Goal: Task Accomplishment & Management: Manage account settings

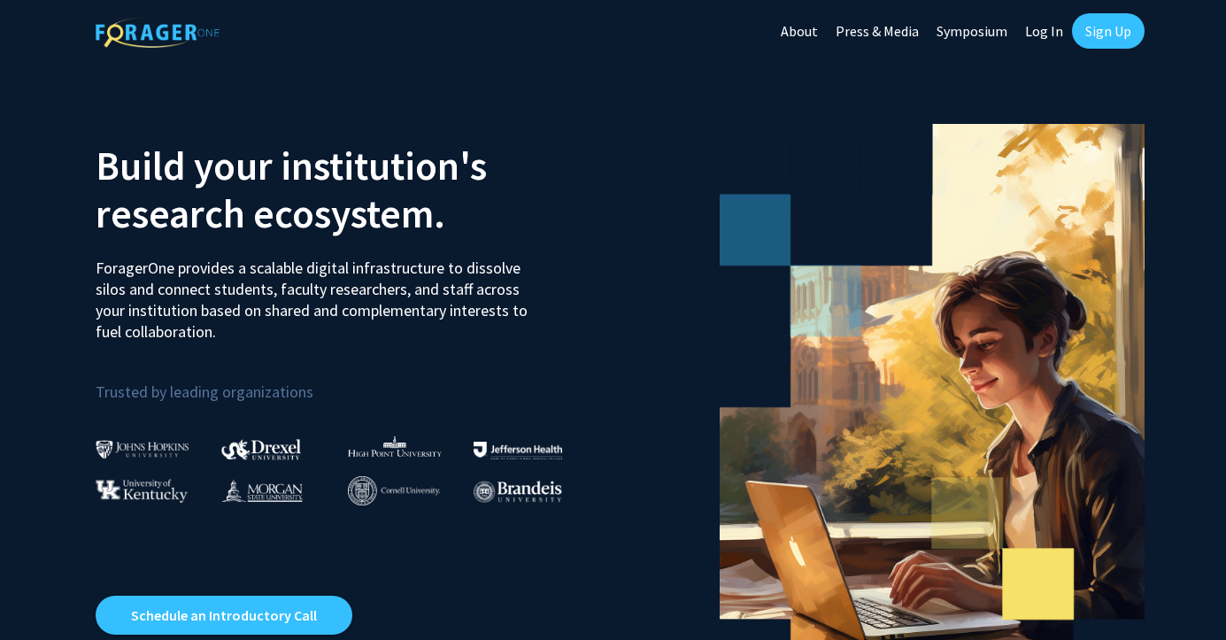
click at [1113, 37] on link "Sign Up" at bounding box center [1108, 30] width 73 height 35
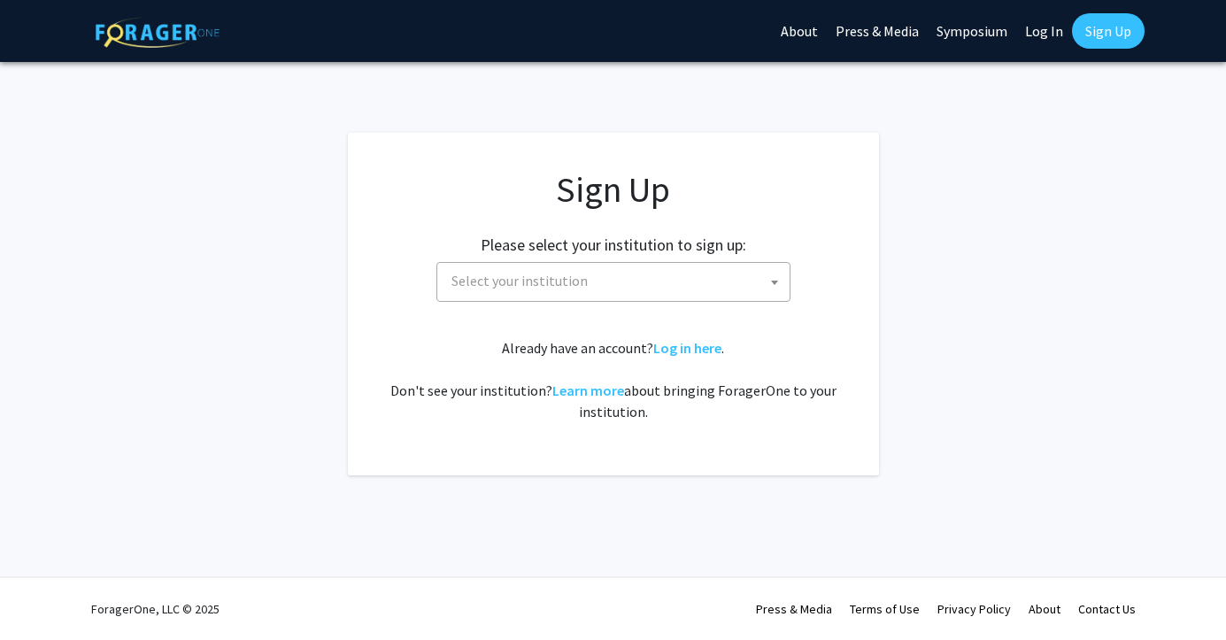
click at [551, 277] on span "Select your institution" at bounding box center [519, 281] width 136 height 18
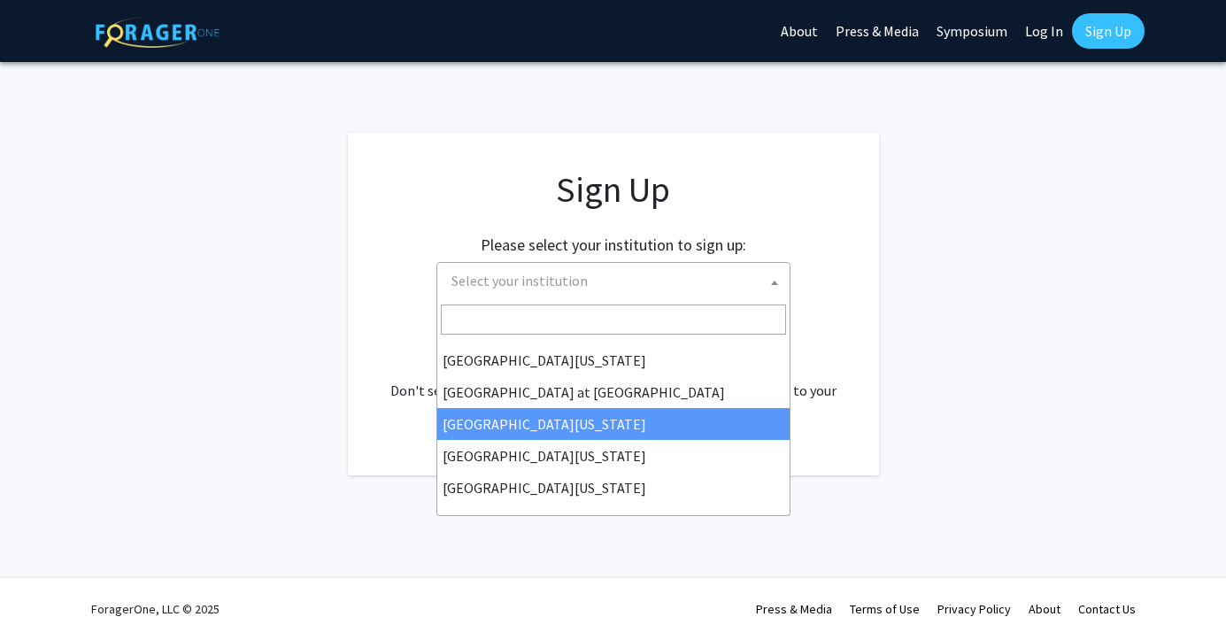
scroll to position [620, 0]
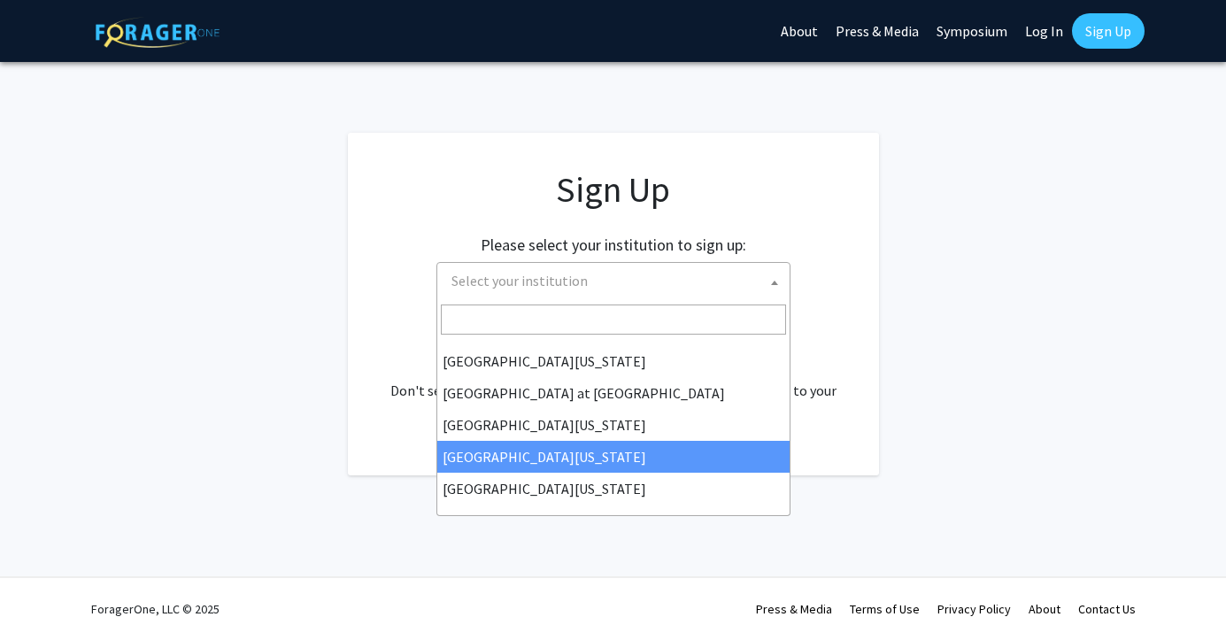
select select "31"
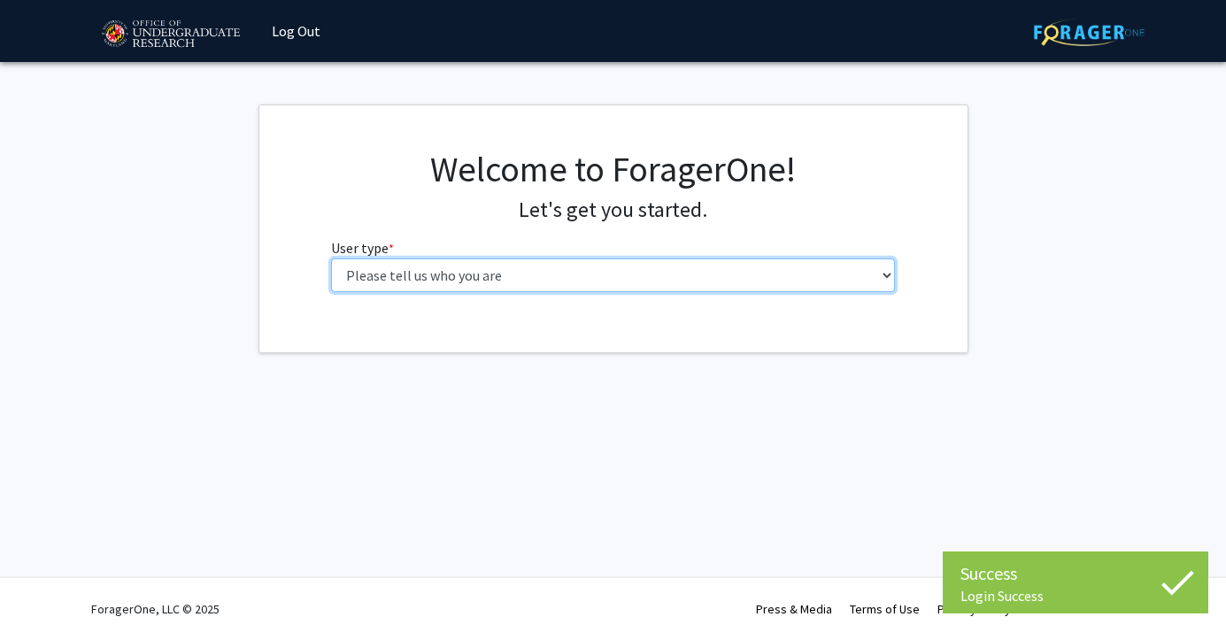
select select "5: faculty"
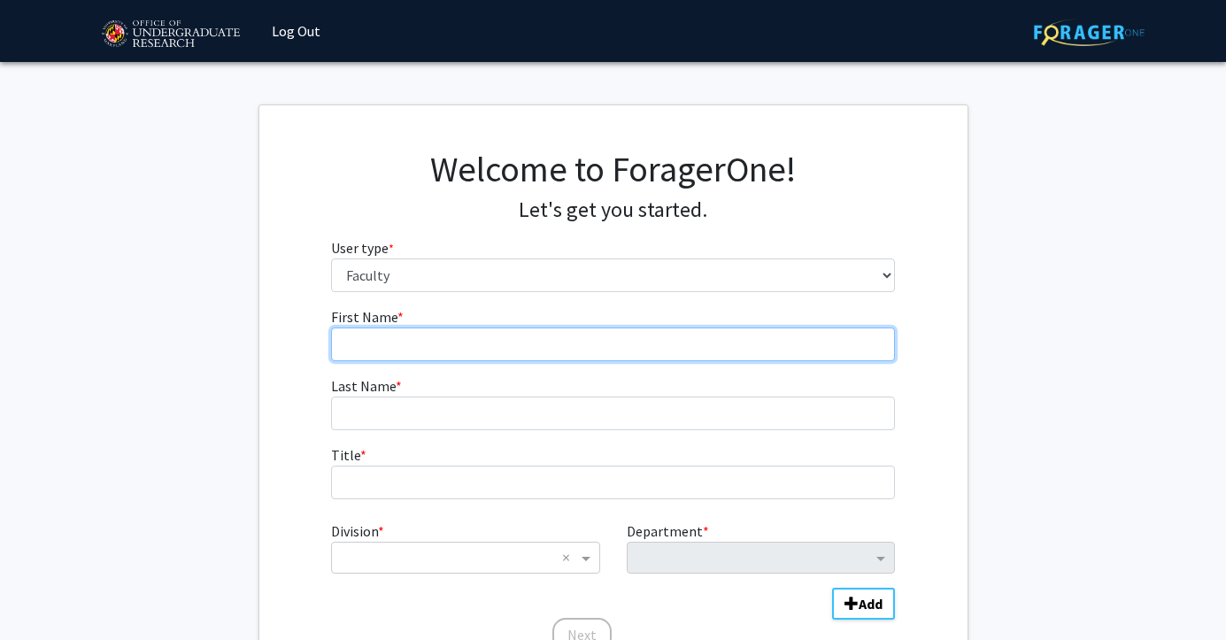
click at [517, 352] on input "First Name * required" at bounding box center [613, 345] width 564 height 34
type input "Alix"
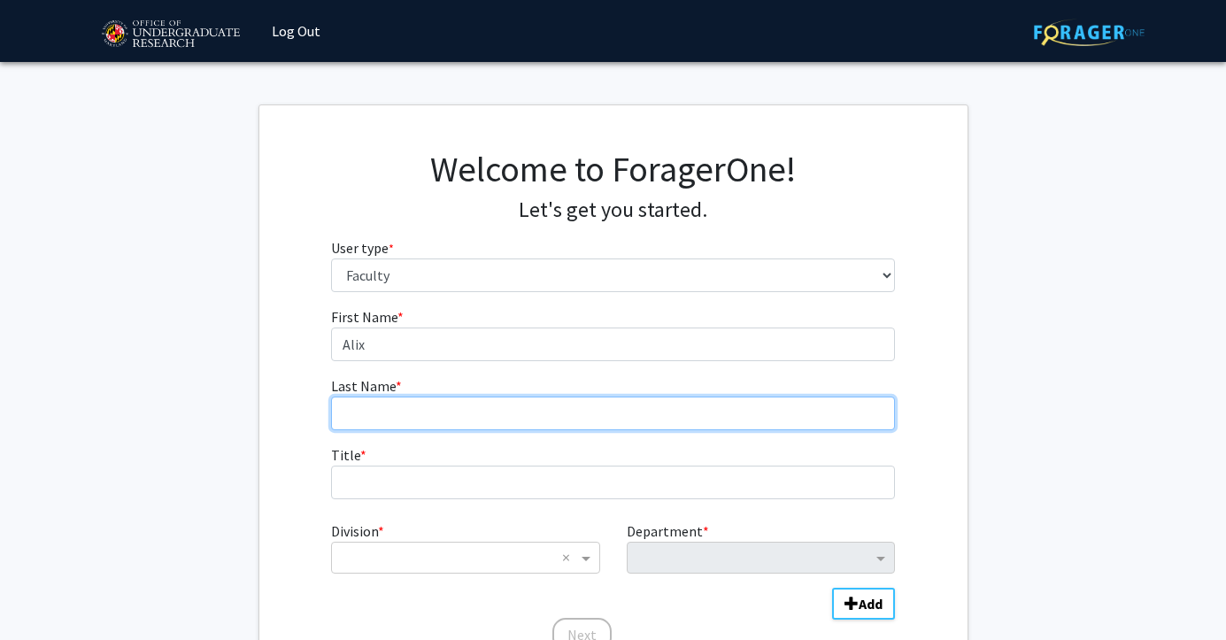
click at [460, 412] on input "Last Name * required" at bounding box center [613, 414] width 564 height 34
type input "[PERSON_NAME]"
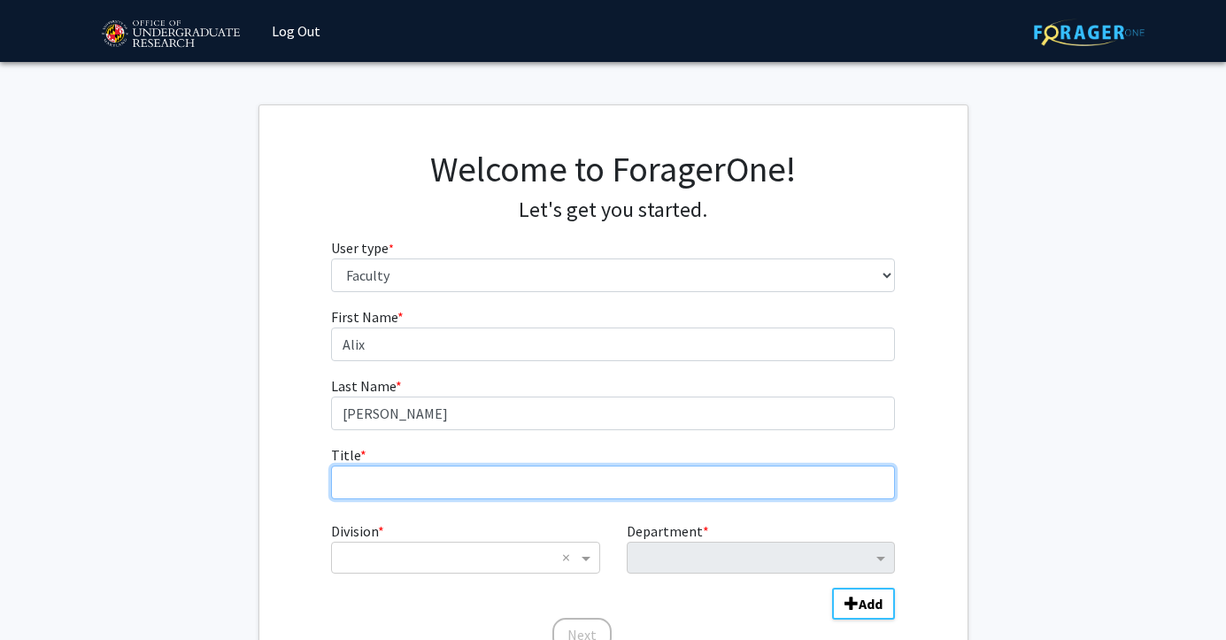
click at [476, 477] on input "Title * required" at bounding box center [613, 483] width 564 height 34
type input "Assistant Professor"
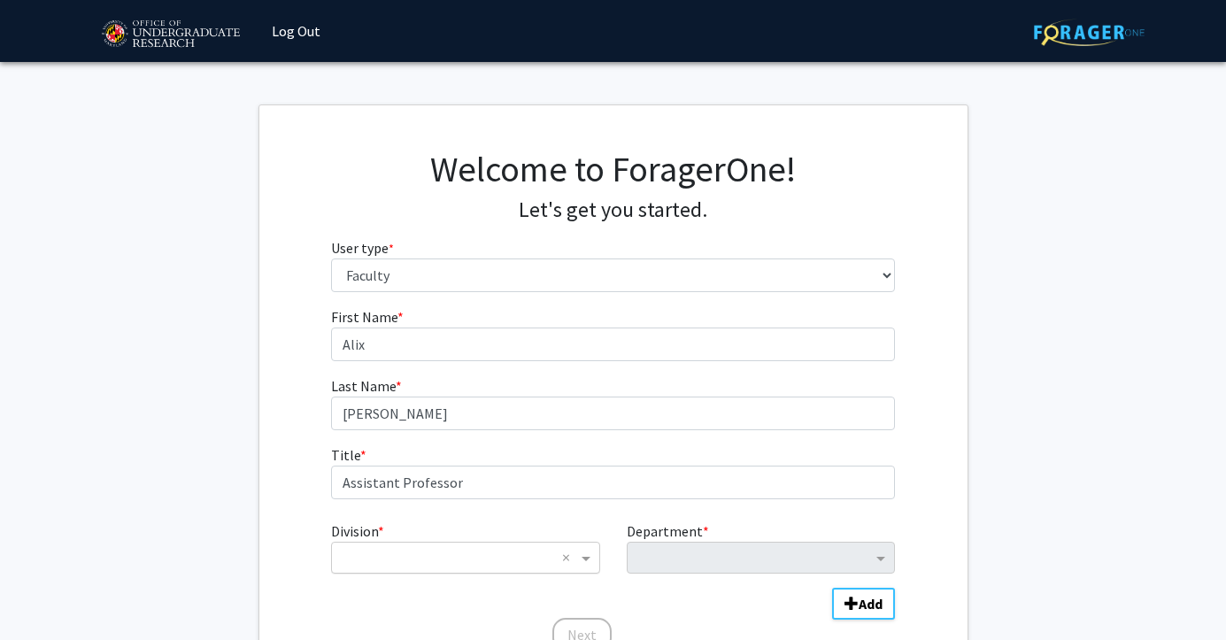
click at [434, 564] on input "Division" at bounding box center [447, 557] width 213 height 21
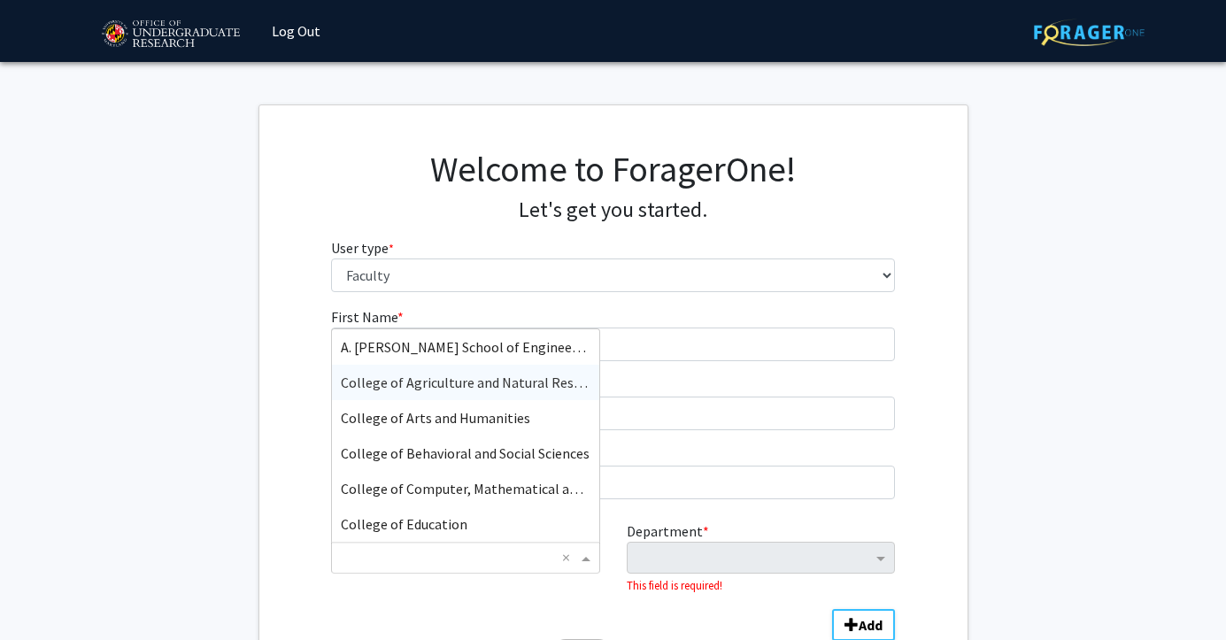
click at [478, 381] on span "College of Agriculture and Natural Resources" at bounding box center [477, 383] width 273 height 18
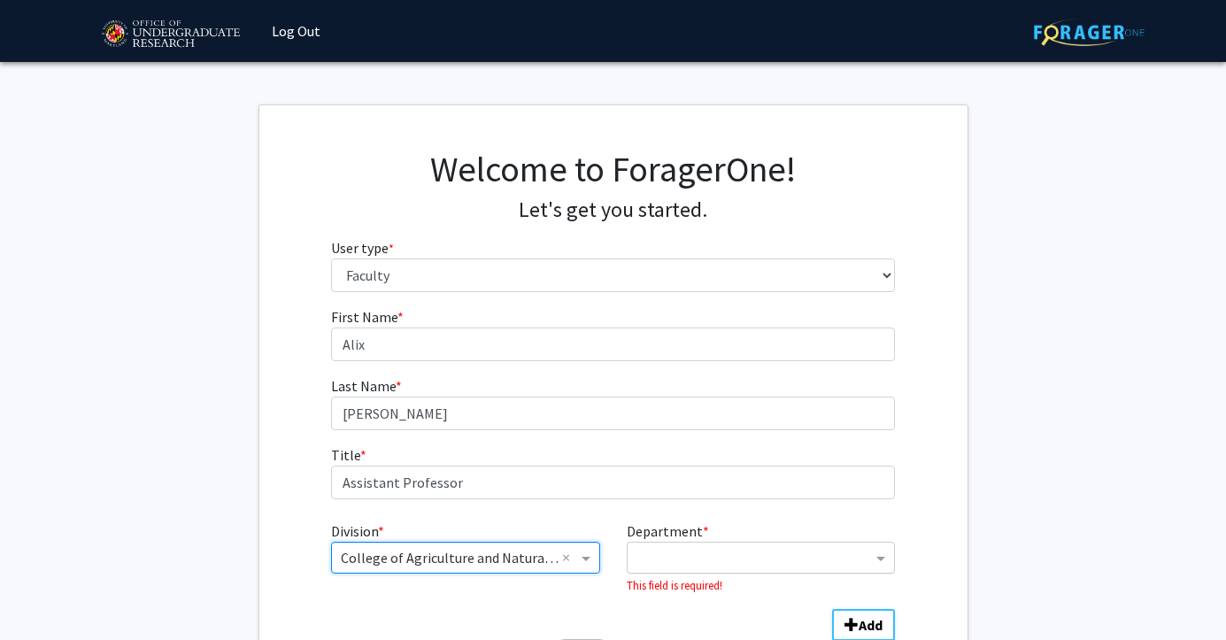
click at [712, 565] on input "Department" at bounding box center [753, 558] width 235 height 21
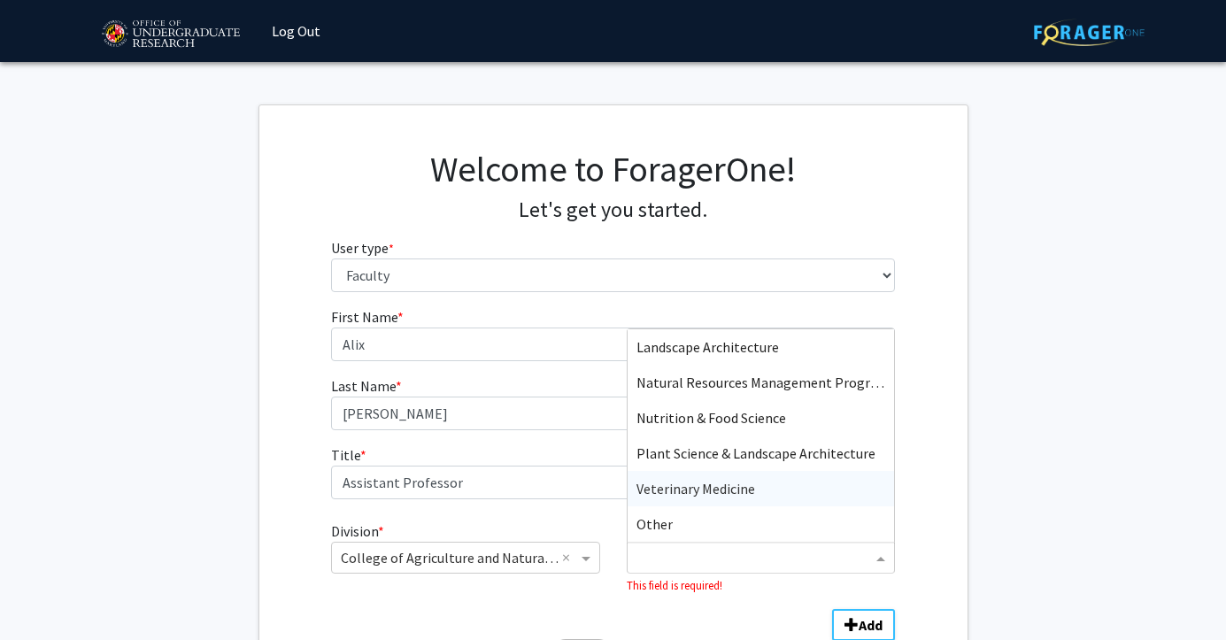
scroll to position [249, 0]
click at [699, 490] on span "Veterinary Medicine" at bounding box center [695, 489] width 119 height 18
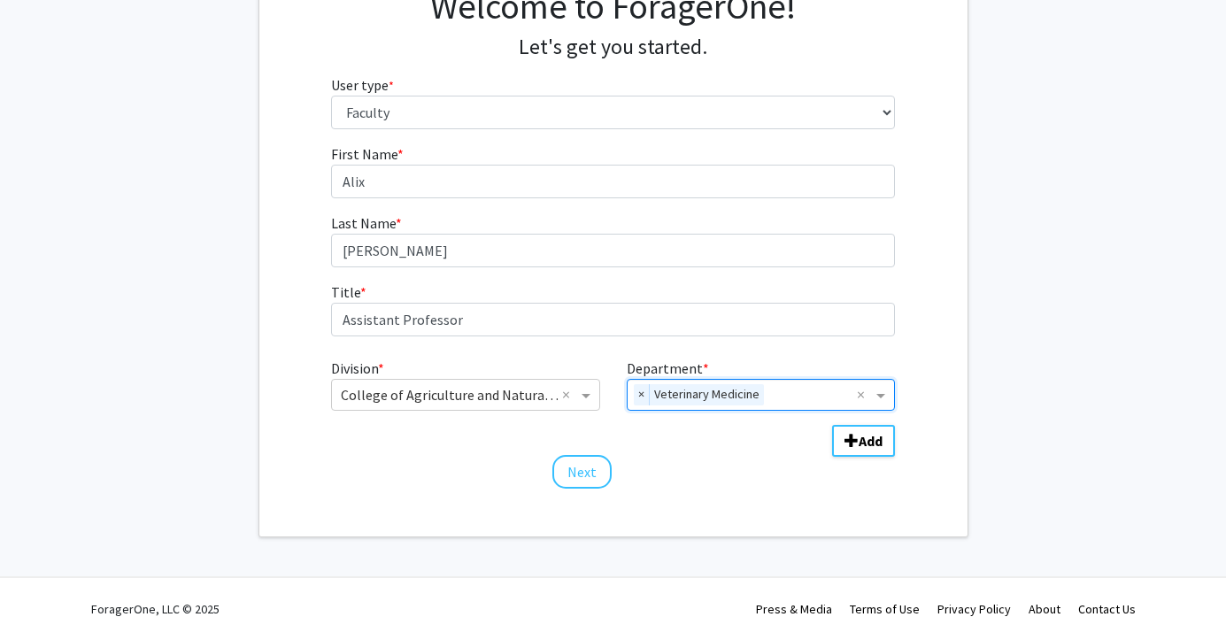
scroll to position [162, 0]
click at [584, 474] on button "Next" at bounding box center [581, 473] width 59 height 34
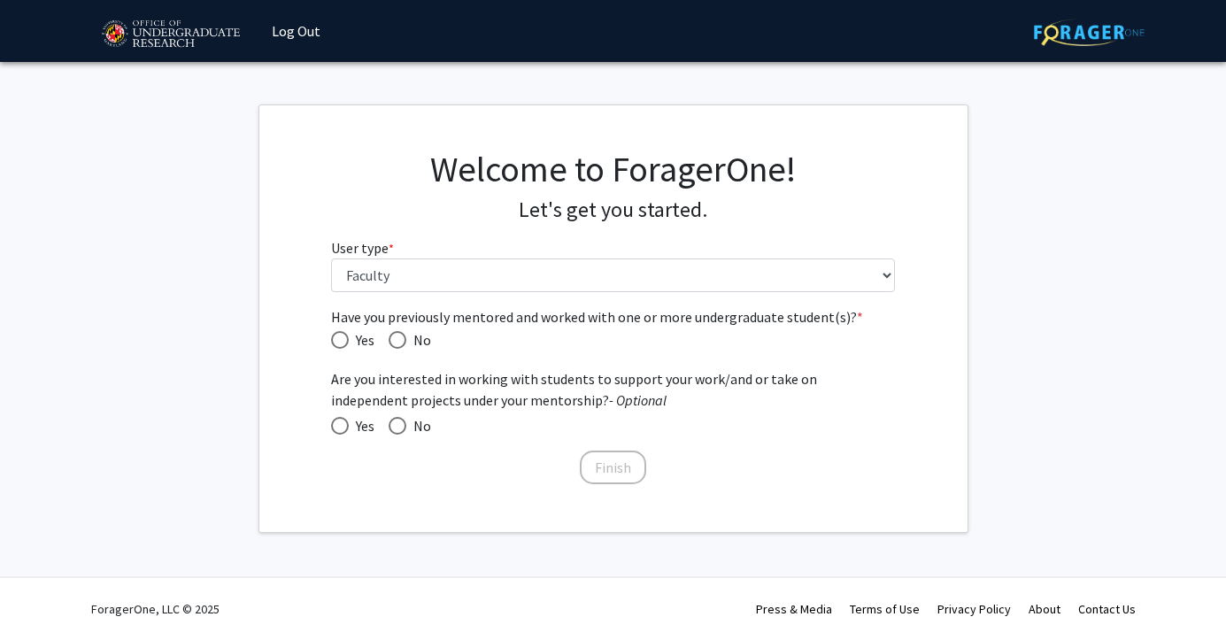
scroll to position [0, 0]
click at [352, 342] on span "Yes" at bounding box center [362, 339] width 26 height 21
click at [349, 342] on input "Yes" at bounding box center [340, 340] width 18 height 18
radio input "true"
click at [338, 432] on span at bounding box center [340, 426] width 18 height 18
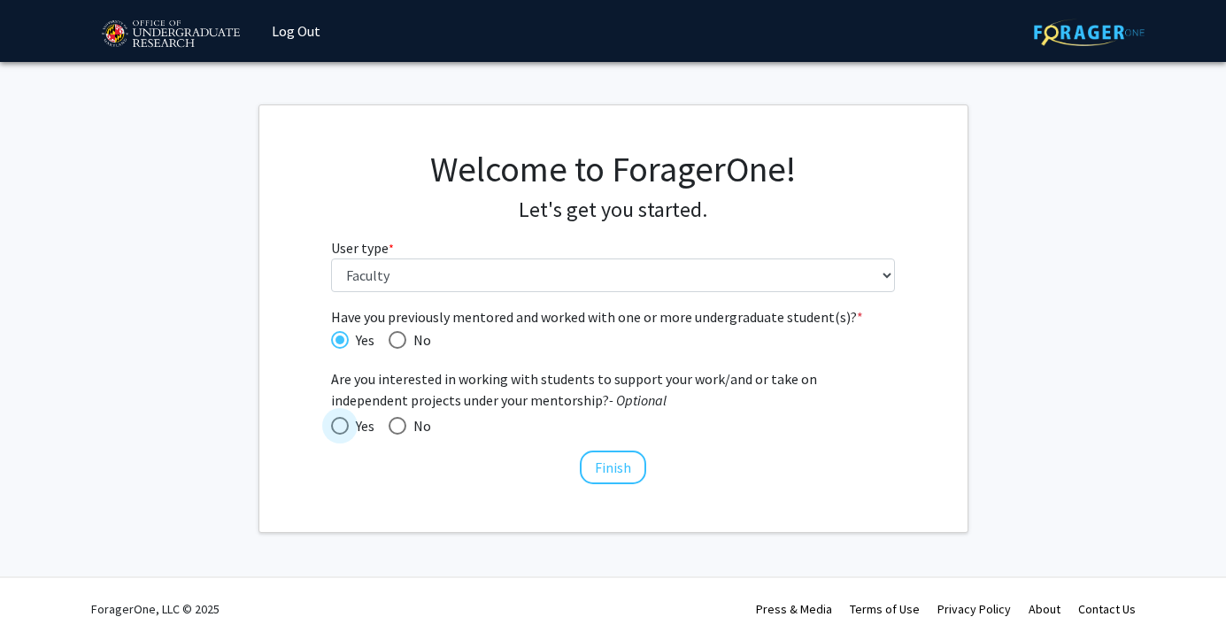
click at [338, 432] on input "Yes" at bounding box center [340, 426] width 18 height 18
radio input "true"
click at [618, 467] on button "Finish" at bounding box center [613, 468] width 66 height 34
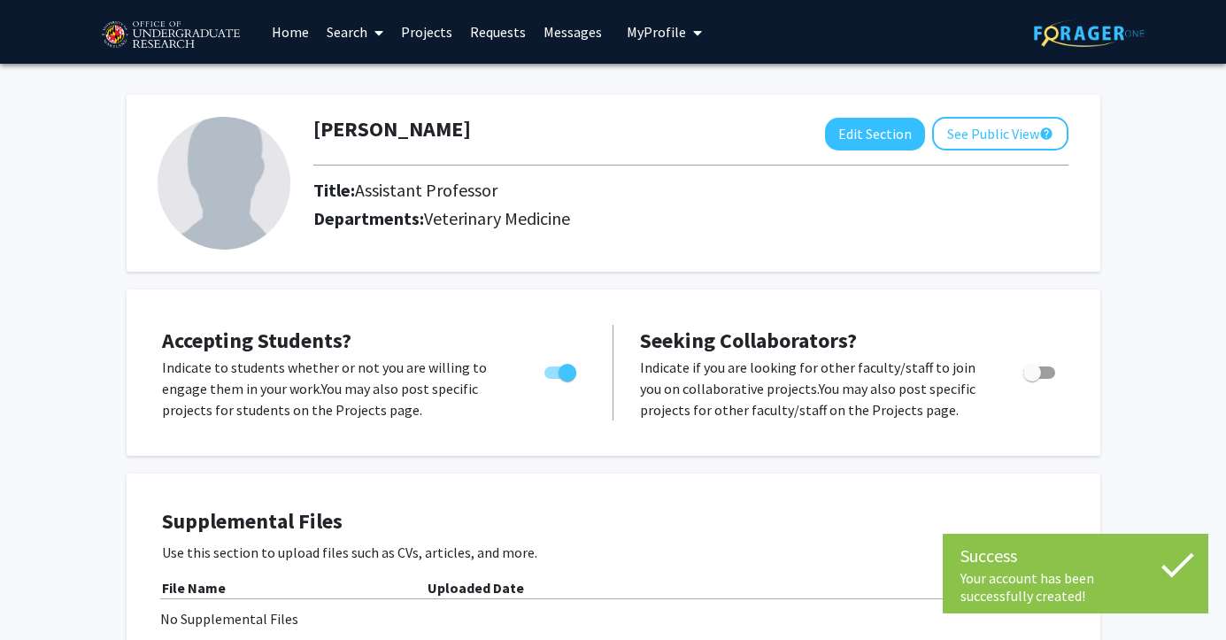
click at [228, 200] on img at bounding box center [224, 183] width 133 height 133
click at [859, 136] on button "Edit Section" at bounding box center [875, 134] width 100 height 33
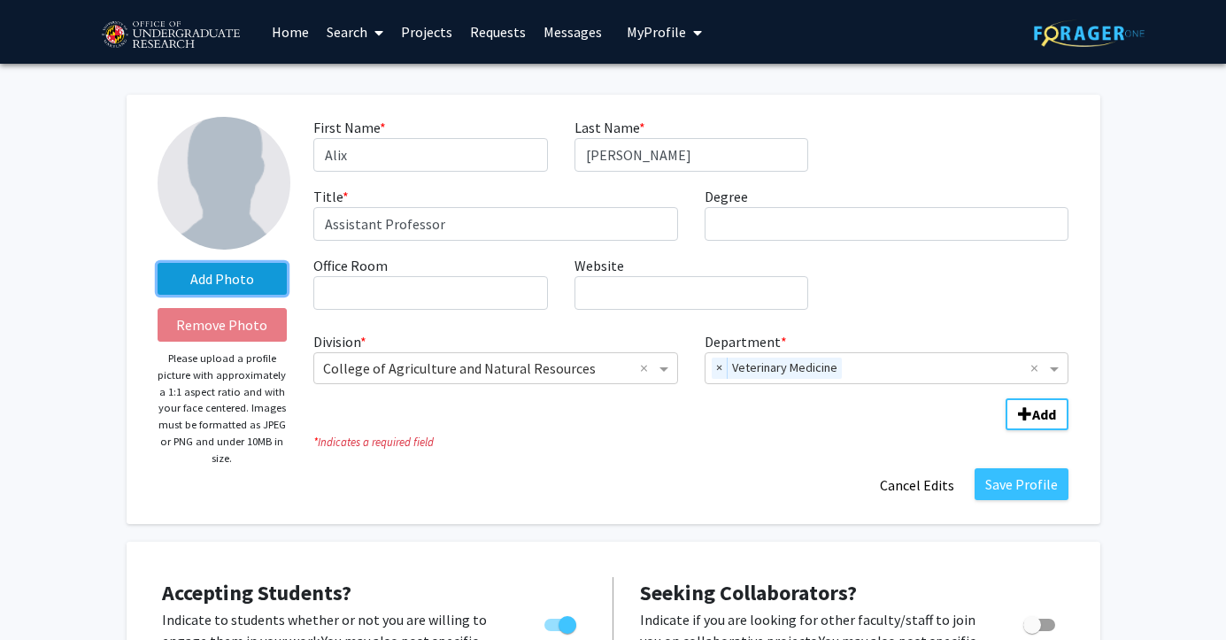
click at [235, 281] on label "Add Photo" at bounding box center [223, 279] width 130 height 32
click at [0, 0] on input "Add Photo" at bounding box center [0, 0] width 0 height 0
click at [249, 283] on label "Add Photo" at bounding box center [223, 279] width 130 height 32
click at [0, 0] on input "Add Photo" at bounding box center [0, 0] width 0 height 0
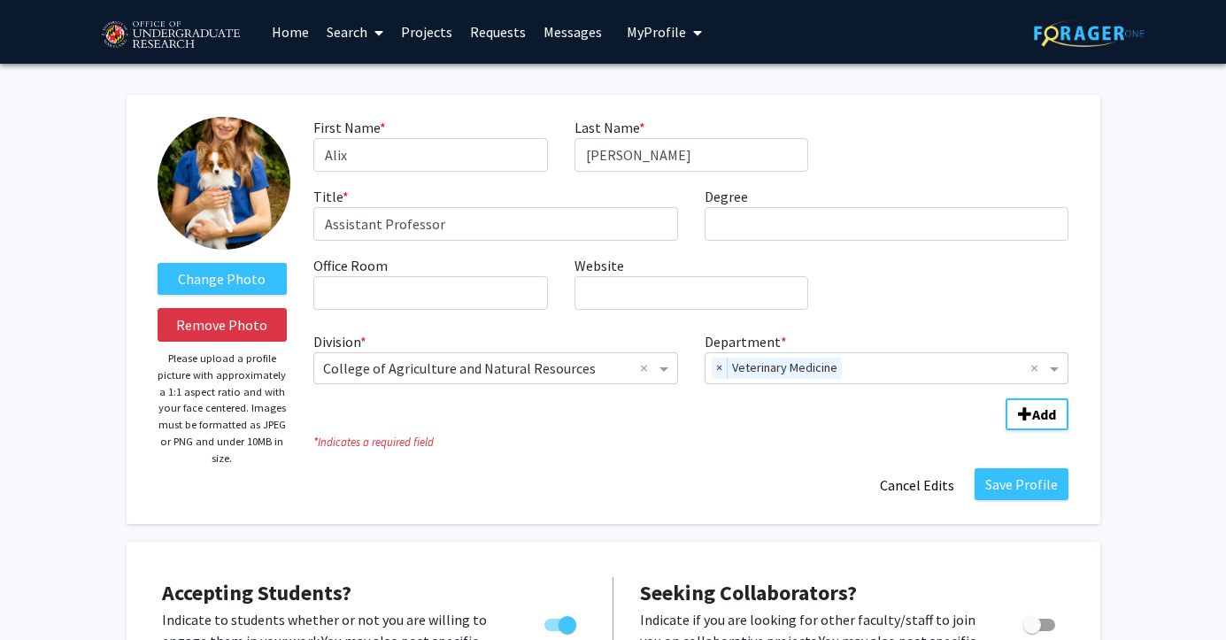
click at [232, 182] on img at bounding box center [224, 183] width 133 height 133
click at [222, 184] on img at bounding box center [224, 183] width 133 height 133
click at [223, 281] on label "Change Photo" at bounding box center [223, 279] width 130 height 32
click at [0, 0] on input "Change Photo" at bounding box center [0, 0] width 0 height 0
click at [223, 278] on label "Change Photo" at bounding box center [223, 279] width 130 height 32
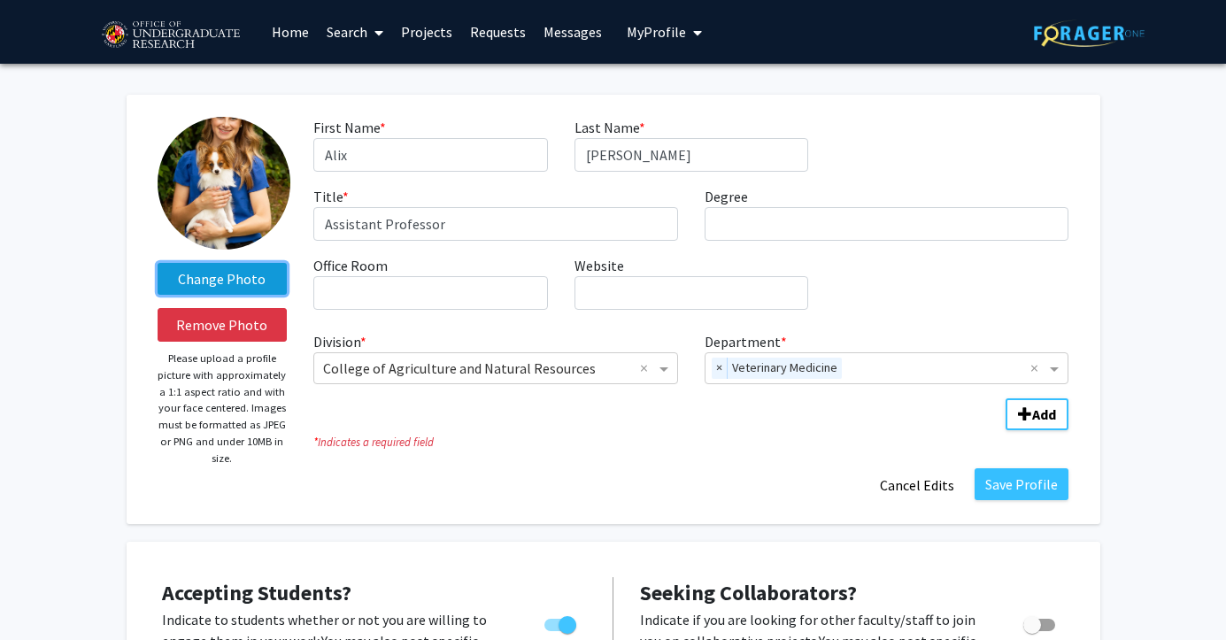
click at [0, 0] on input "Change Photo" at bounding box center [0, 0] width 0 height 0
click at [235, 277] on label "Change Photo" at bounding box center [223, 279] width 130 height 32
click at [0, 0] on input "Change Photo" at bounding box center [0, 0] width 0 height 0
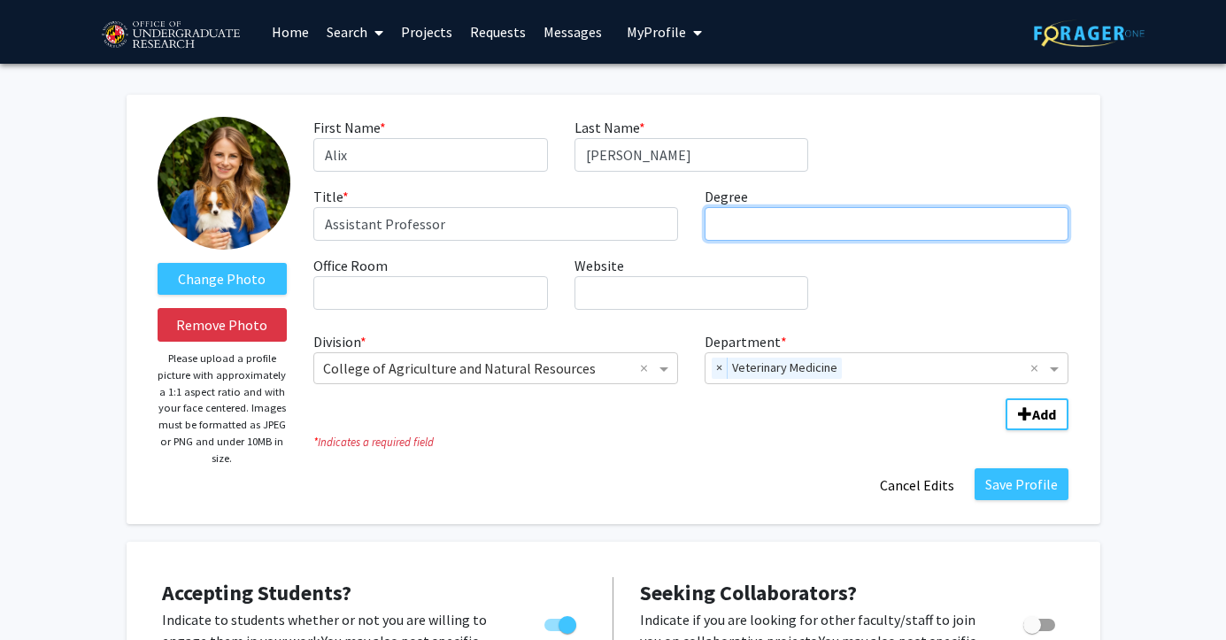
click at [752, 235] on input "Degree required" at bounding box center [887, 224] width 365 height 34
type input "DVM, PhD"
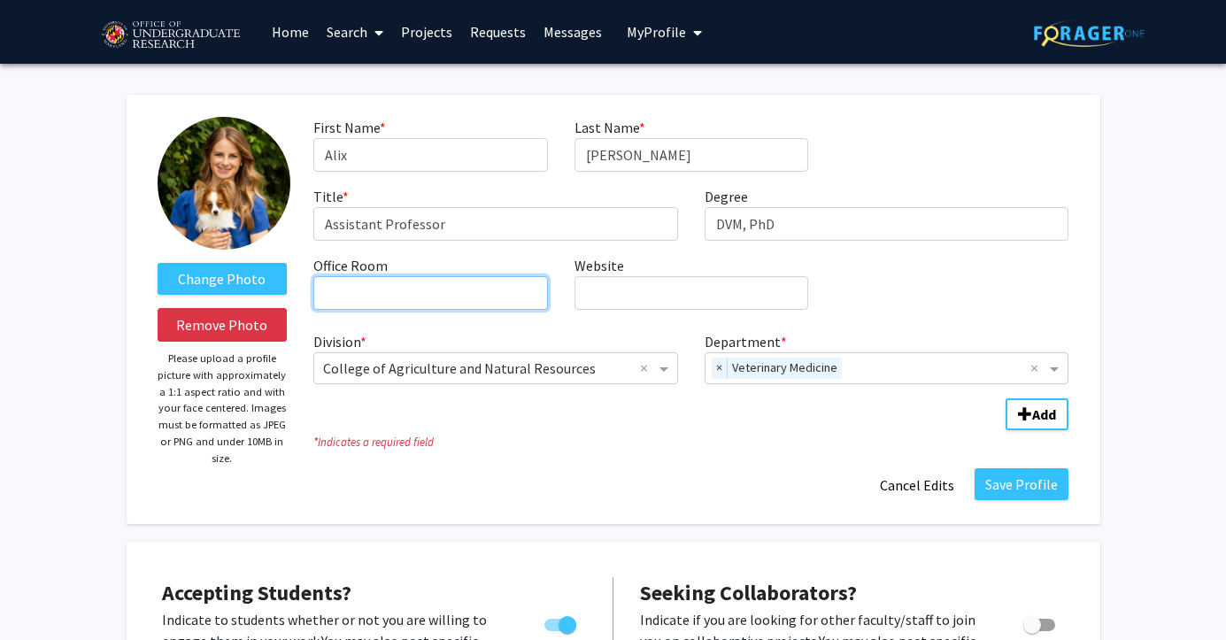
click at [372, 304] on input "Office Room required" at bounding box center [430, 293] width 234 height 34
type input "A"
click at [351, 298] on input "[PERSON_NAME] 1144" at bounding box center [430, 293] width 234 height 34
type input "[PERSON_NAME] Guelsky 1144"
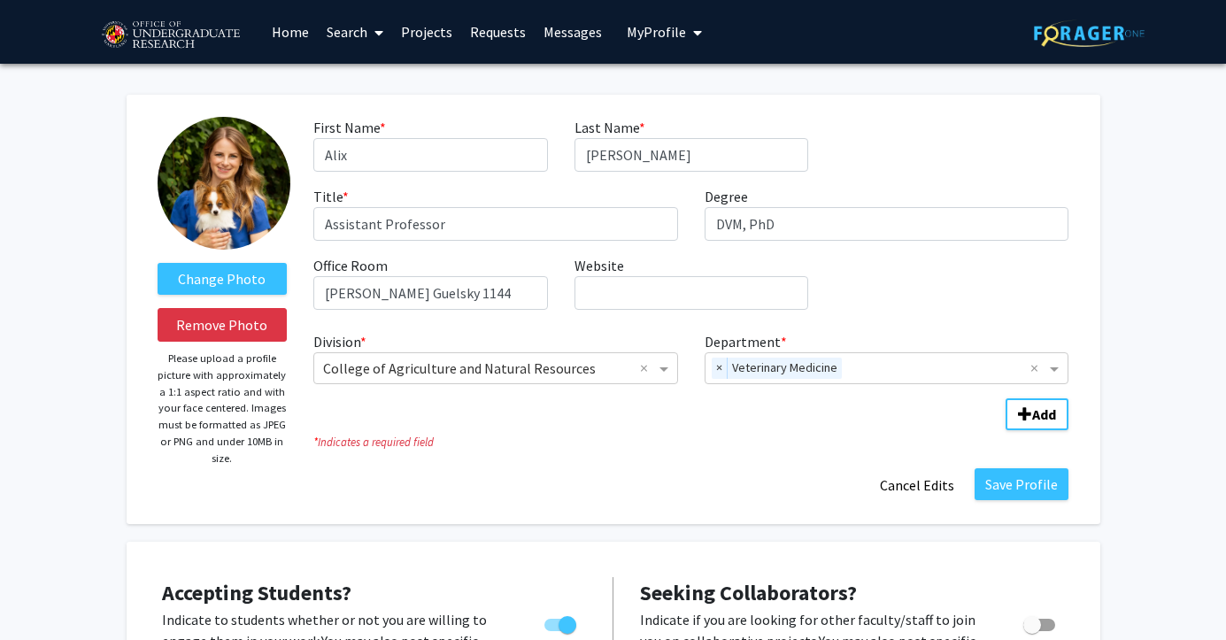
click at [589, 422] on fg-division-department-wrapper "Division * × College of Agriculture and Natural Resources × Department * × Vete…" at bounding box center [691, 377] width 782 height 106
click at [1032, 484] on button "Save Profile" at bounding box center [1022, 484] width 94 height 32
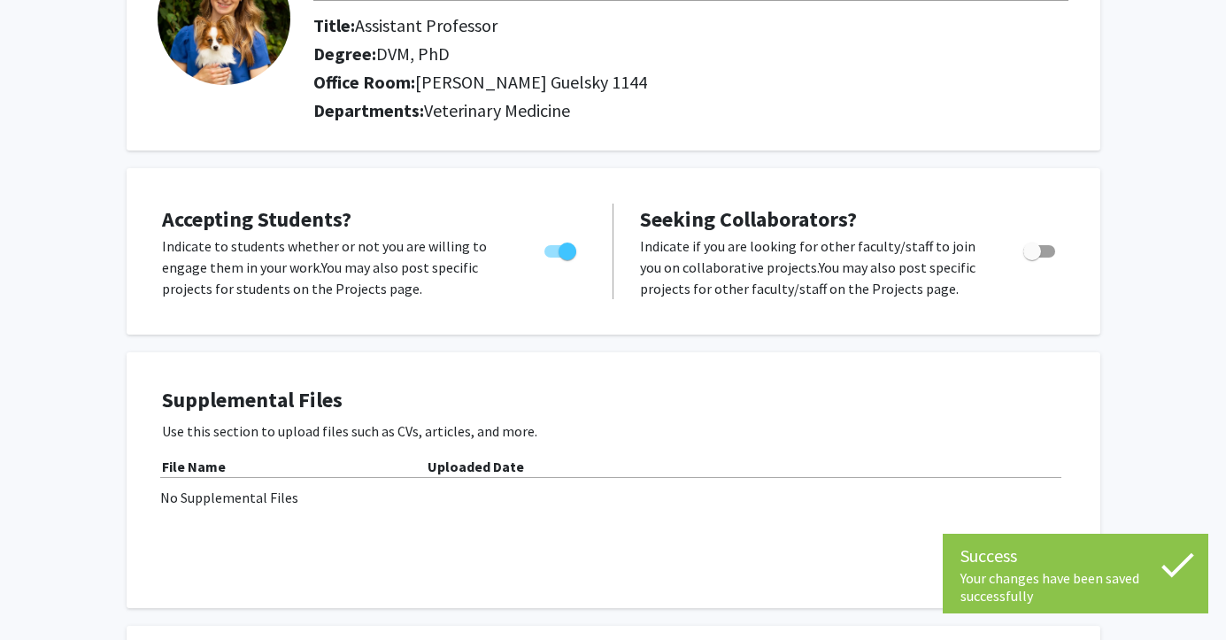
scroll to position [166, 0]
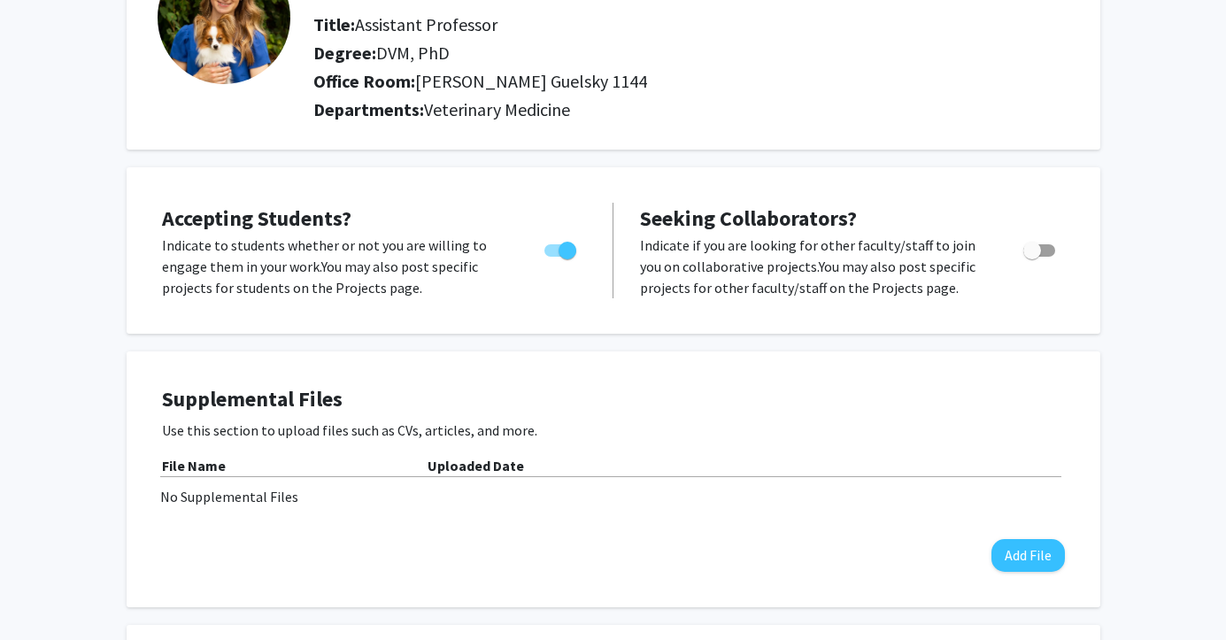
click at [1045, 257] on span "Toggle" at bounding box center [1039, 250] width 32 height 12
click at [1032, 258] on input "Toggle" at bounding box center [1031, 257] width 1 height 1
checkbox input "true"
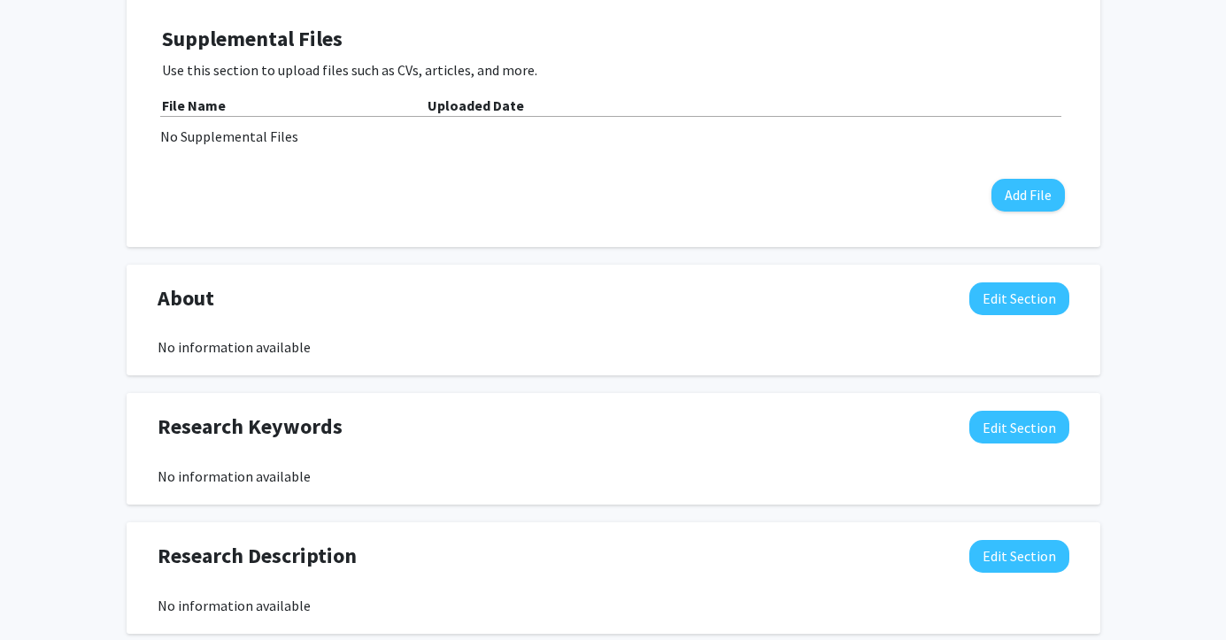
scroll to position [568, 0]
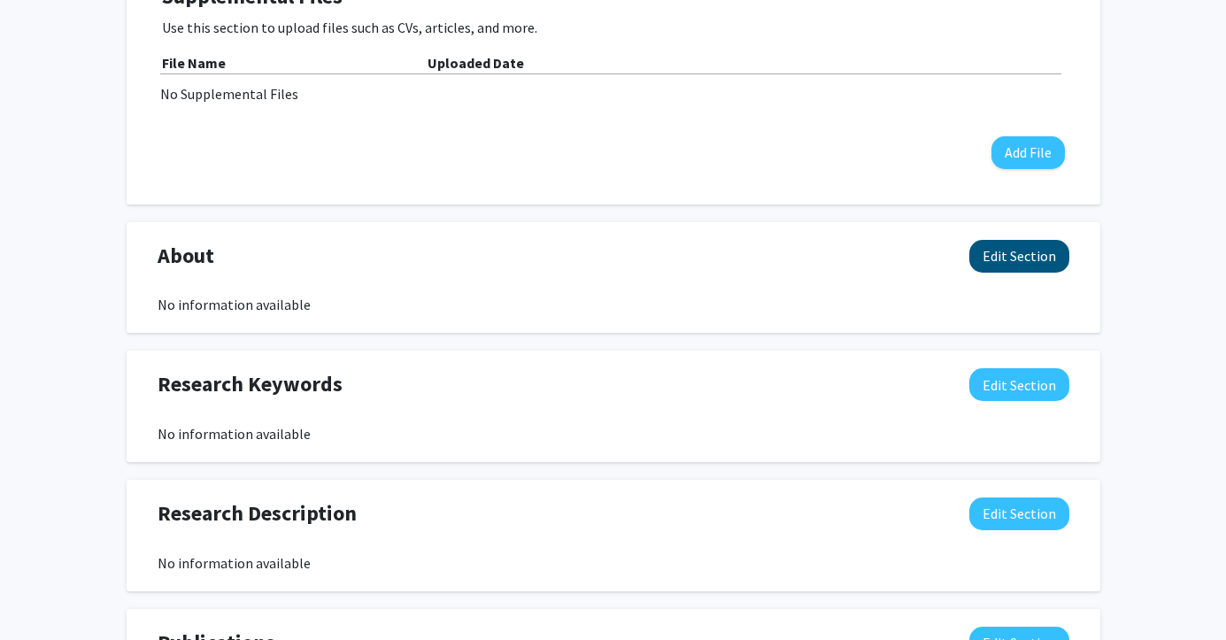
click at [1038, 272] on button "Edit Section" at bounding box center [1019, 256] width 100 height 33
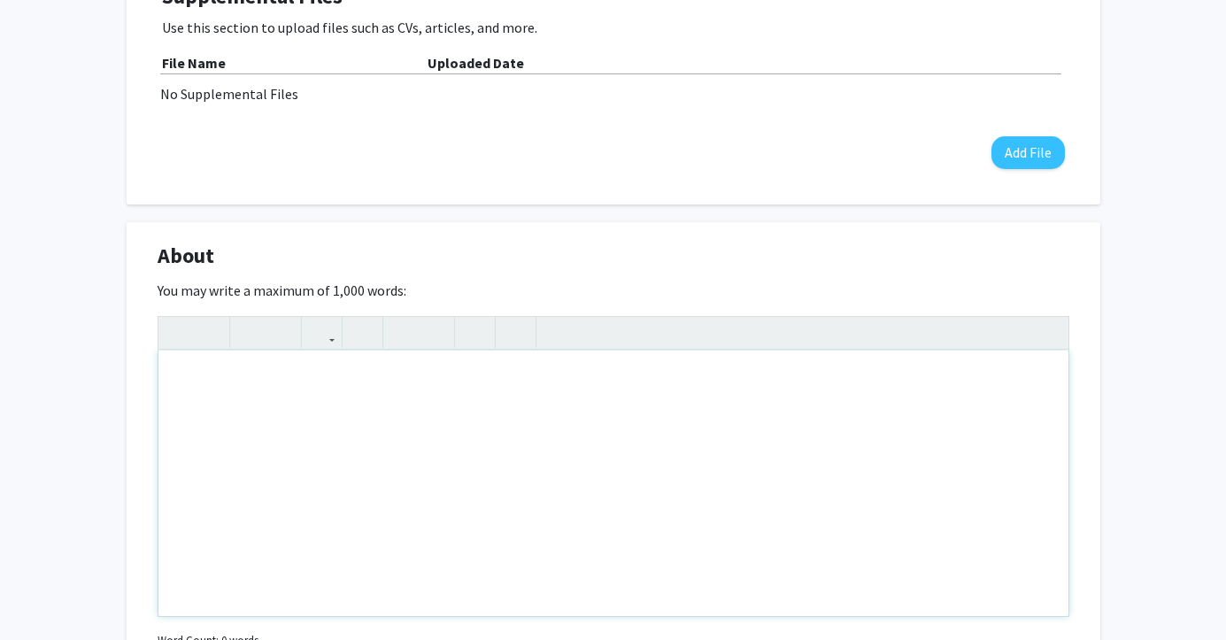
click at [302, 446] on div "Note to users with screen readers: Please deactivate our accessibility plugin f…" at bounding box center [613, 484] width 910 height 266
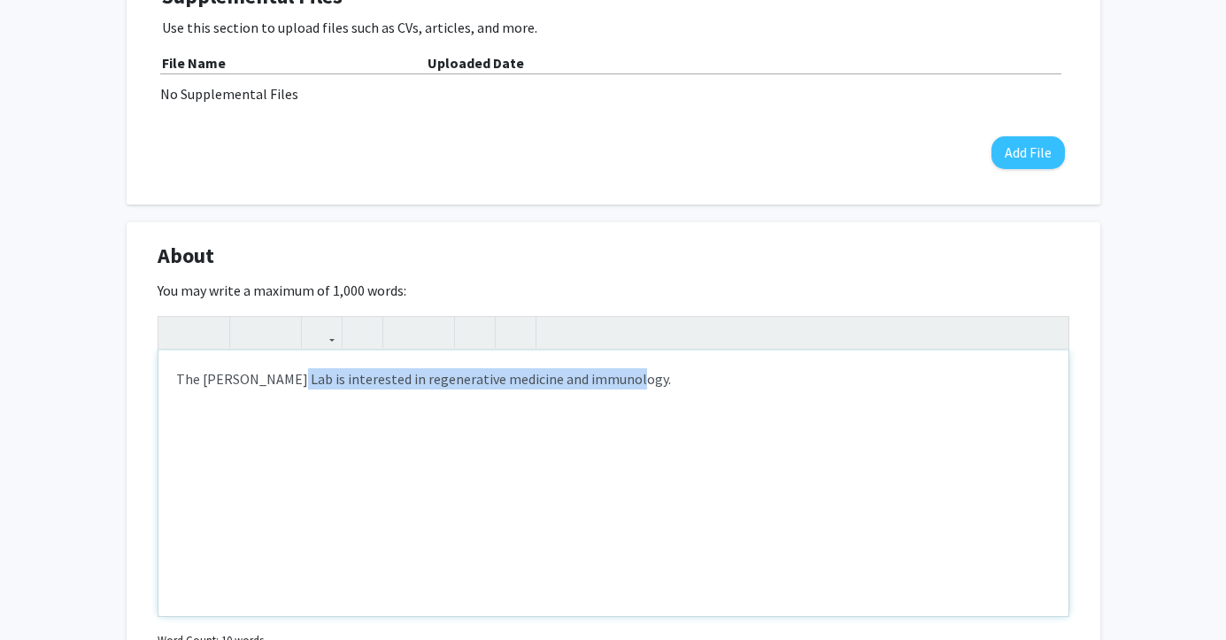
drag, startPoint x: 281, startPoint y: 381, endPoint x: 700, endPoint y: 384, distance: 418.7
click at [700, 384] on div "The [PERSON_NAME] Lab is interested in regenerative medicine and immunology." at bounding box center [613, 484] width 910 height 266
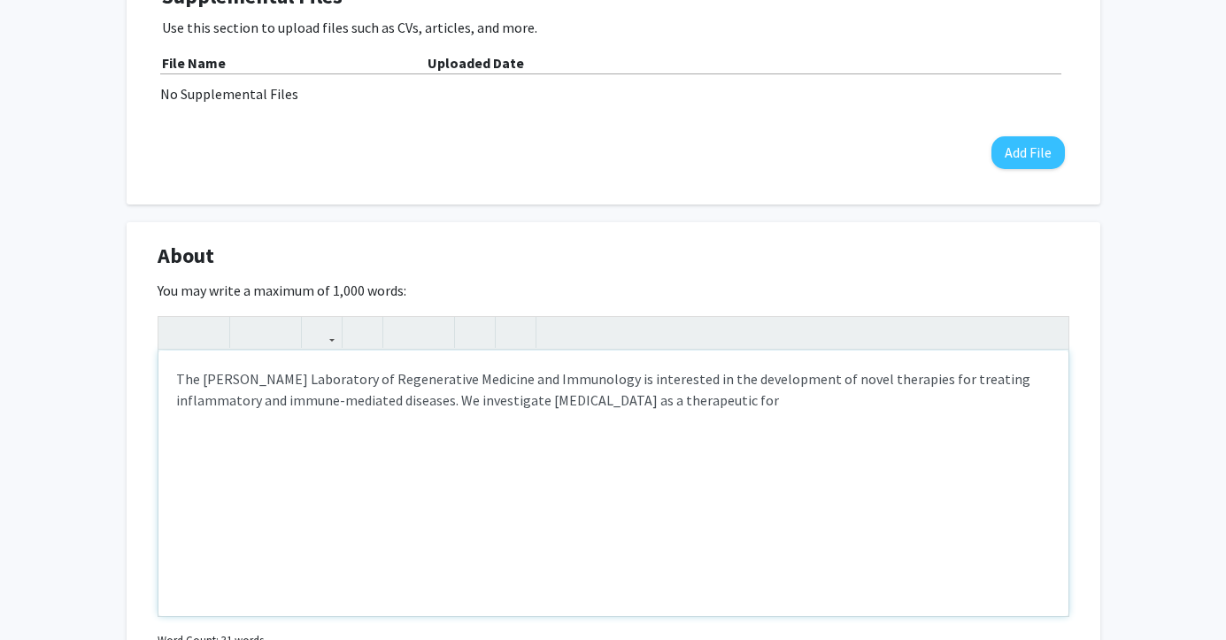
click at [823, 378] on div "The [PERSON_NAME] Laboratory of Regenerative Medicine and Immunology is interes…" at bounding box center [613, 484] width 910 height 266
drag, startPoint x: 372, startPoint y: 405, endPoint x: 753, endPoint y: 407, distance: 381.5
click at [753, 407] on div "The [PERSON_NAME] Laboratory of Regenerative Medicine and Immunology is interes…" at bounding box center [613, 484] width 910 height 266
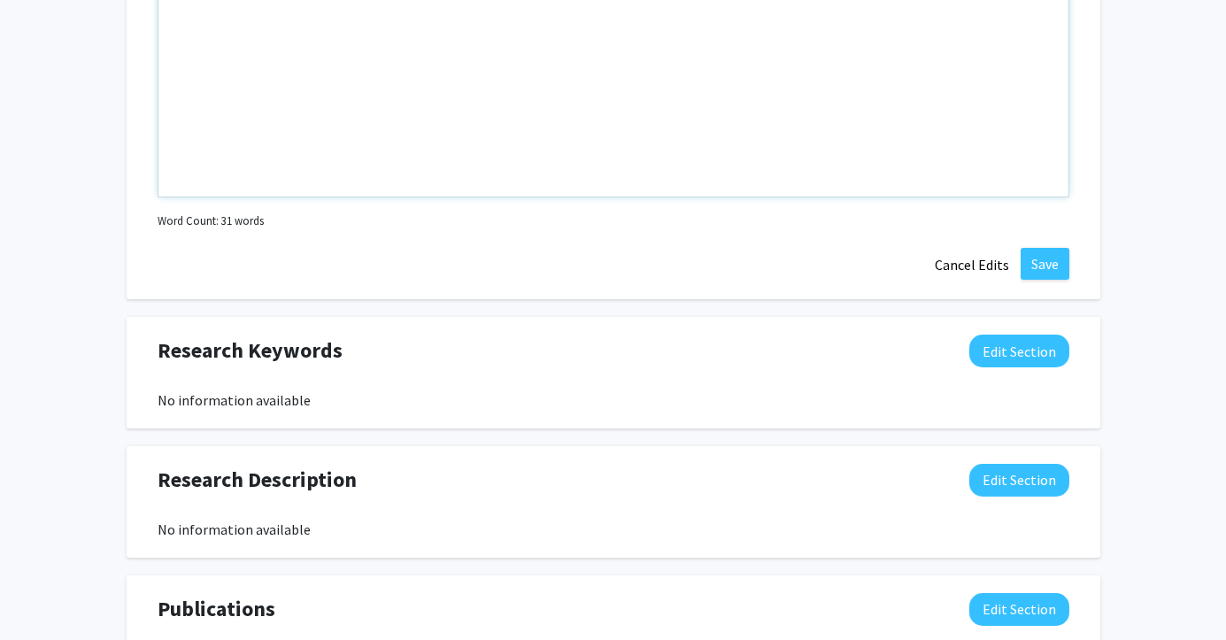
scroll to position [798, 0]
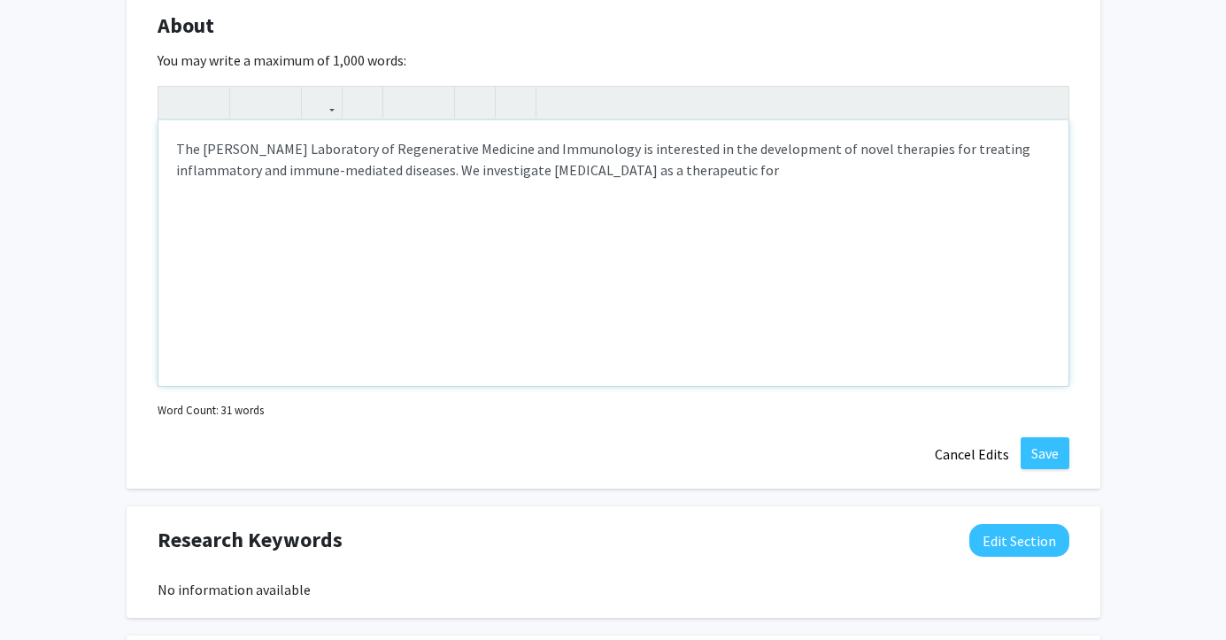
type textarea "The [PERSON_NAME] Laboratory of Regenerative Medicine and Immunology is interes…"
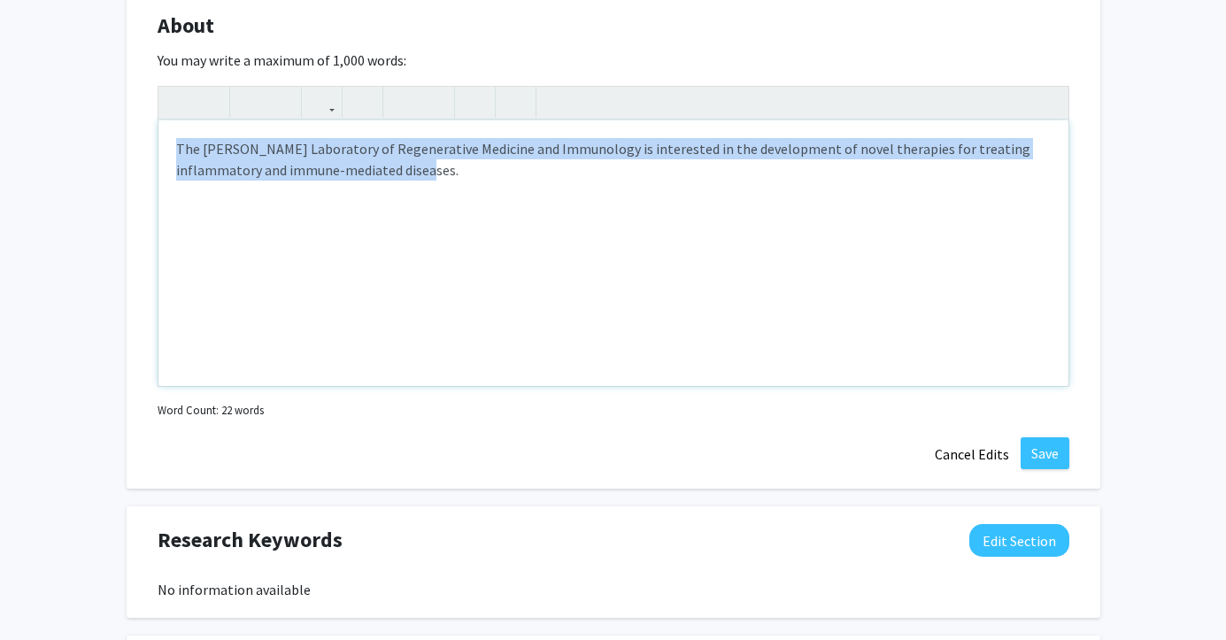
drag, startPoint x: 385, startPoint y: 181, endPoint x: 133, endPoint y: 123, distance: 258.7
click at [133, 123] on div "About Edit Section You may write a maximum of 1,000 words: The [PERSON_NAME] La…" at bounding box center [614, 240] width 974 height 497
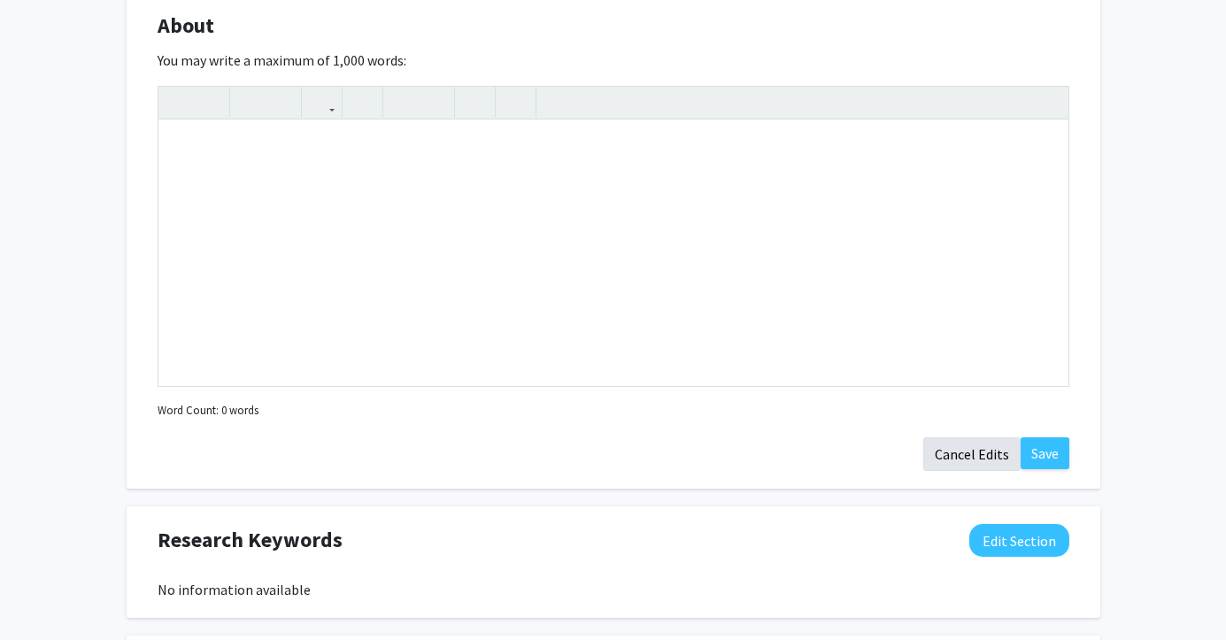
click at [972, 458] on button "Cancel Edits" at bounding box center [971, 454] width 97 height 34
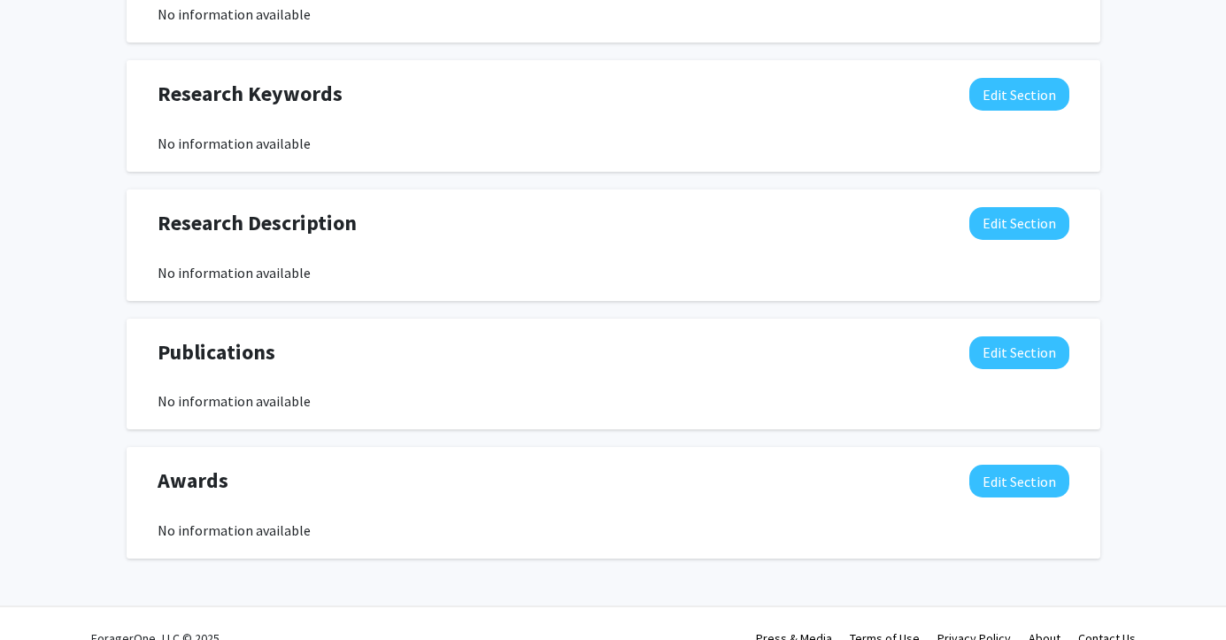
scroll to position [860, 0]
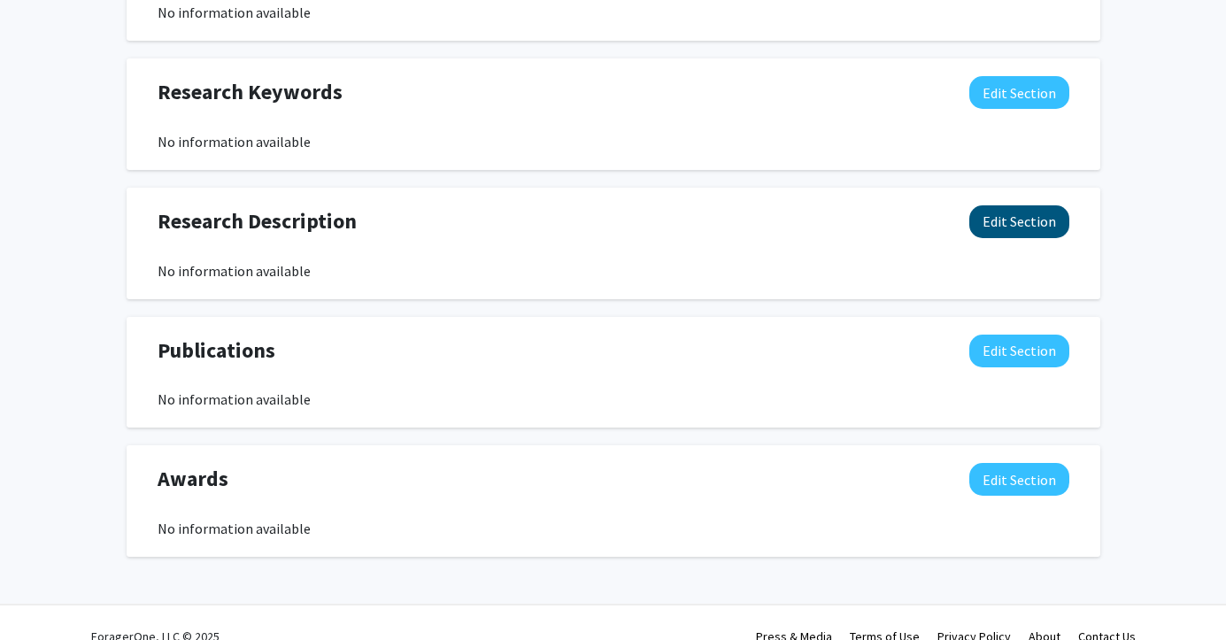
click at [986, 235] on button "Edit Section" at bounding box center [1019, 221] width 100 height 33
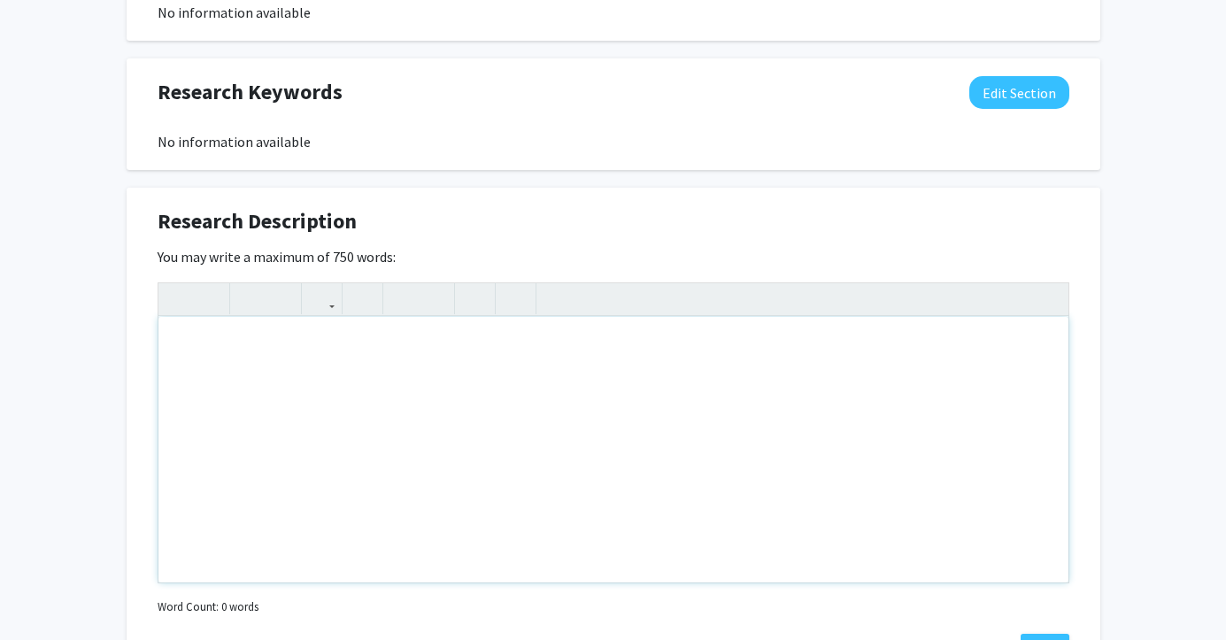
click at [255, 435] on div "Note to users with screen readers: Please deactivate our accessibility plugin f…" at bounding box center [613, 450] width 910 height 266
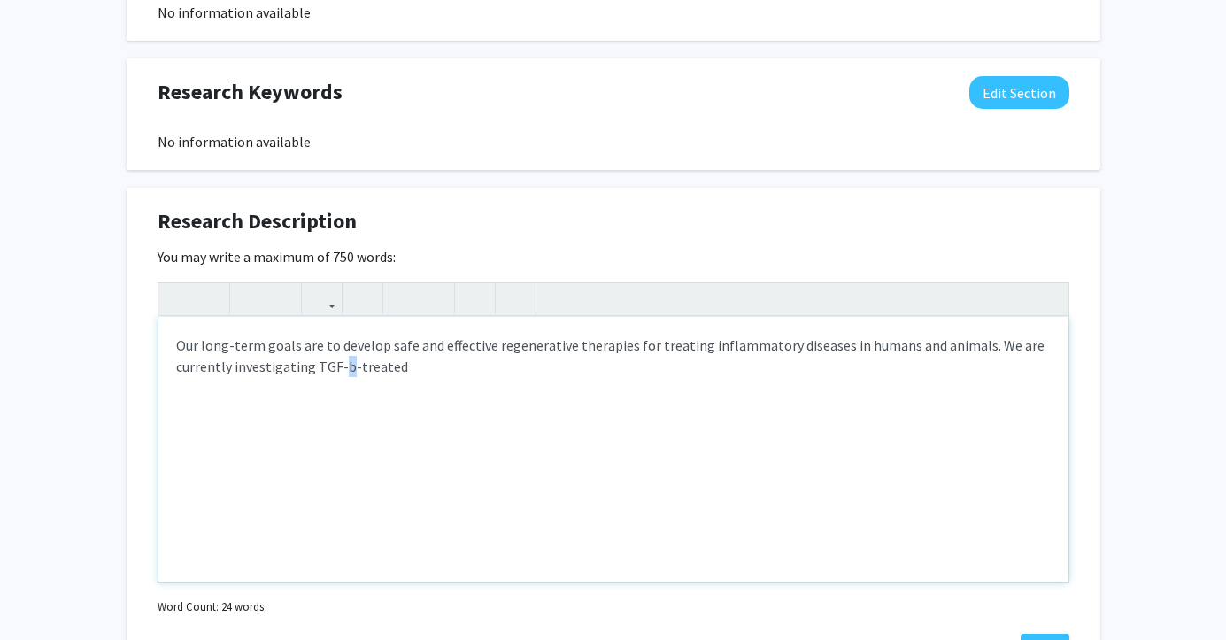
click at [345, 371] on div "Our long-term goals are to develop safe and effective regenerative therapies fo…" at bounding box center [613, 450] width 910 height 266
drag, startPoint x: 409, startPoint y: 379, endPoint x: 315, endPoint y: 371, distance: 94.2
click at [315, 371] on div "Our long-term goals are to develop safe and effective regenerative therapies fo…" at bounding box center [613, 450] width 910 height 266
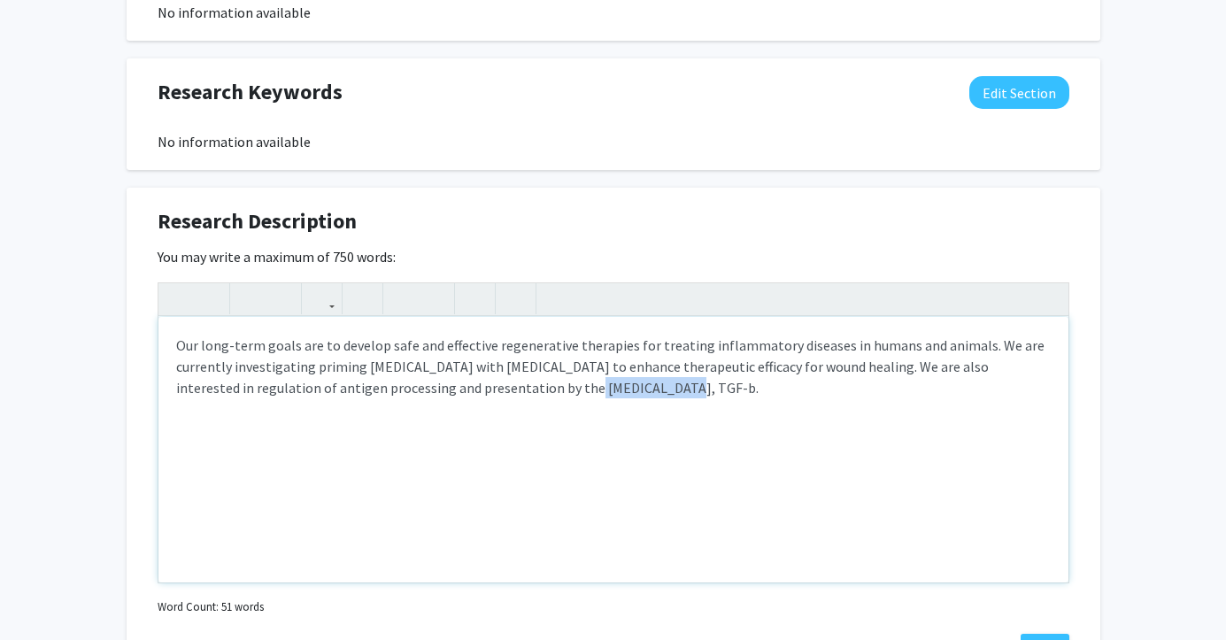
drag, startPoint x: 491, startPoint y: 389, endPoint x: 570, endPoint y: 389, distance: 78.8
click at [570, 389] on div "Our long-term goals are to develop safe and effective regenerative therapies fo…" at bounding box center [613, 450] width 910 height 266
click at [522, 390] on div "Our long-term goals are to develop safe and effective regenerative therapies fo…" at bounding box center [613, 450] width 910 height 266
type textarea "<p>Our long-term goals are to develop safe and effective regenerative therapies…"
click at [973, 216] on div "Research Description Edit Section" at bounding box center [613, 225] width 938 height 41
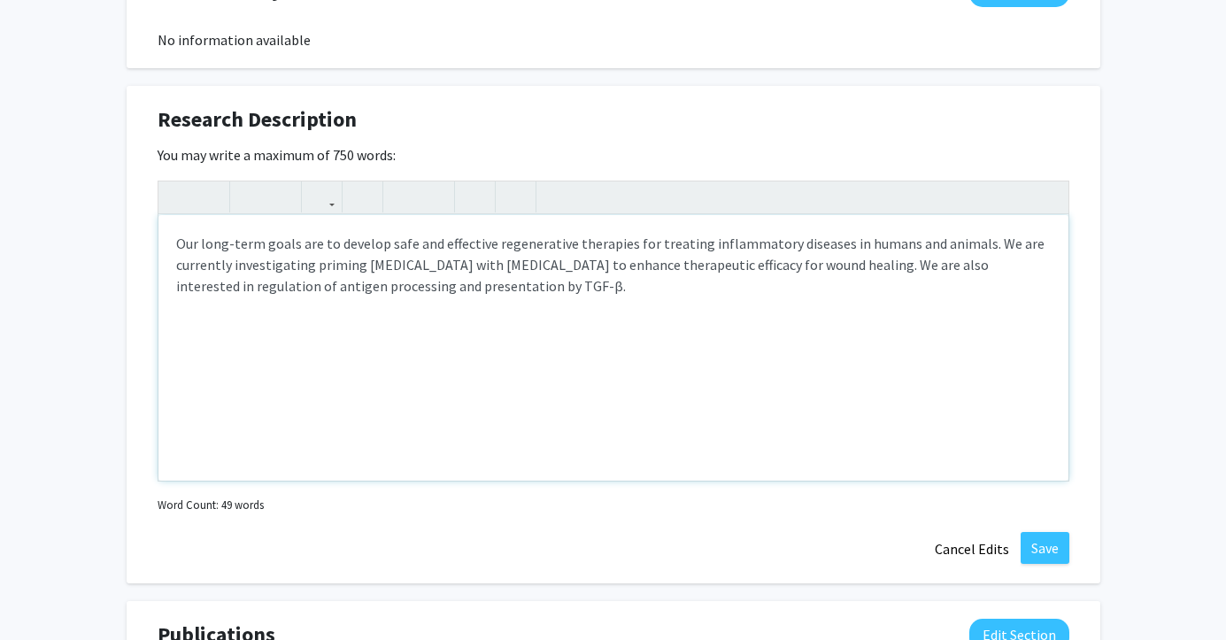
scroll to position [983, 0]
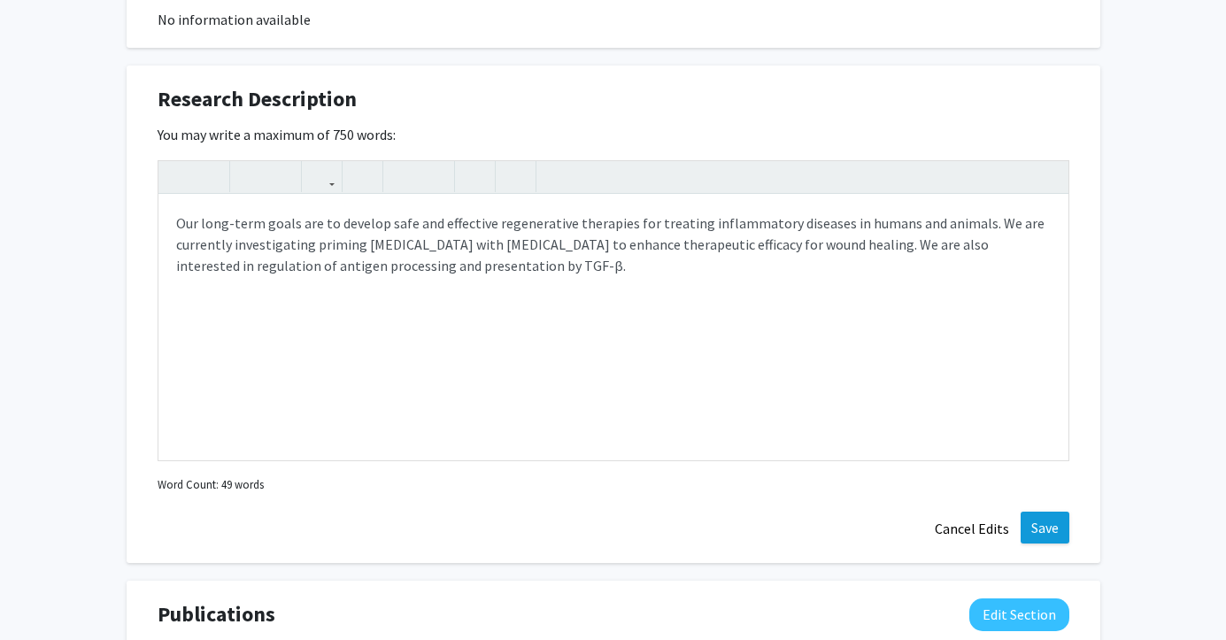
click at [1048, 529] on button "Save" at bounding box center [1045, 528] width 49 height 32
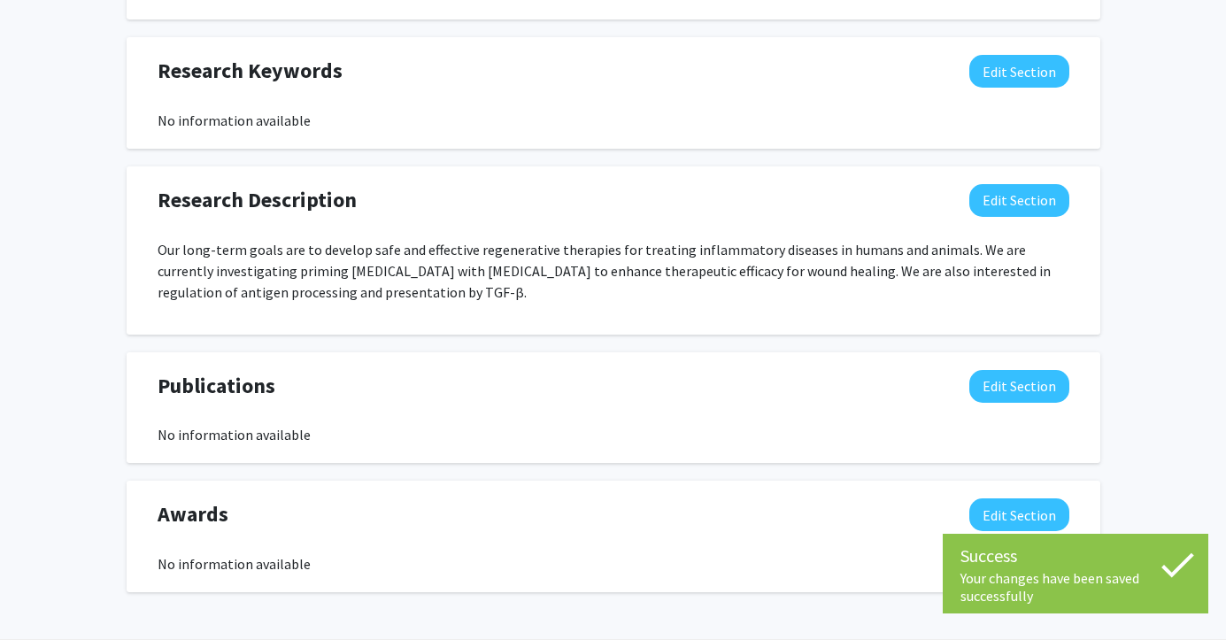
scroll to position [890, 0]
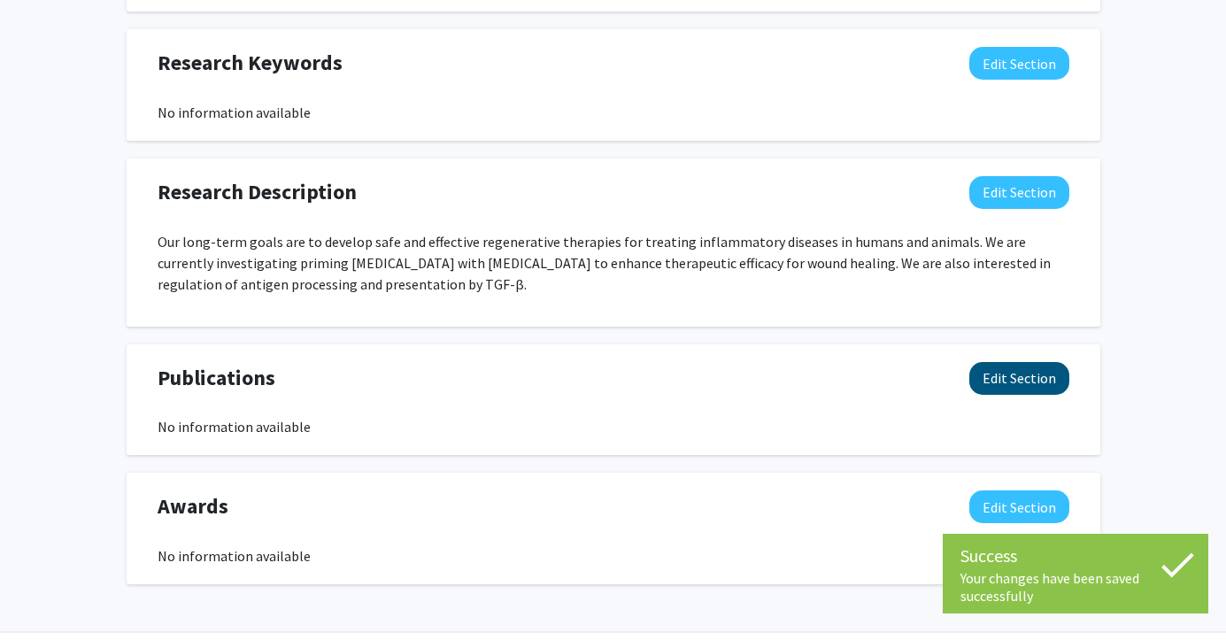
click at [1021, 380] on button "Edit Section" at bounding box center [1019, 378] width 100 height 33
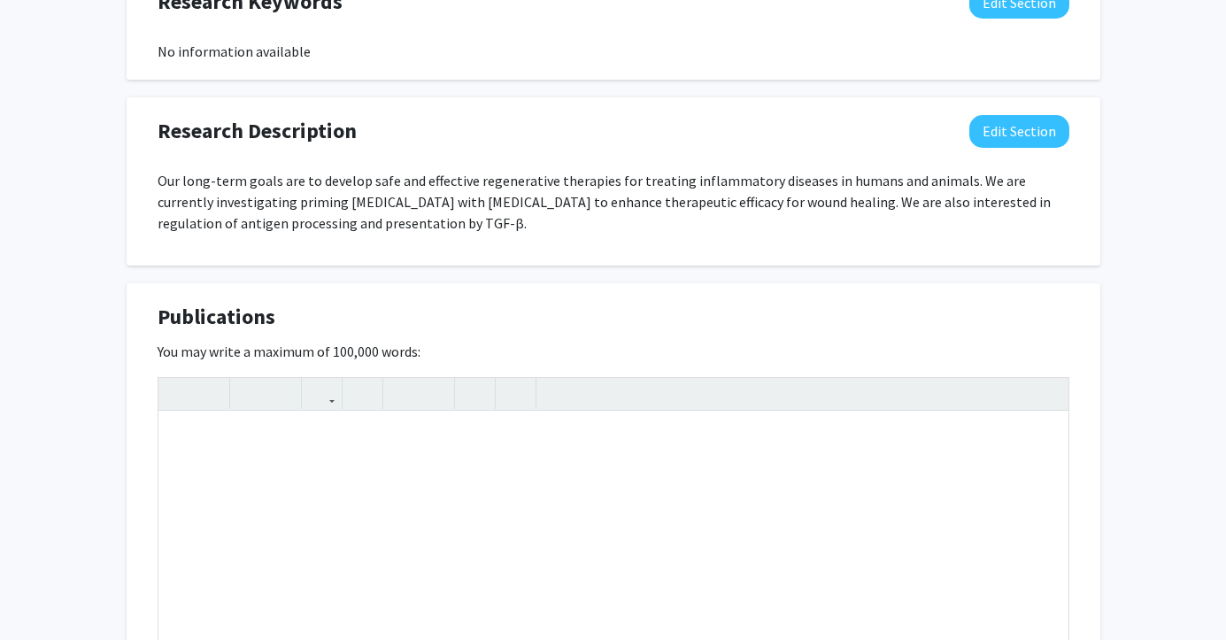
scroll to position [1121, 0]
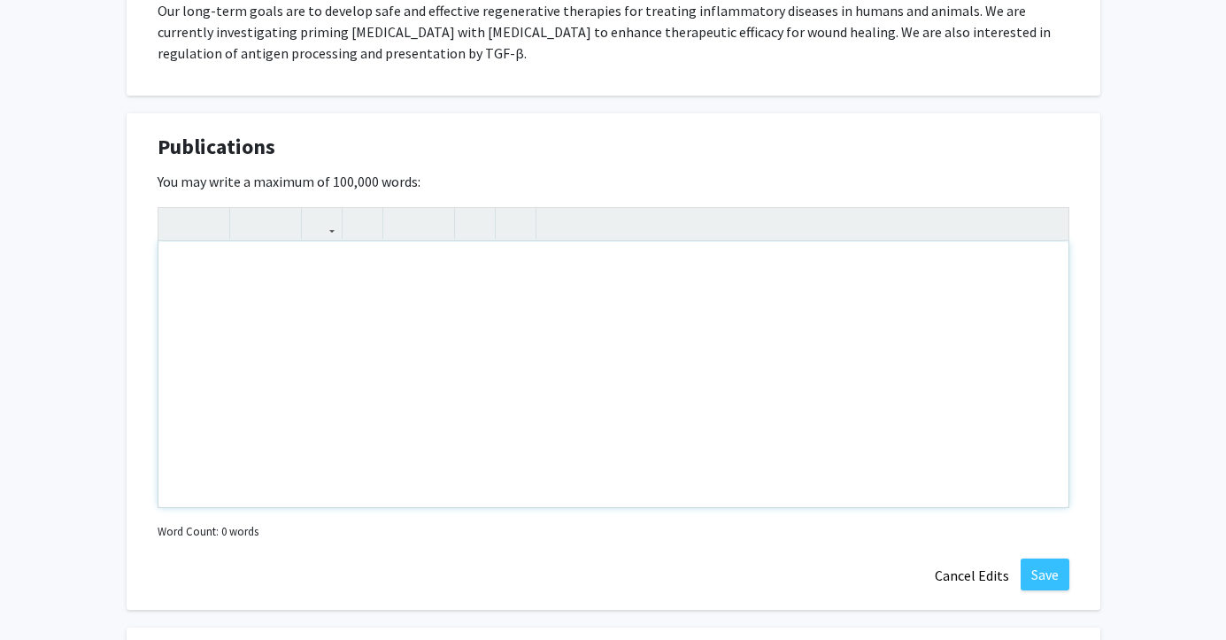
click at [279, 325] on div "Note to users with screen readers: Please deactivate our accessibility plugin f…" at bounding box center [613, 375] width 910 height 266
paste div "Note to users with screen readers: Please deactivate our accessibility plugin f…"
type textarea "<p>[PERSON_NAME], [PERSON_NAME], [PERSON_NAME] IM, [PERSON_NAME] RE, [PERSON_NA…"
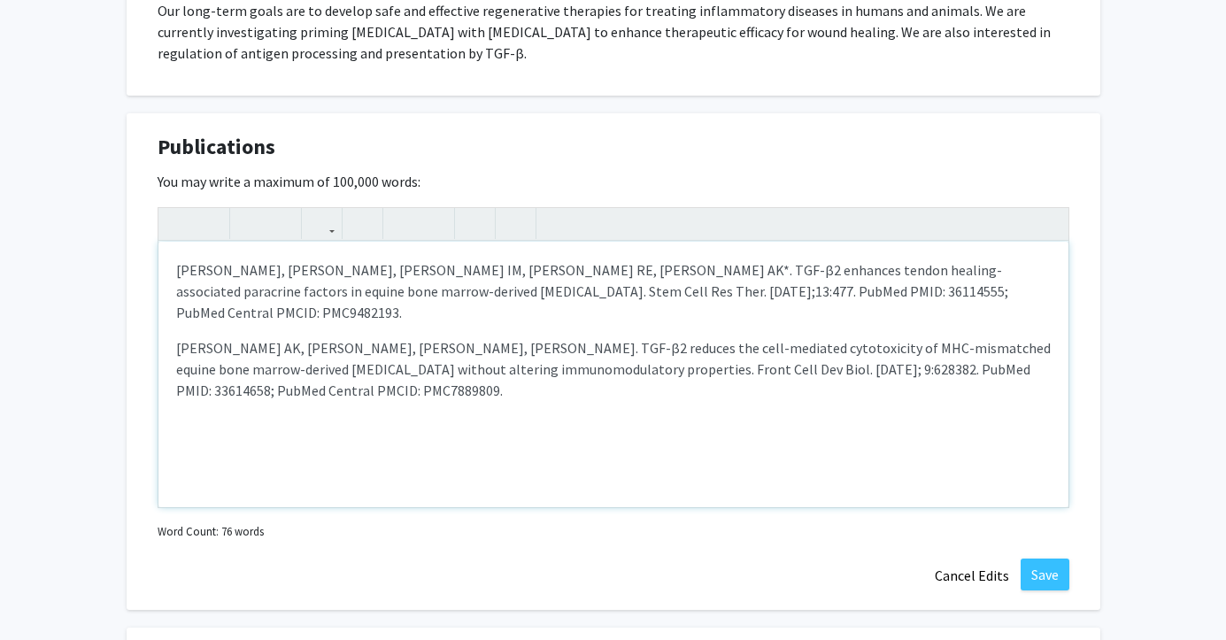
type textarea "<p>[PERSON_NAME], [PERSON_NAME], [PERSON_NAME] IM, [PERSON_NAME] RE, [PERSON_NA…"
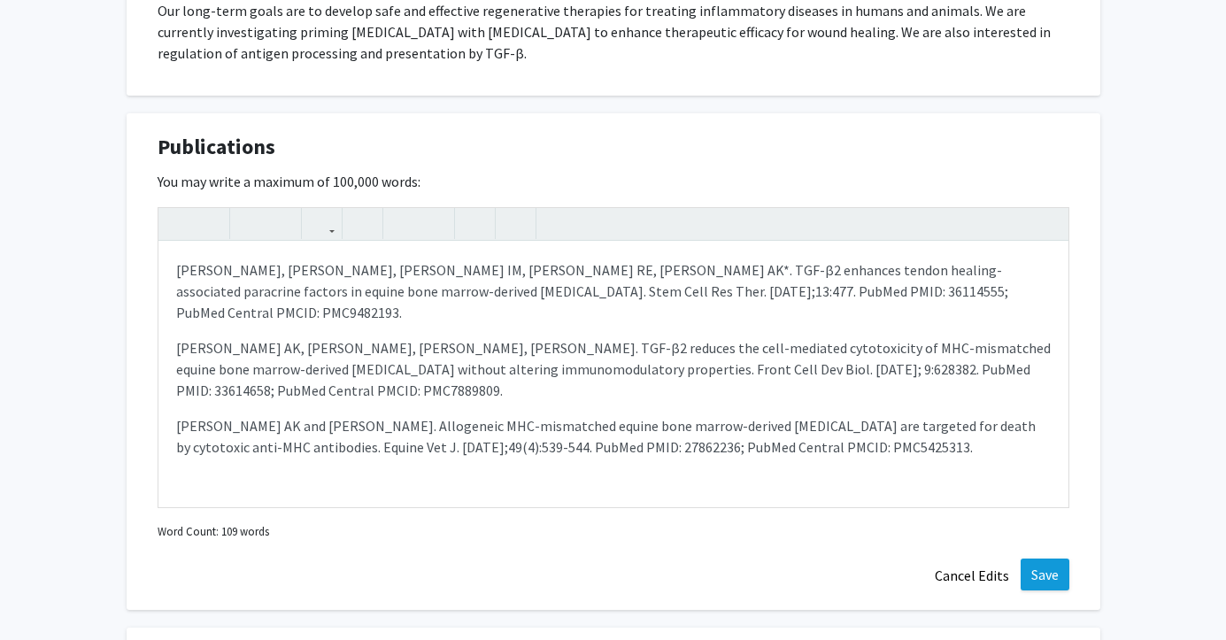
click at [1037, 583] on button "Save" at bounding box center [1045, 575] width 49 height 32
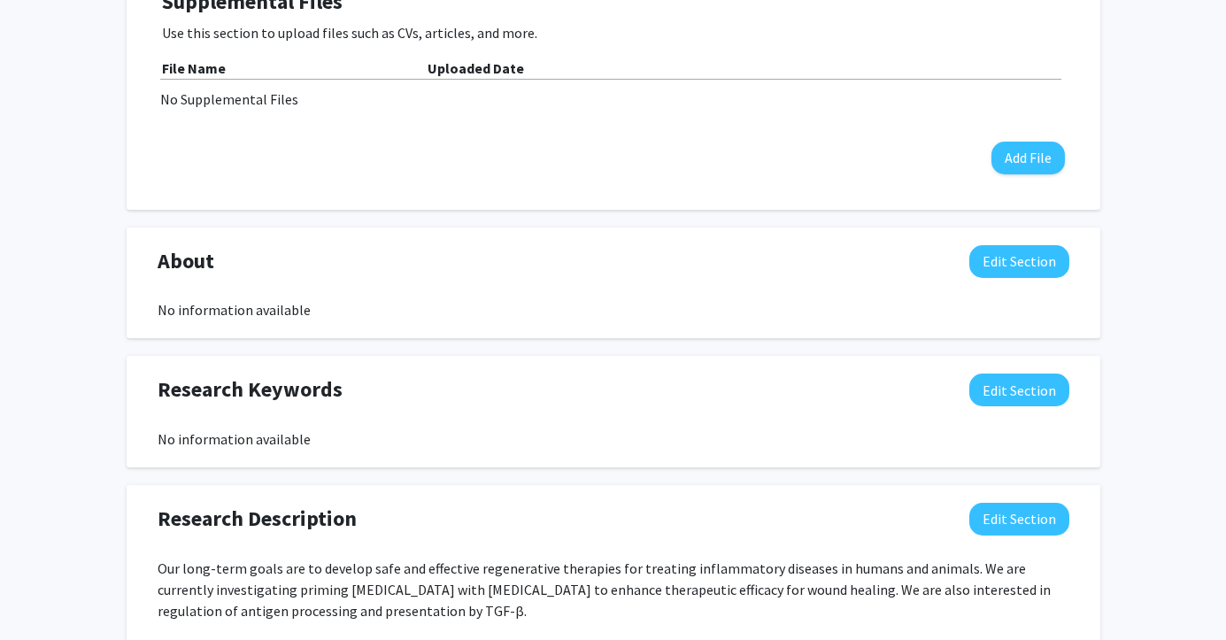
scroll to position [564, 0]
click at [1027, 397] on button "Edit Section" at bounding box center [1019, 389] width 100 height 33
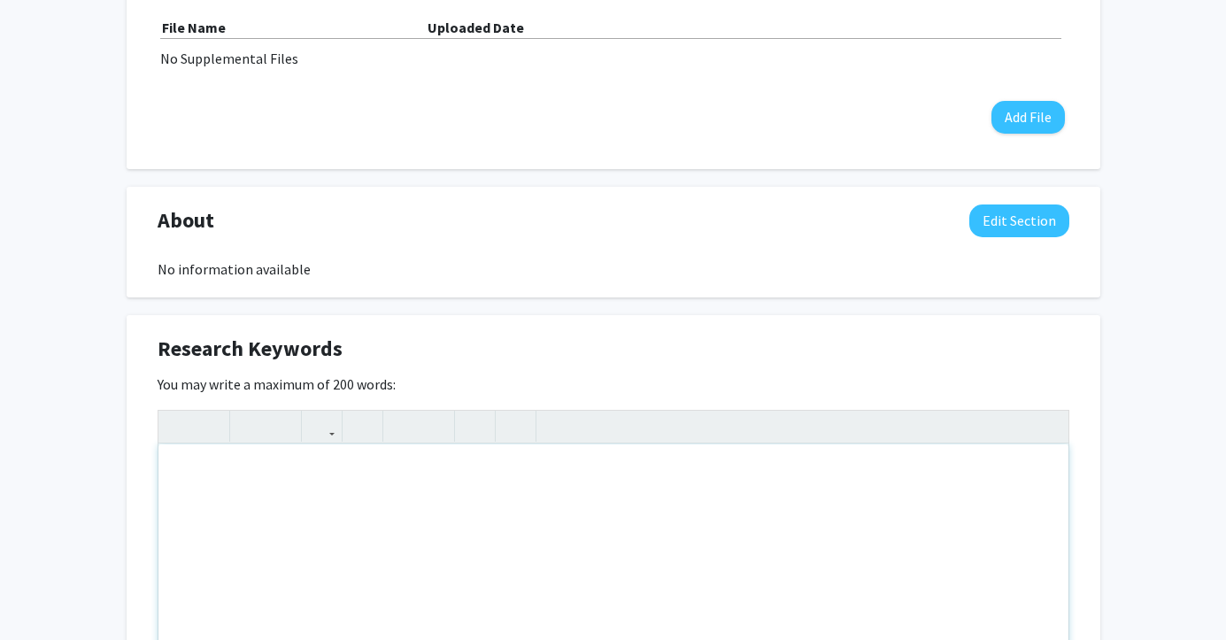
scroll to position [628, 0]
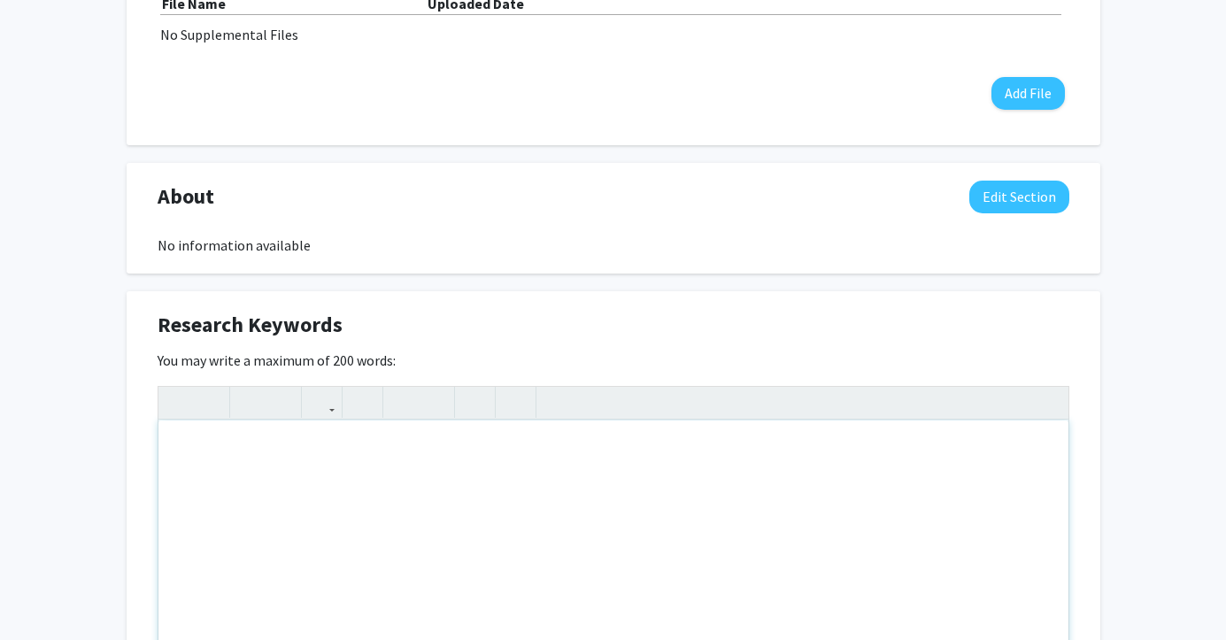
click at [369, 505] on div "Note to users with screen readers: Please deactivate our accessibility plugin f…" at bounding box center [613, 553] width 910 height 266
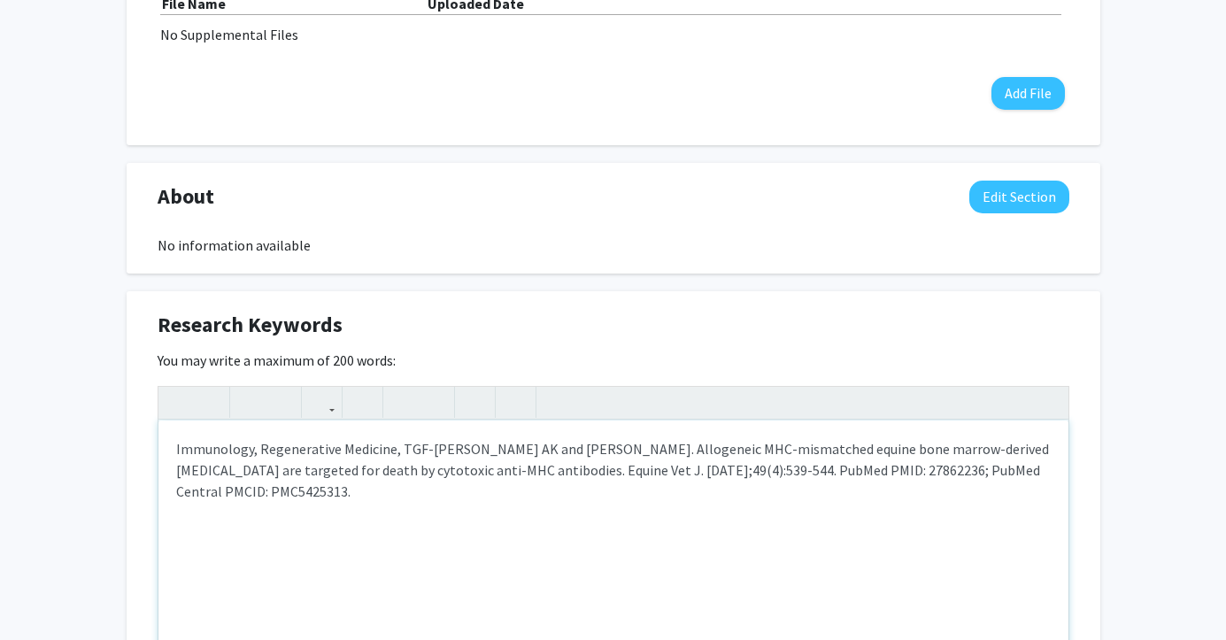
drag, startPoint x: 427, startPoint y: 452, endPoint x: 501, endPoint y: 519, distance: 99.7
click at [501, 519] on div "Immunology, Regenerative Medicine, TGF-[PERSON_NAME] AK and [PERSON_NAME]. Allo…" at bounding box center [613, 553] width 910 height 266
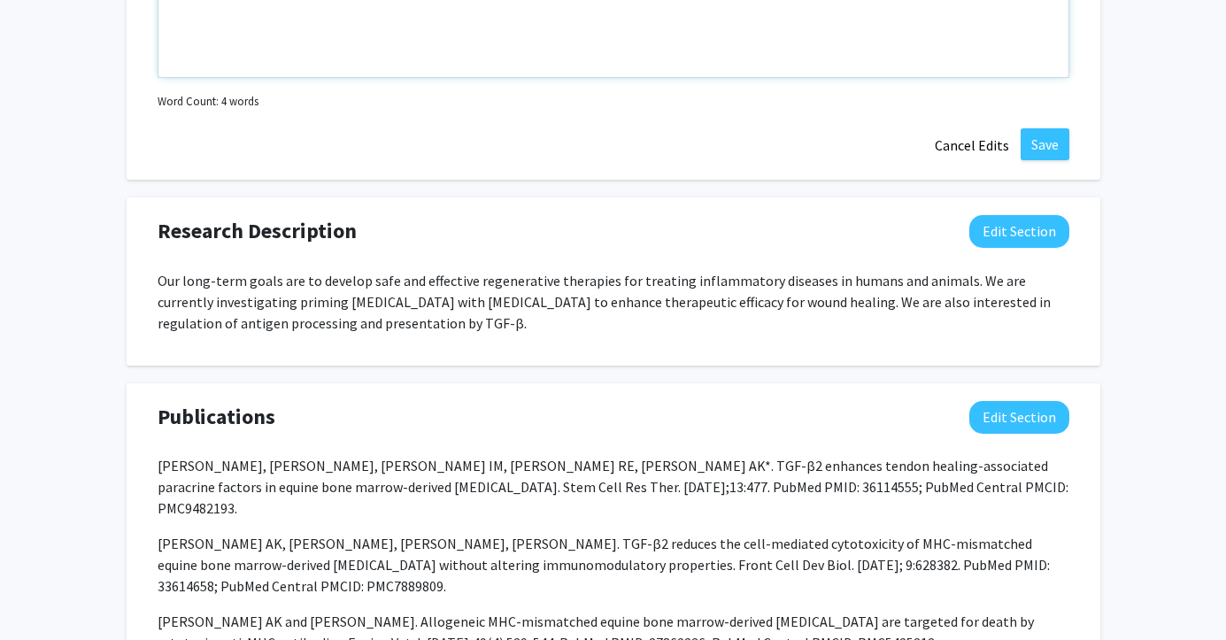
scroll to position [1254, 0]
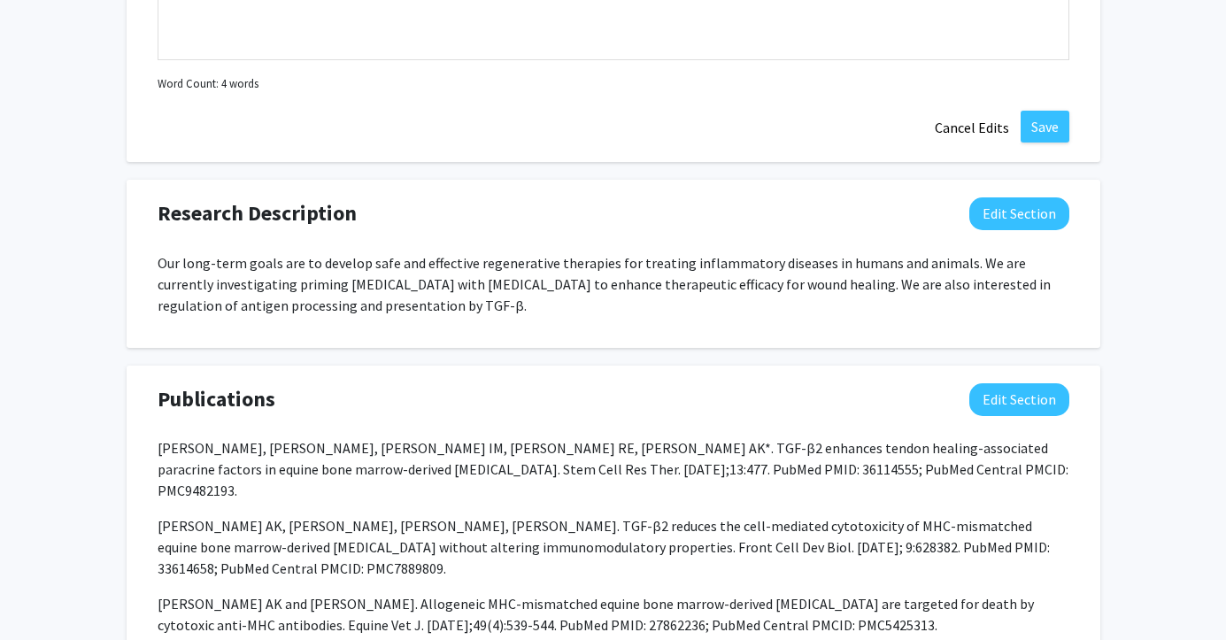
click at [426, 306] on p "Our long-term goals are to develop safe and effective regenerative therapies fo…" at bounding box center [614, 284] width 912 height 64
copy p "β"
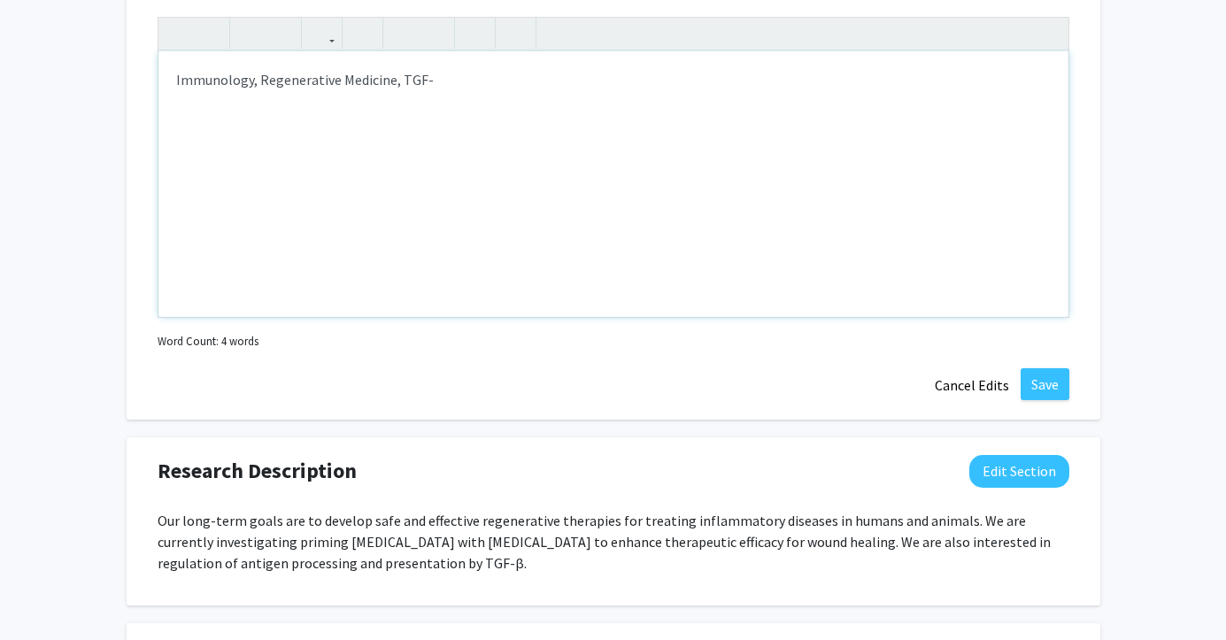
scroll to position [976, 0]
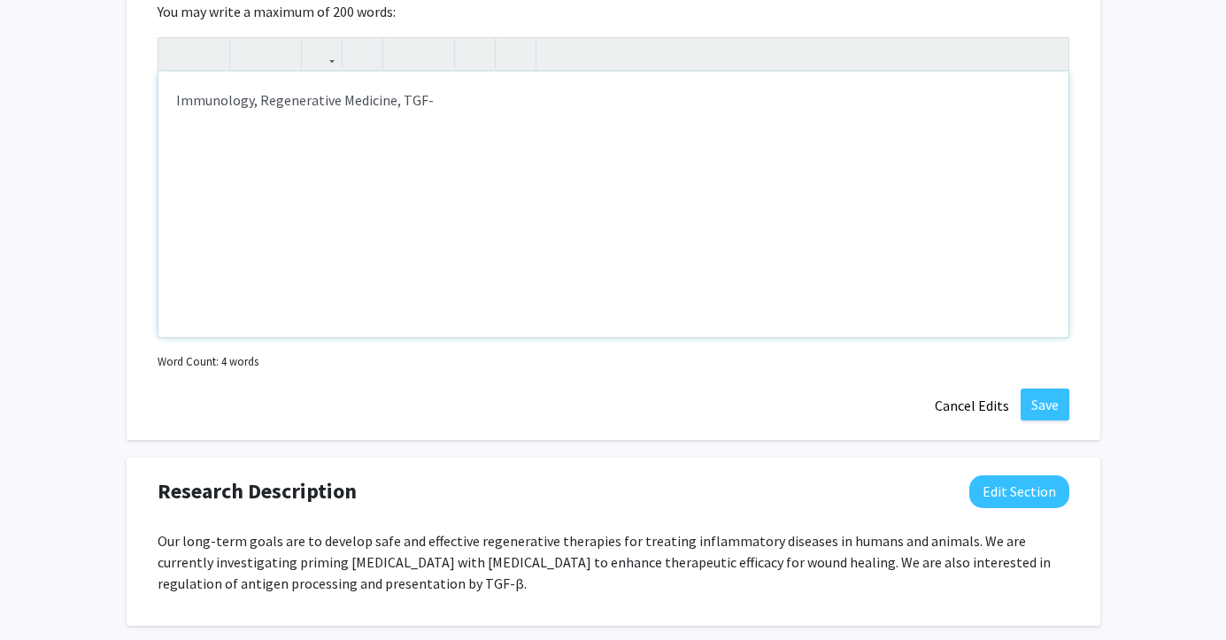
click at [437, 106] on p "Immunology, Regenerative Medicine, TGF-" at bounding box center [613, 99] width 875 height 21
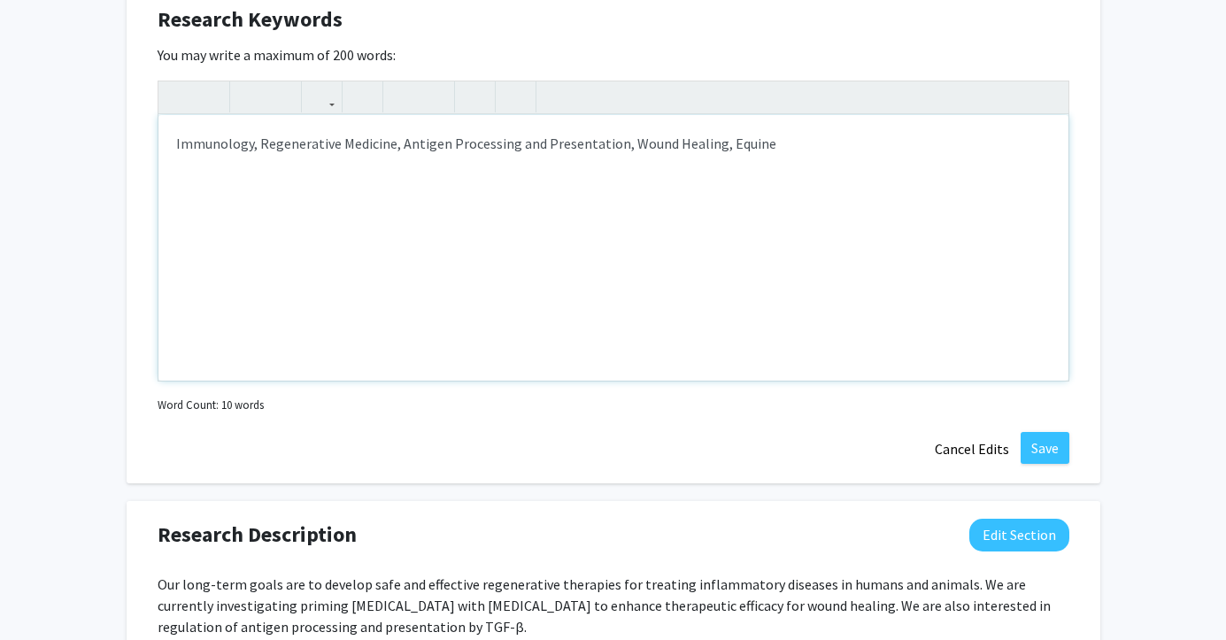
scroll to position [923, 0]
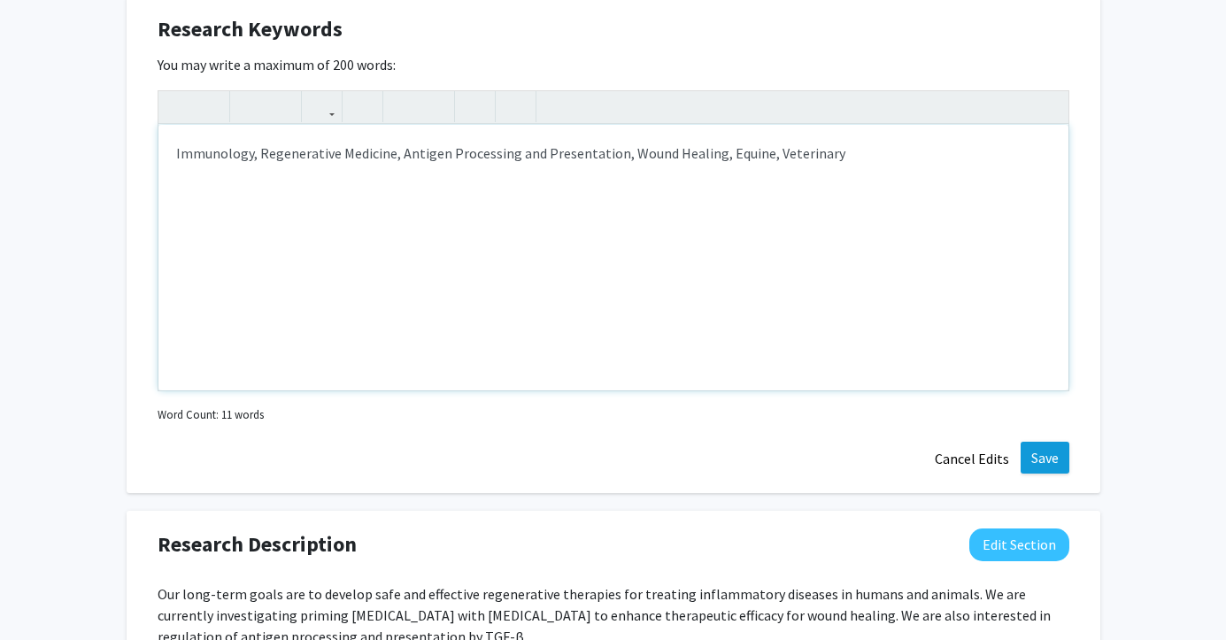
type textarea "<p>Immunology, Regenerative Medicine, Antigen Processing and Presentation, Woun…"
click at [1051, 461] on button "Save" at bounding box center [1045, 458] width 49 height 32
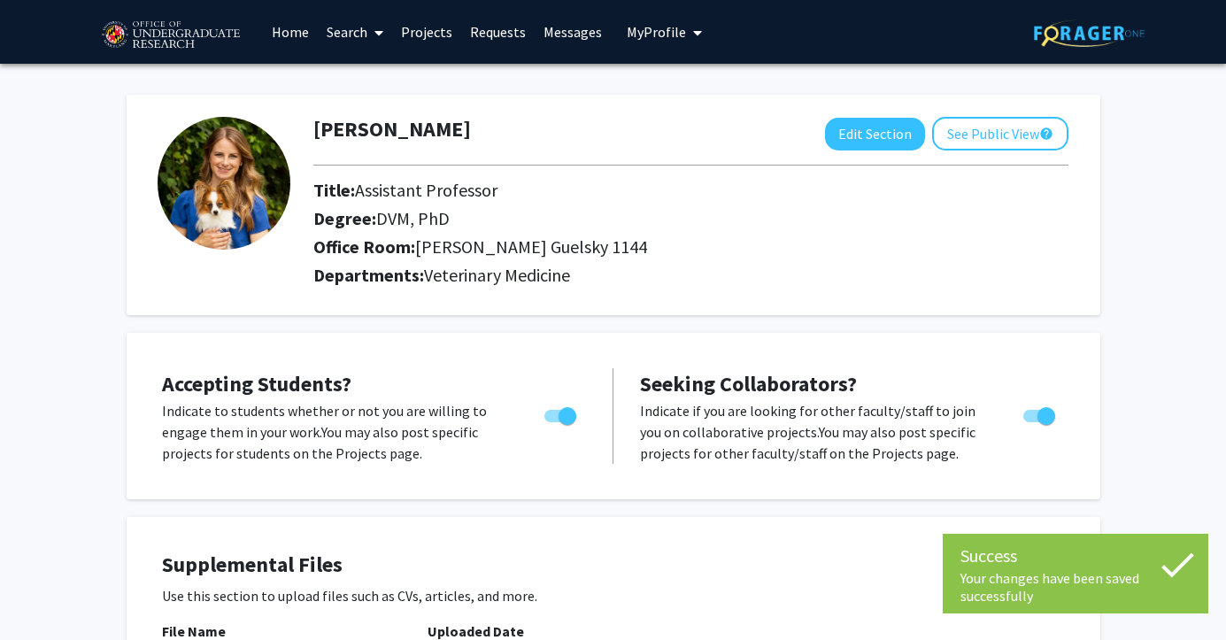
scroll to position [0, 0]
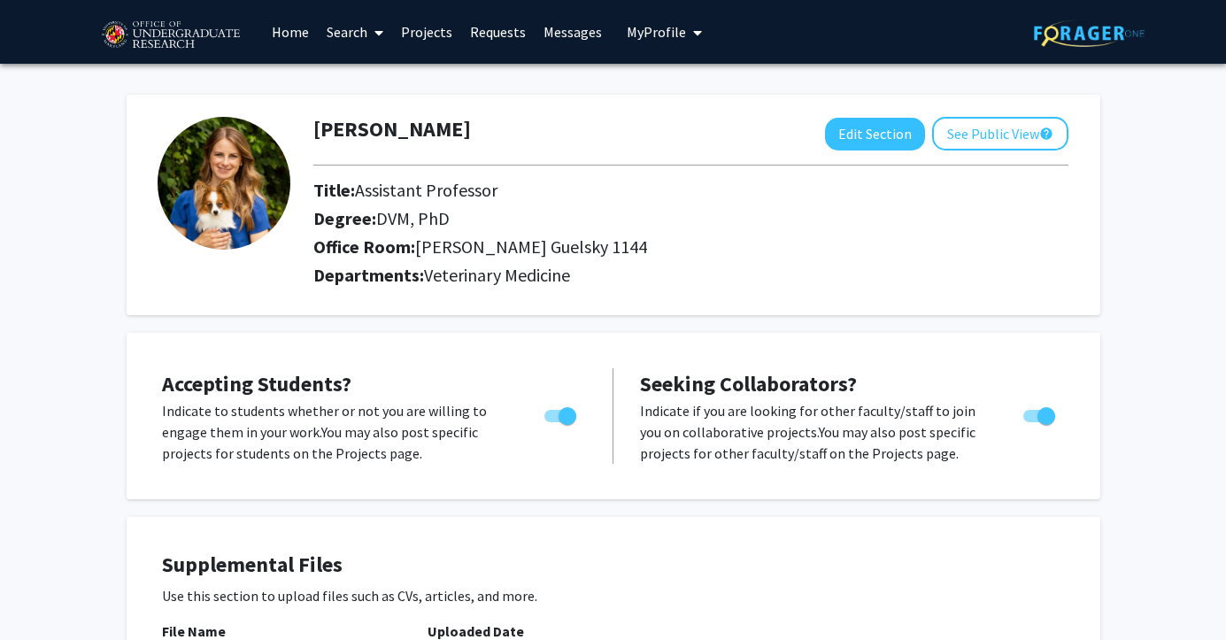
click at [291, 43] on link "Home" at bounding box center [290, 32] width 55 height 62
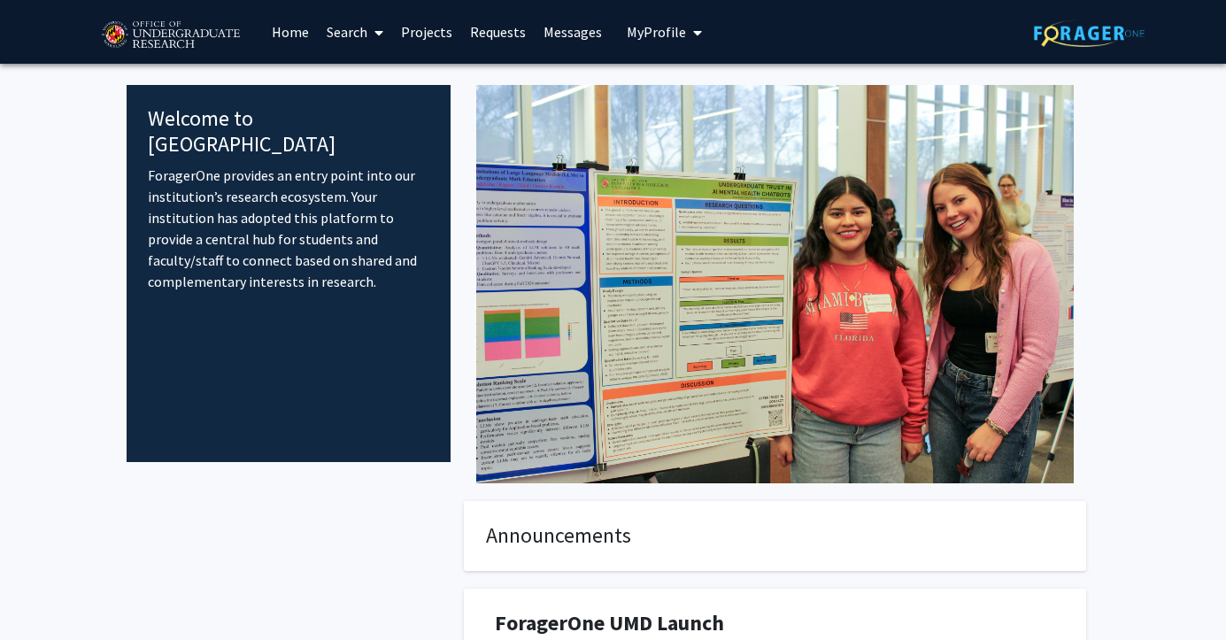
click at [454, 34] on link "Projects" at bounding box center [426, 32] width 69 height 62
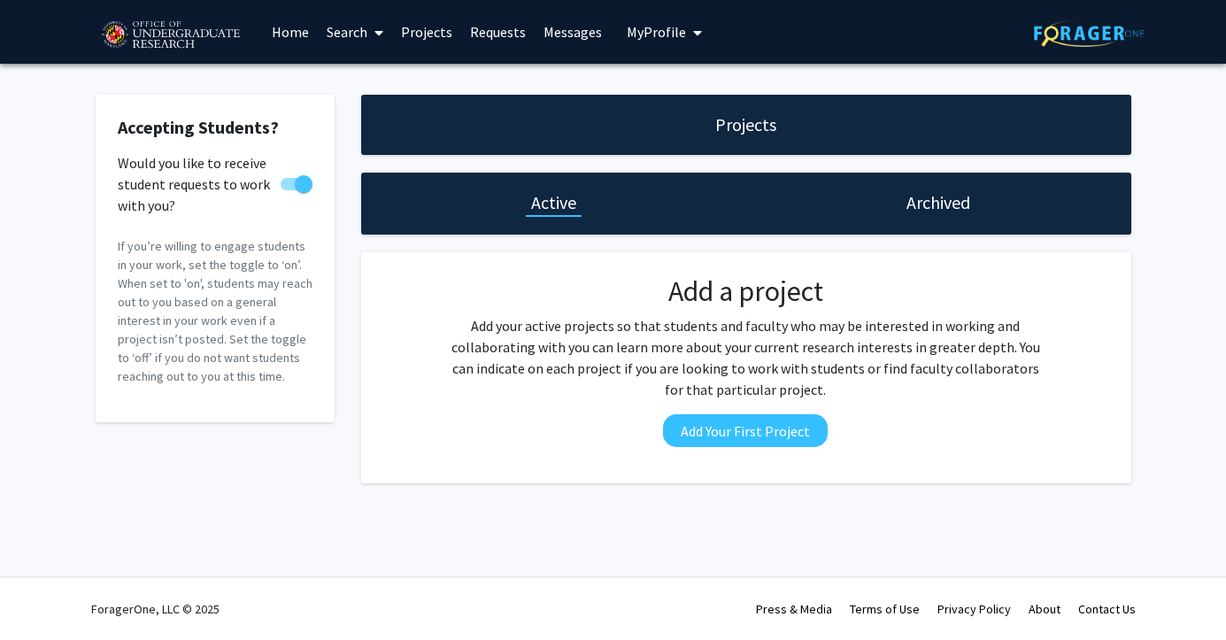
click at [334, 35] on link "Search" at bounding box center [355, 32] width 74 height 62
click at [396, 88] on span "Faculty/Staff" at bounding box center [383, 81] width 130 height 35
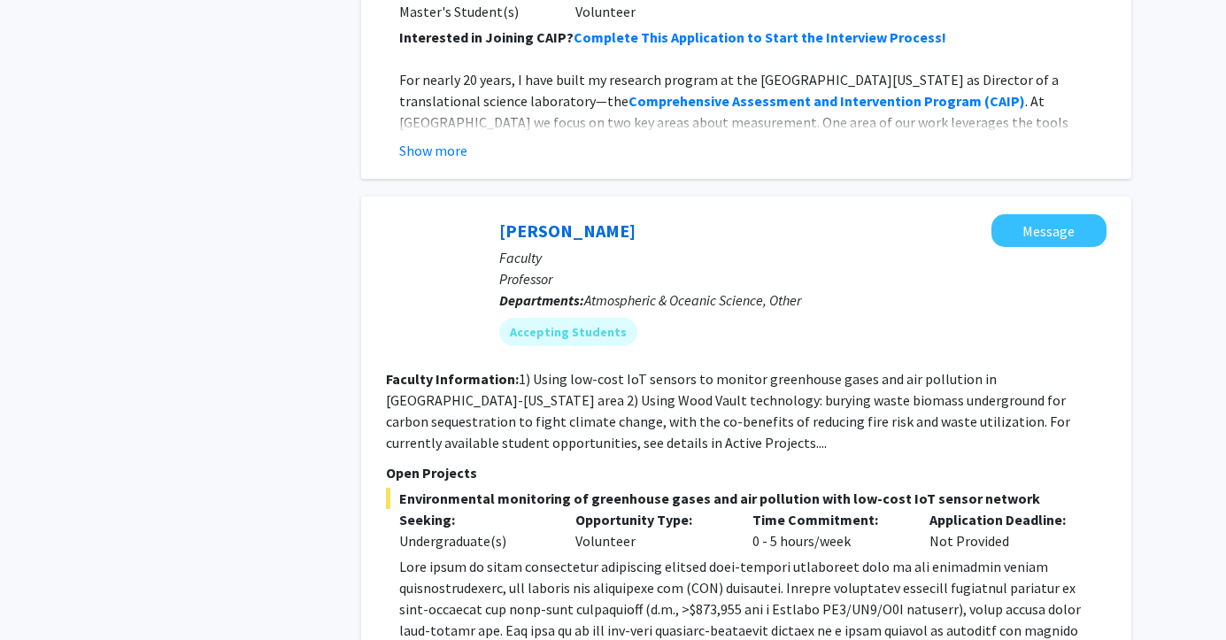
scroll to position [1468, 0]
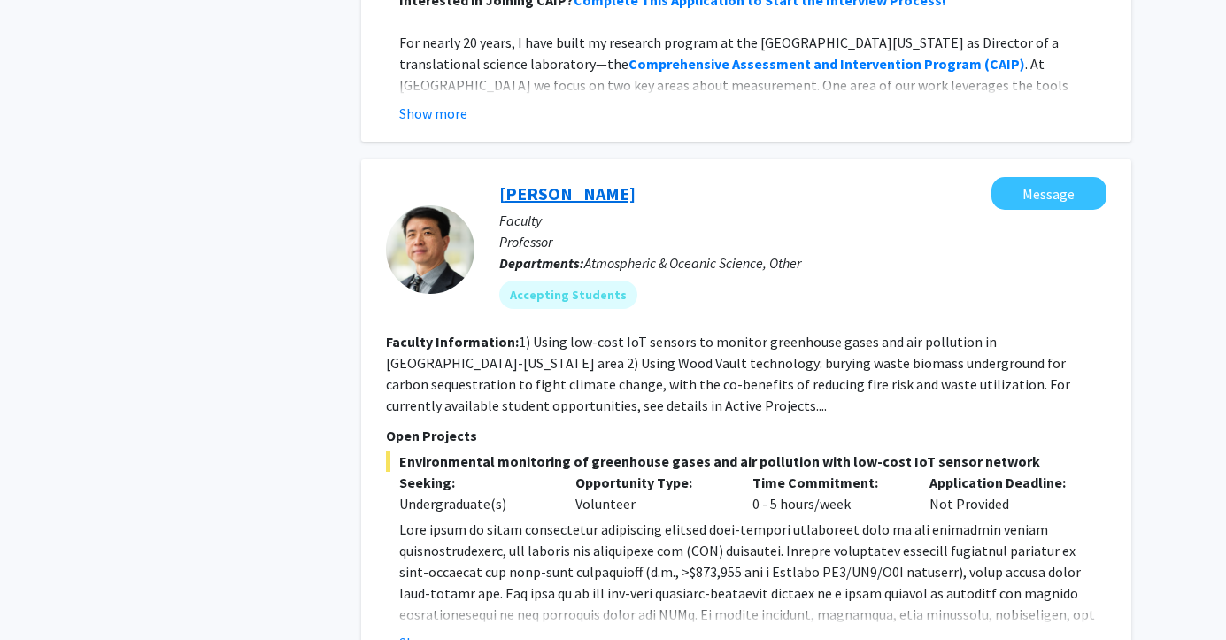
click at [537, 182] on link "[PERSON_NAME]" at bounding box center [567, 193] width 136 height 22
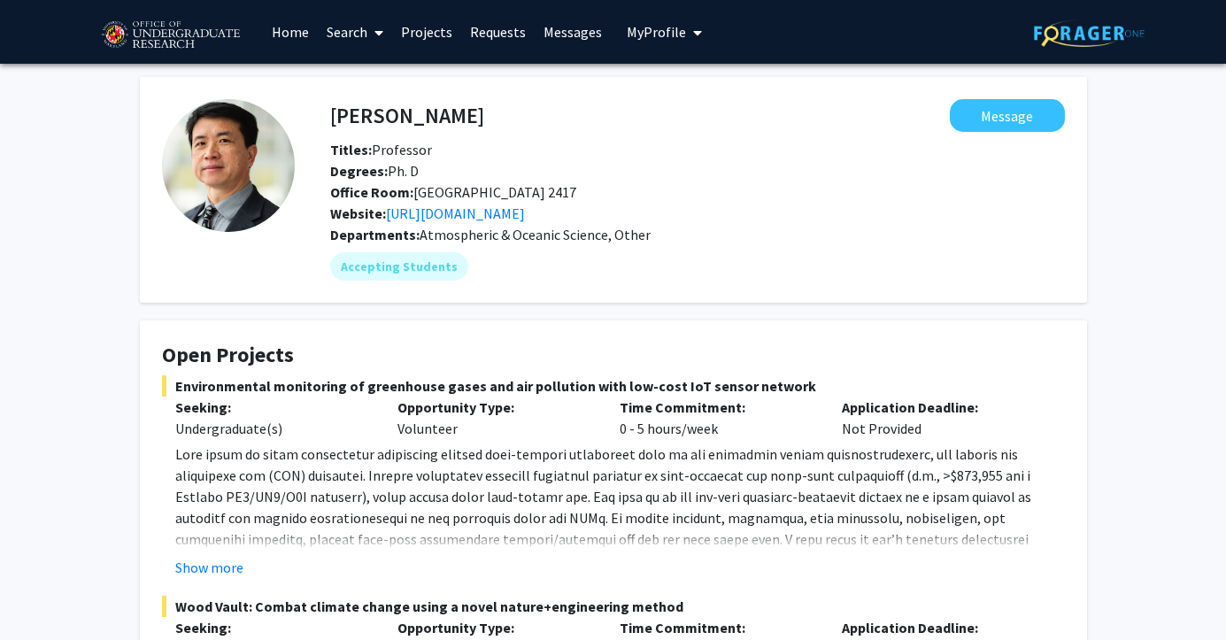
click at [667, 33] on span "My Profile" at bounding box center [656, 32] width 59 height 18
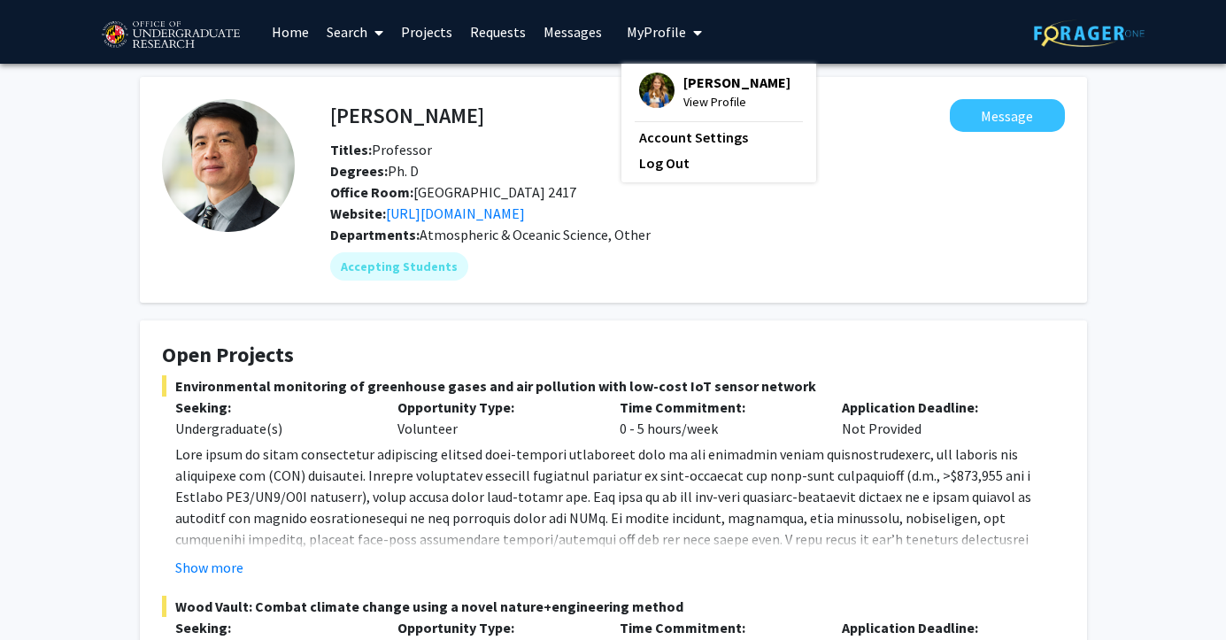
click at [703, 102] on span "View Profile" at bounding box center [736, 101] width 107 height 19
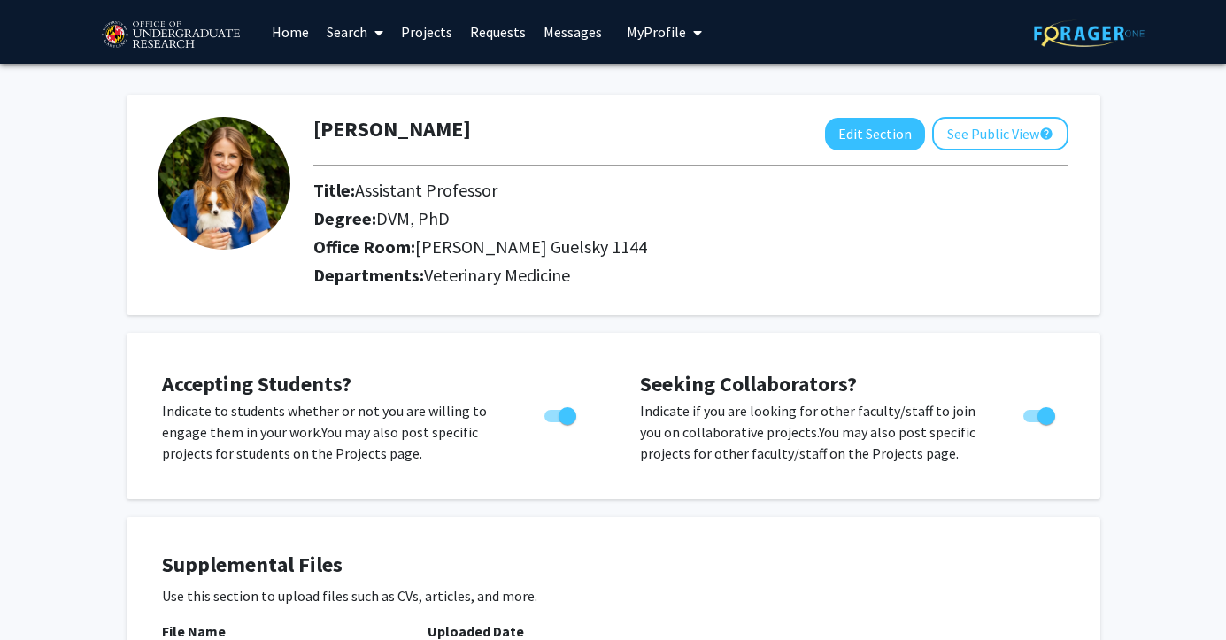
click at [418, 36] on link "Projects" at bounding box center [426, 32] width 69 height 62
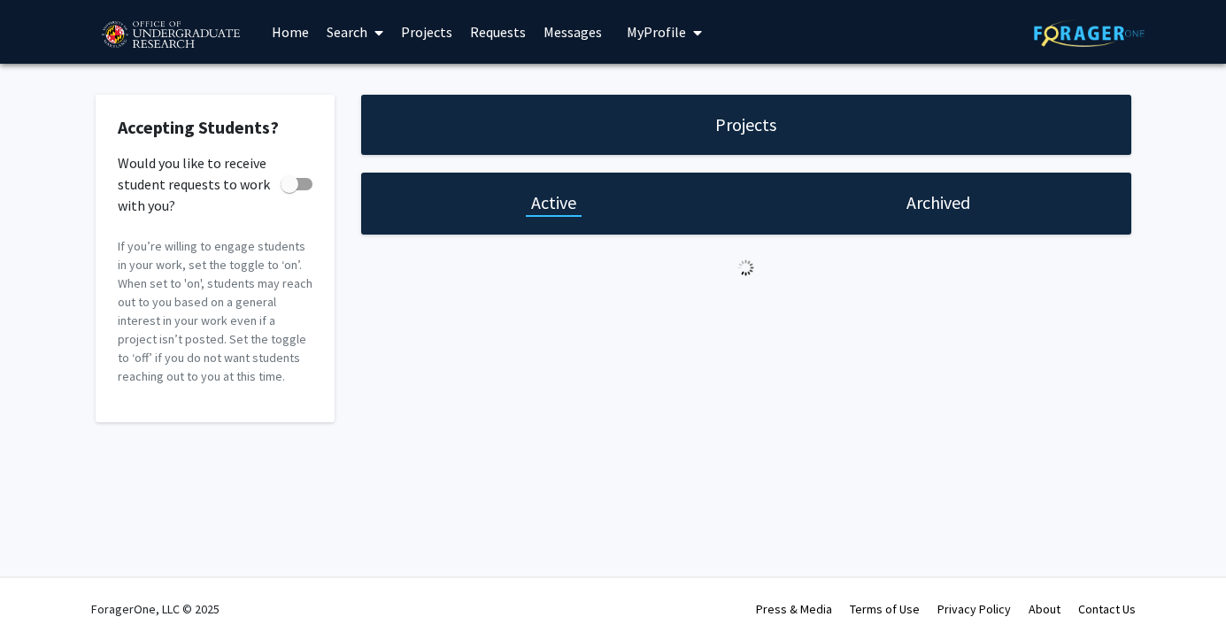
checkbox input "true"
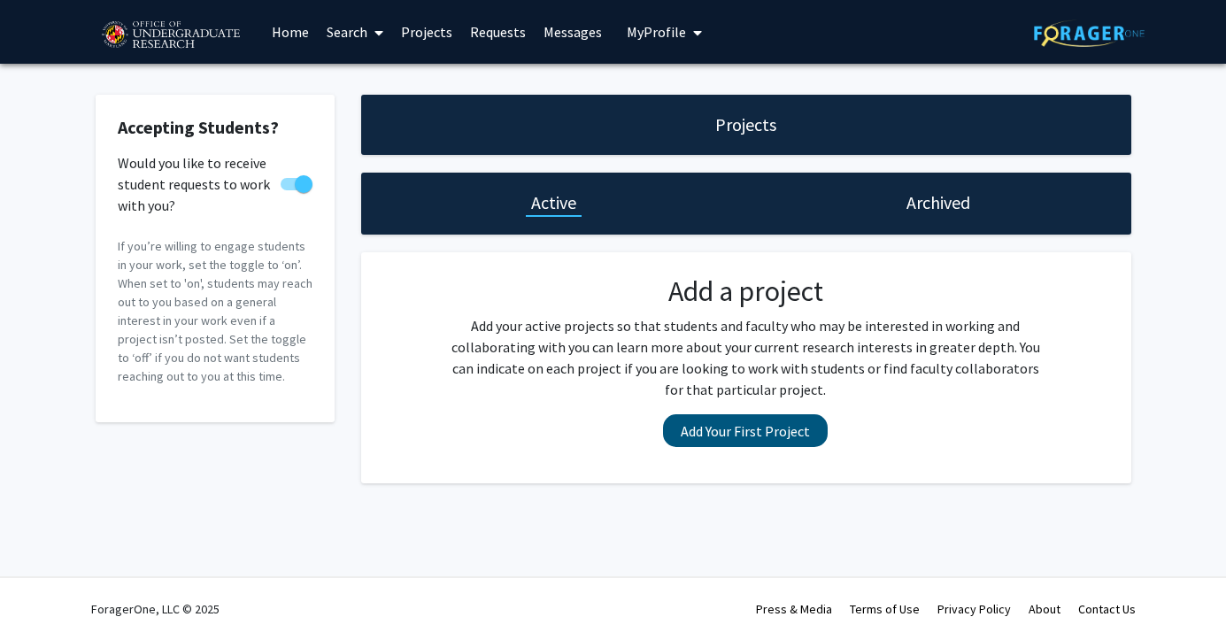
click at [717, 437] on button "Add Your First Project" at bounding box center [745, 430] width 165 height 33
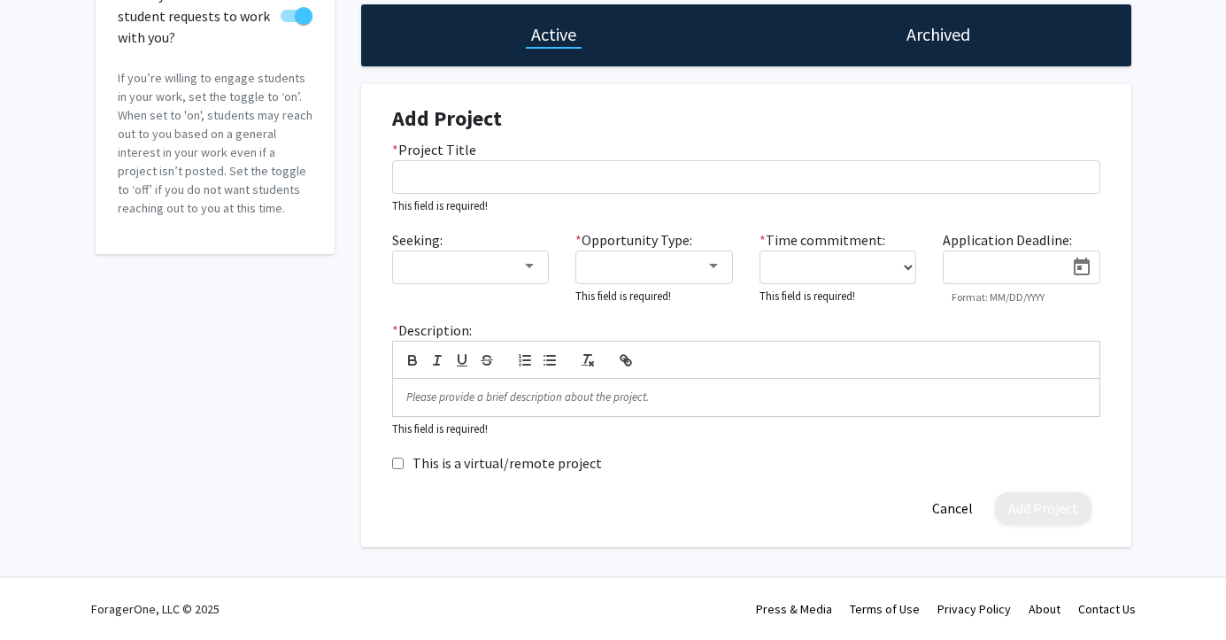
scroll to position [170, 0]
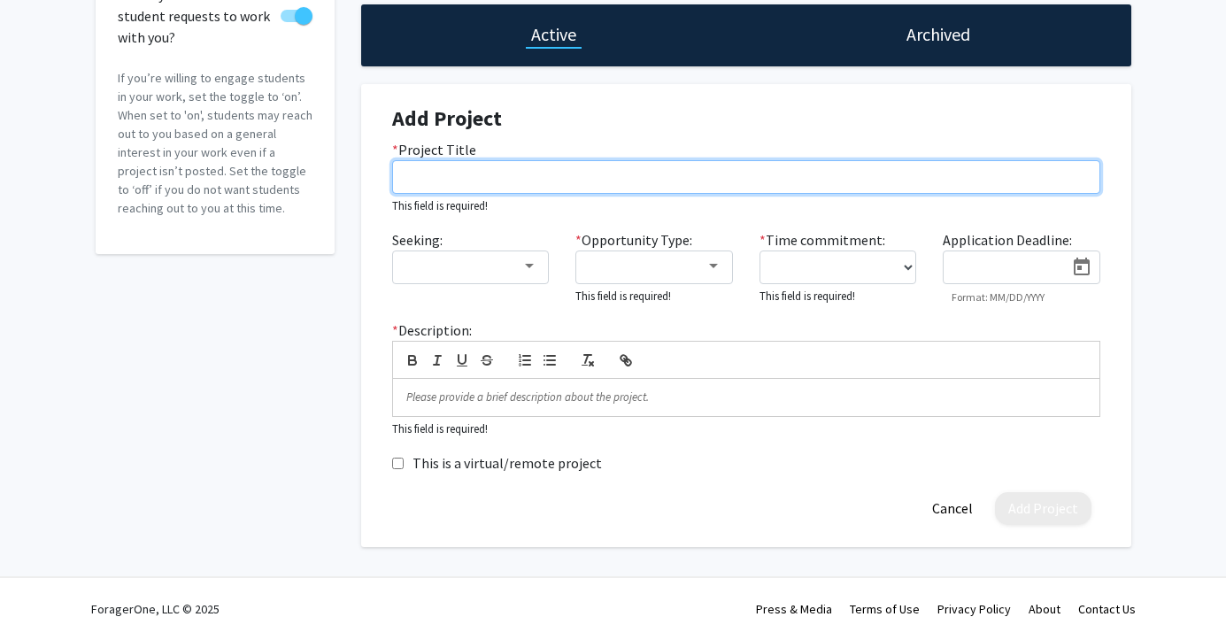
click at [444, 175] on input "* Project Title" at bounding box center [746, 177] width 708 height 34
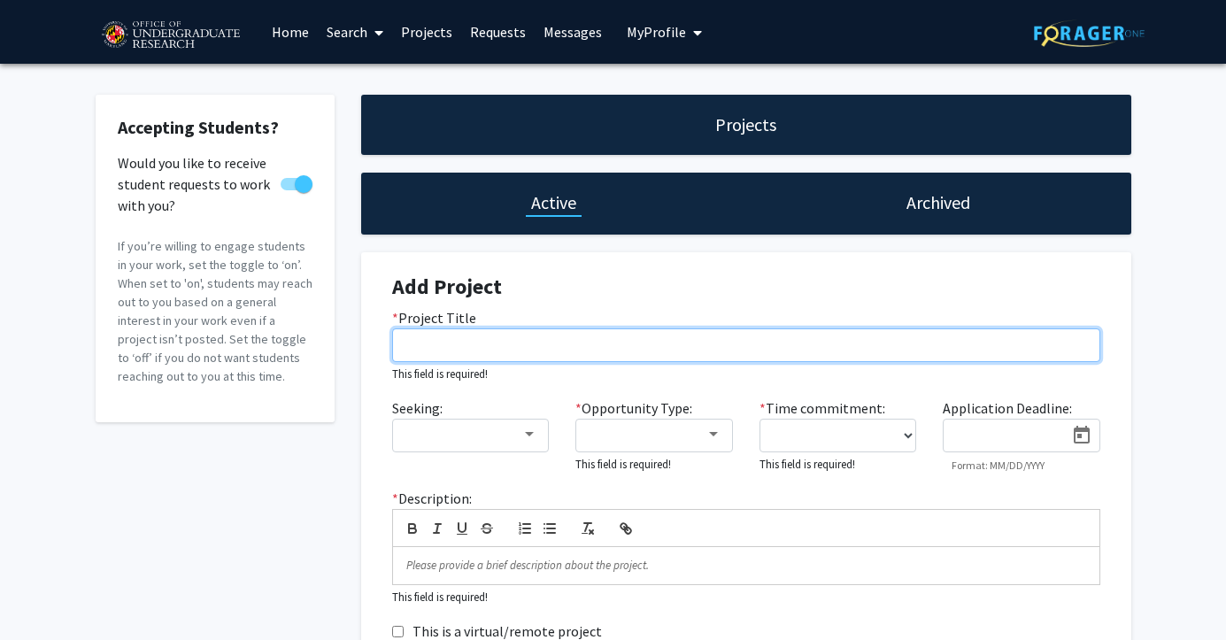
scroll to position [0, 0]
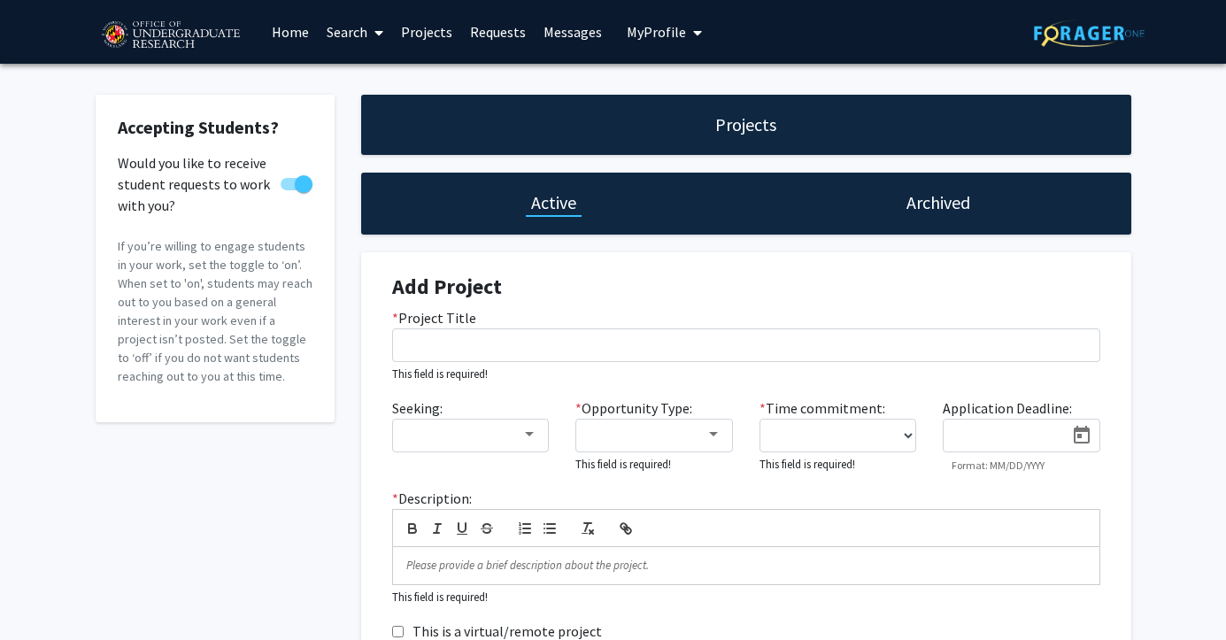
click at [424, 32] on link "Projects" at bounding box center [426, 32] width 69 height 62
click at [428, 39] on link "Projects" at bounding box center [426, 32] width 69 height 62
click at [345, 42] on link "Search" at bounding box center [355, 32] width 74 height 62
click at [364, 79] on span "Faculty/Staff" at bounding box center [383, 81] width 130 height 35
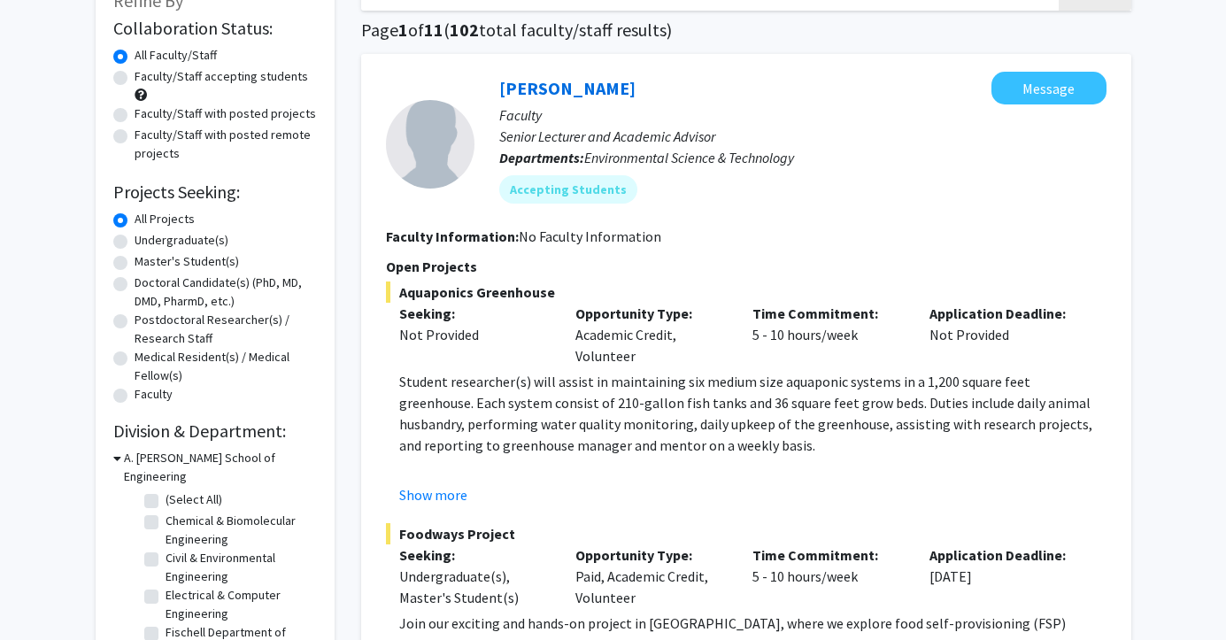
scroll to position [127, 0]
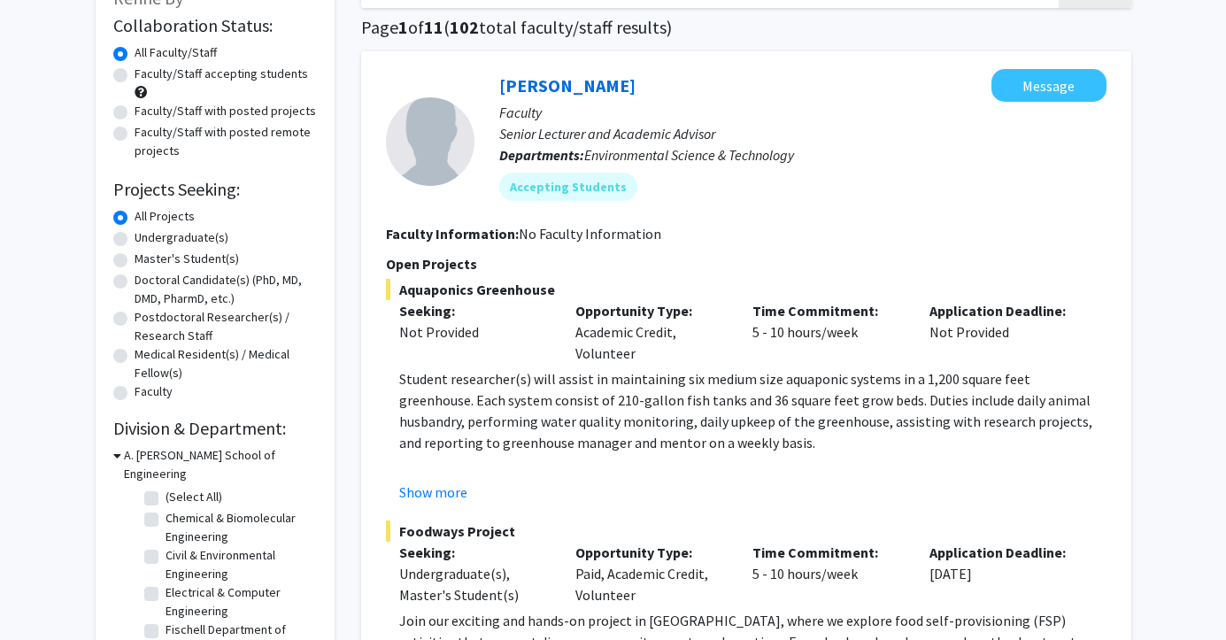
click at [135, 74] on label "Faculty/Staff accepting students" at bounding box center [221, 74] width 173 height 19
click at [135, 74] on input "Faculty/Staff accepting students" at bounding box center [141, 71] width 12 height 12
radio input "true"
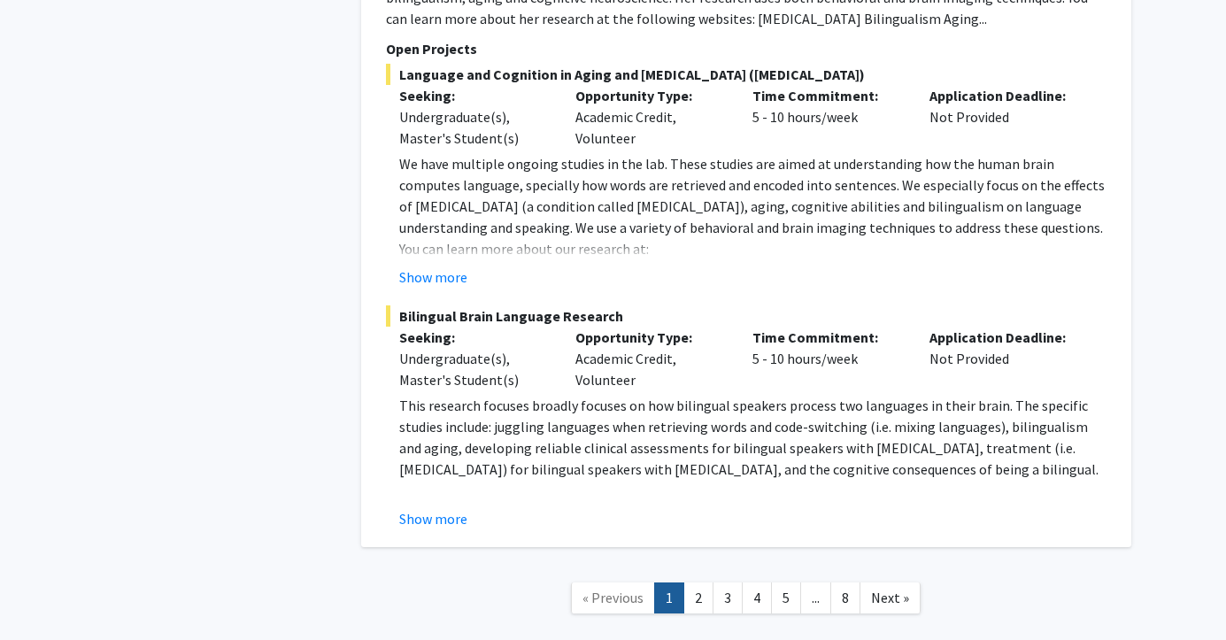
scroll to position [8337, 0]
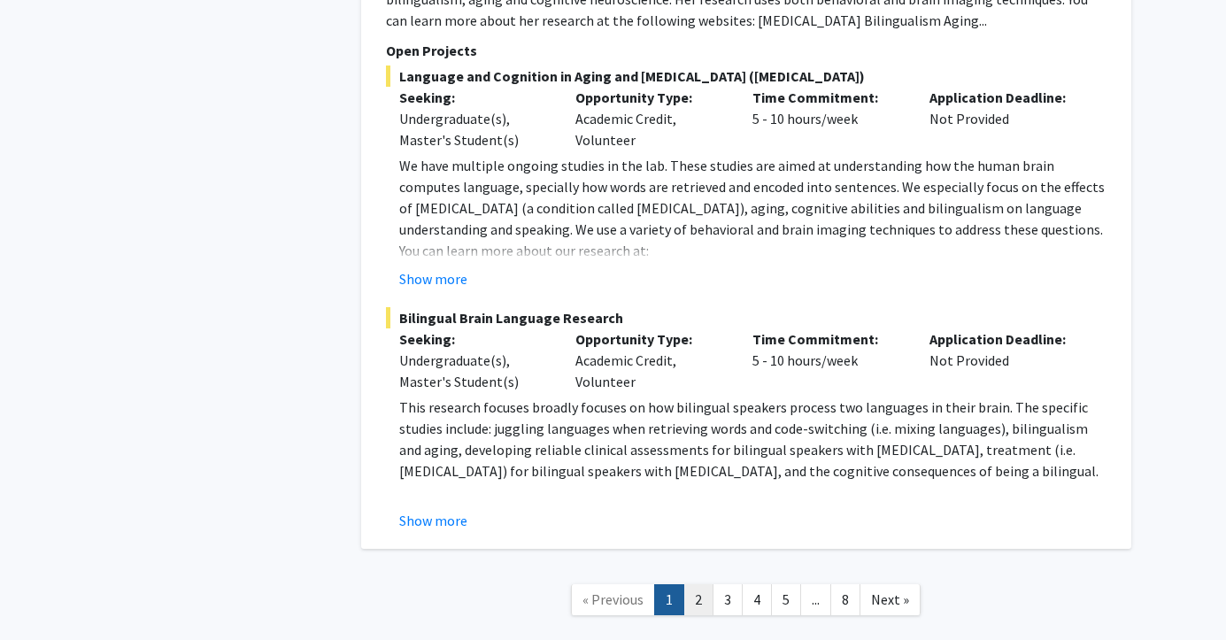
click at [701, 584] on link "2" at bounding box center [698, 599] width 30 height 31
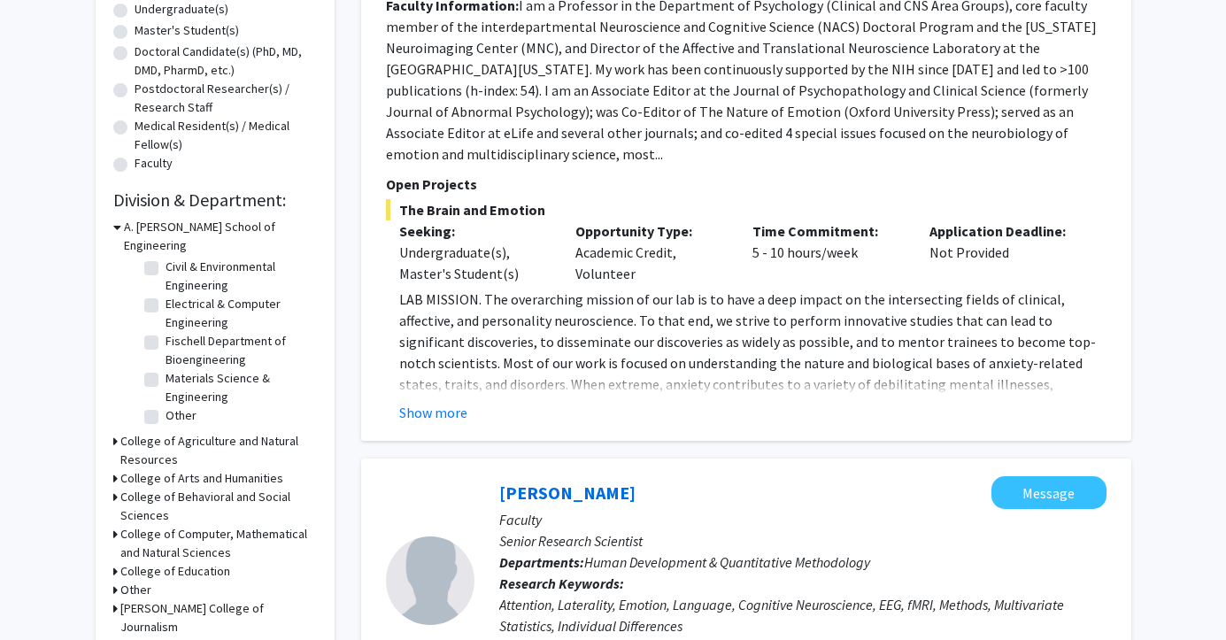
scroll to position [393, 0]
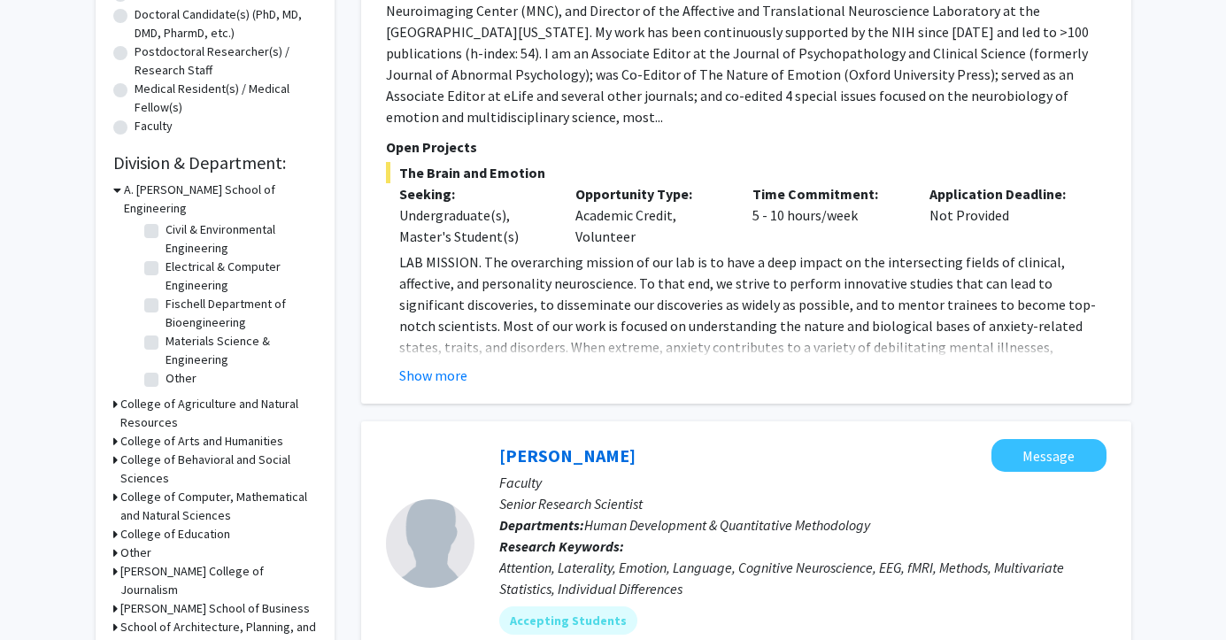
click at [127, 395] on h3 "College of Agriculture and Natural Resources" at bounding box center [218, 413] width 197 height 37
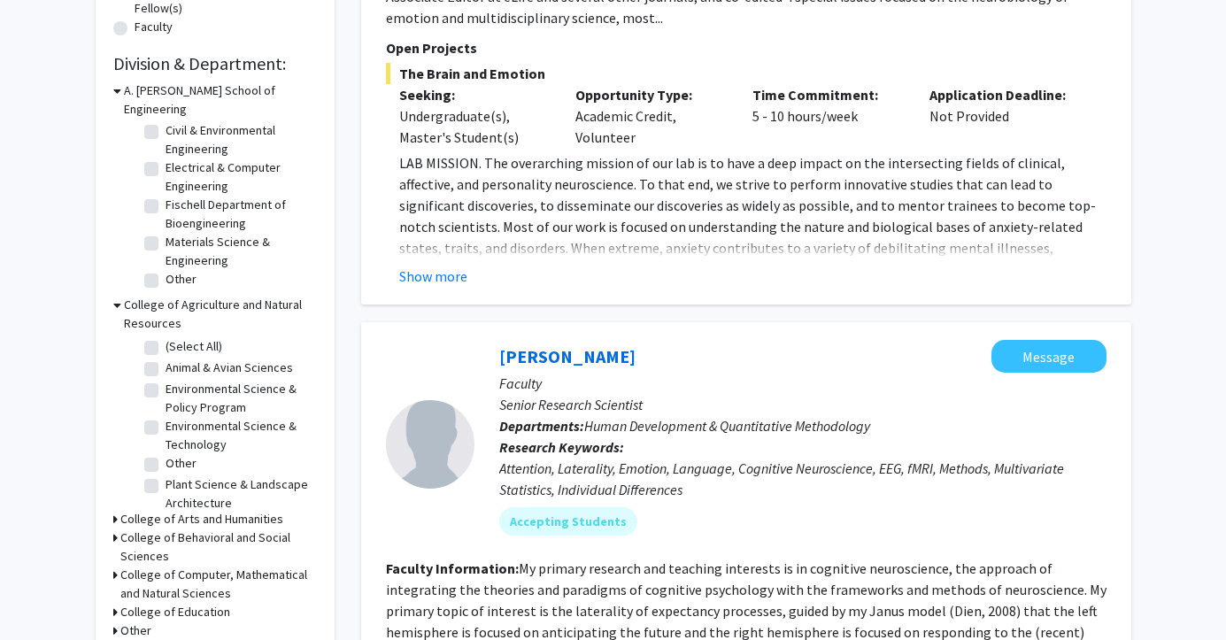
scroll to position [0, 0]
click at [166, 337] on label "(Select All)" at bounding box center [194, 346] width 57 height 19
click at [166, 337] on input "(Select All)" at bounding box center [172, 343] width 12 height 12
checkbox input "true"
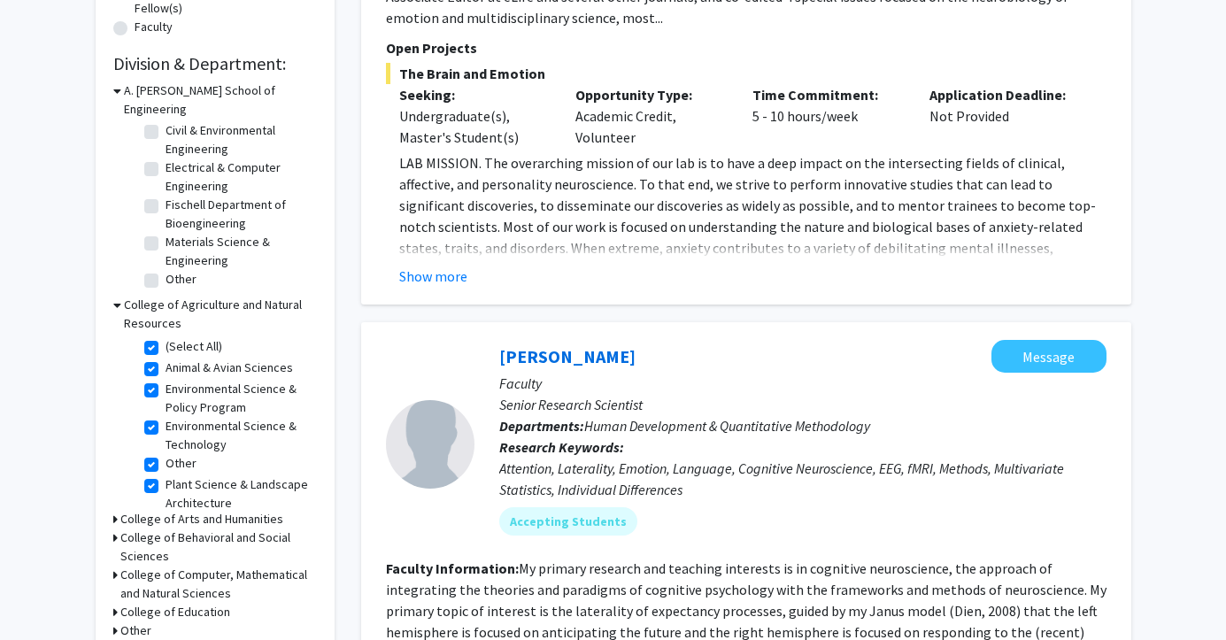
checkbox input "true"
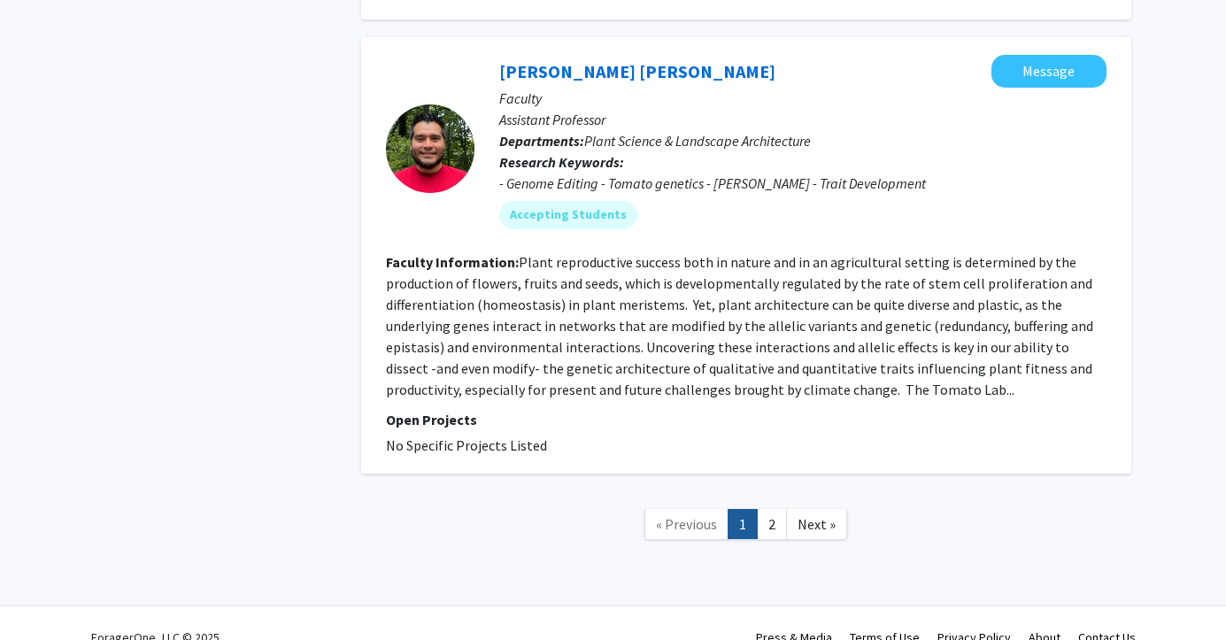
scroll to position [4499, 0]
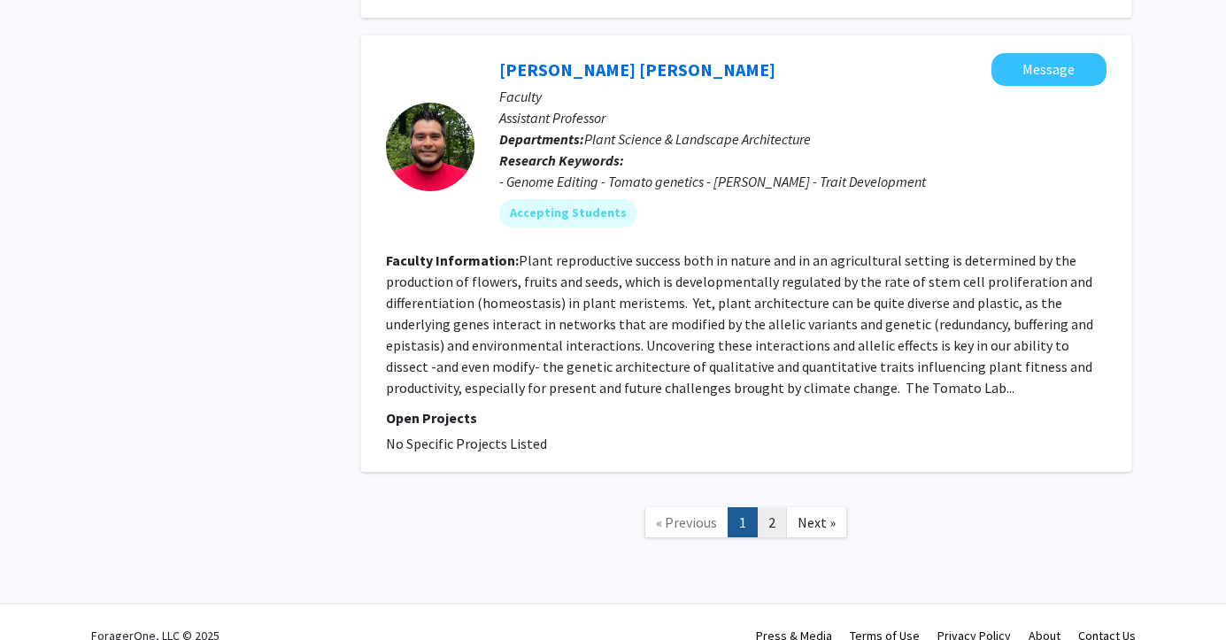
click at [766, 538] on link "2" at bounding box center [772, 522] width 30 height 31
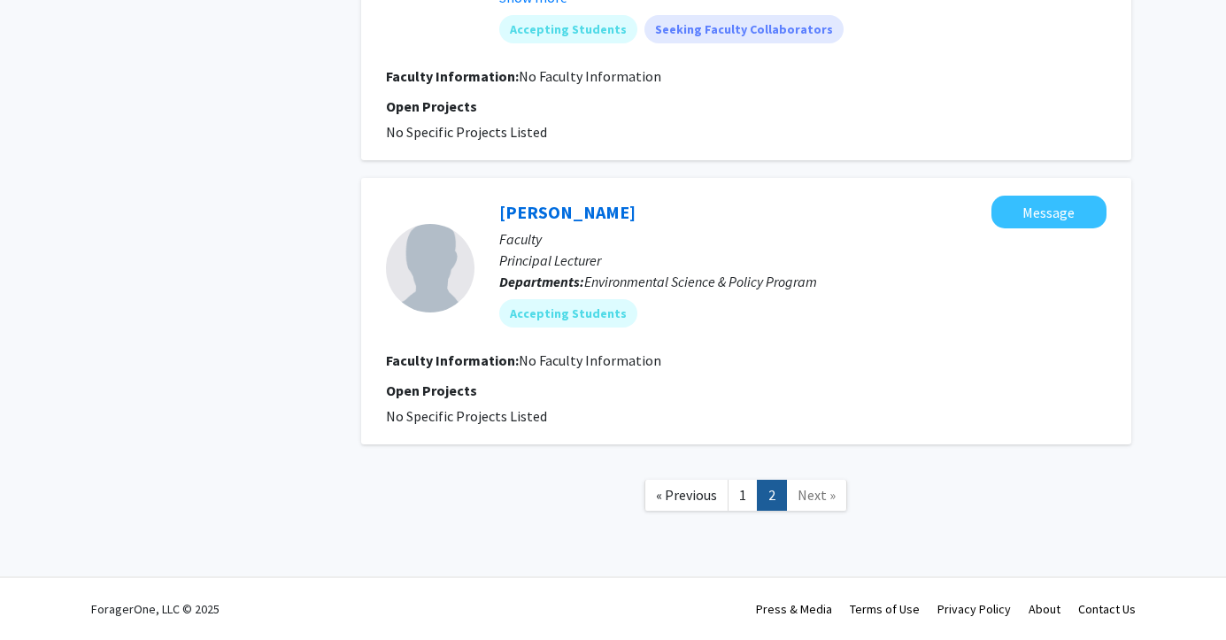
scroll to position [1537, 0]
click at [745, 494] on link "1" at bounding box center [743, 495] width 30 height 31
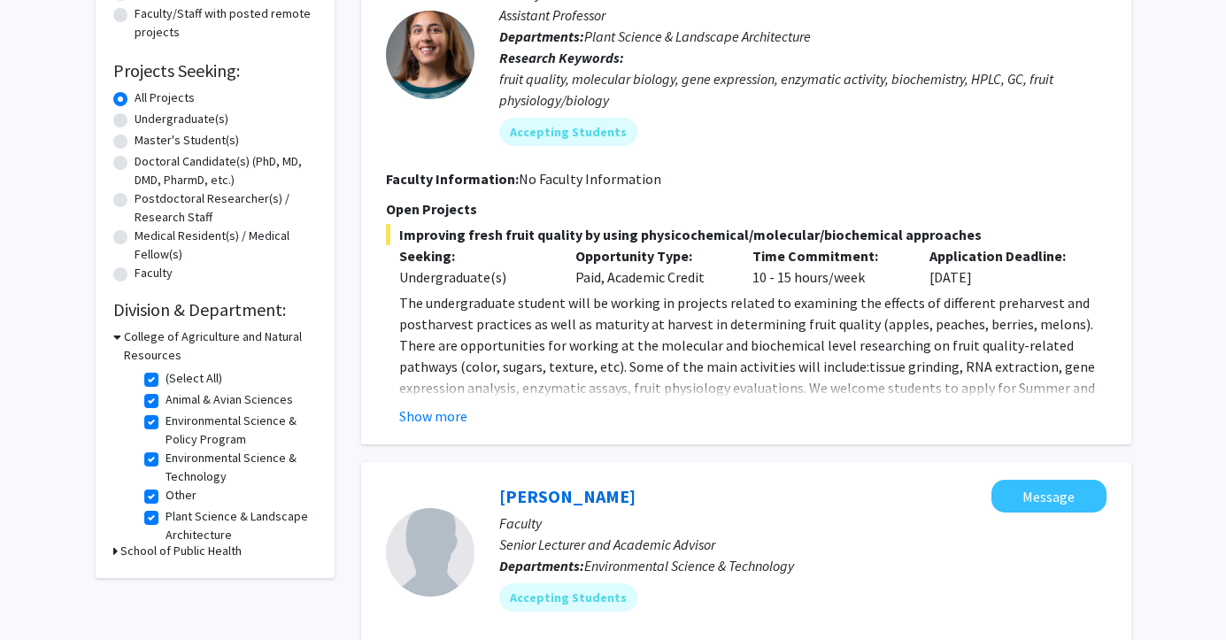
scroll to position [265, 0]
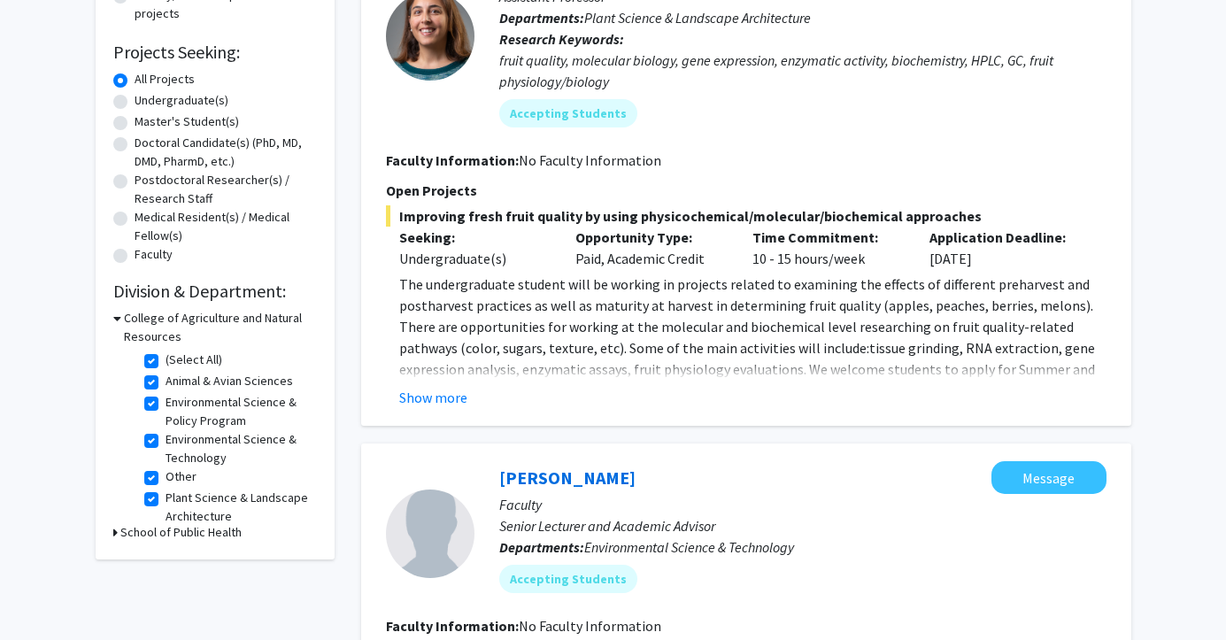
click at [119, 321] on icon at bounding box center [117, 318] width 8 height 19
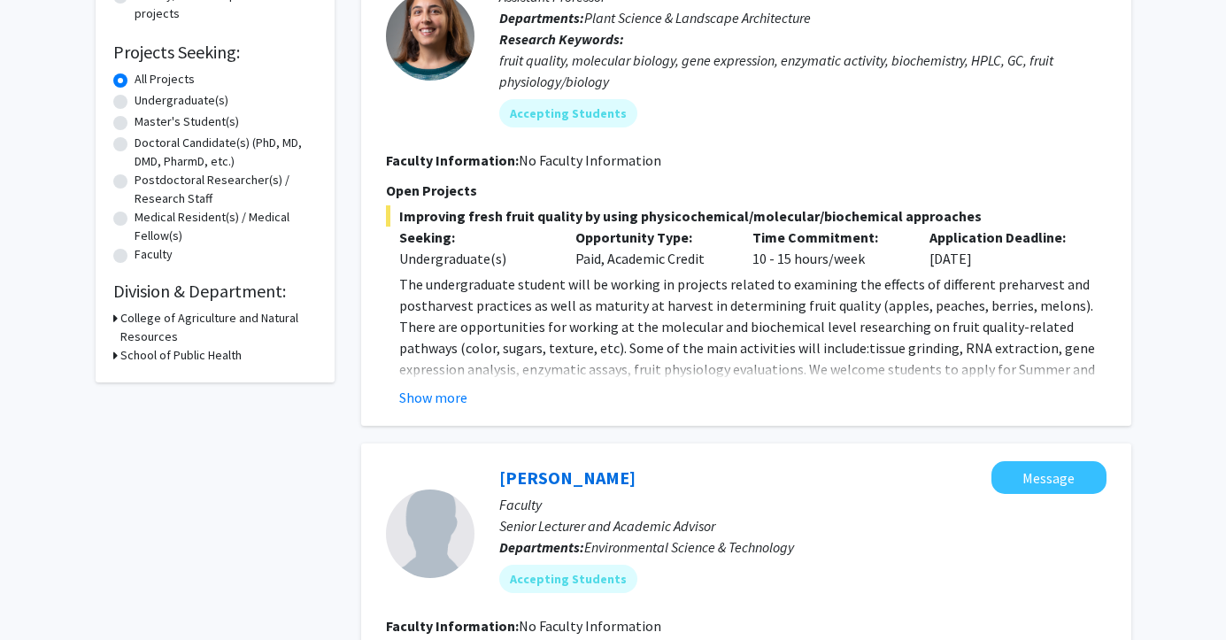
click at [114, 317] on icon at bounding box center [115, 318] width 4 height 19
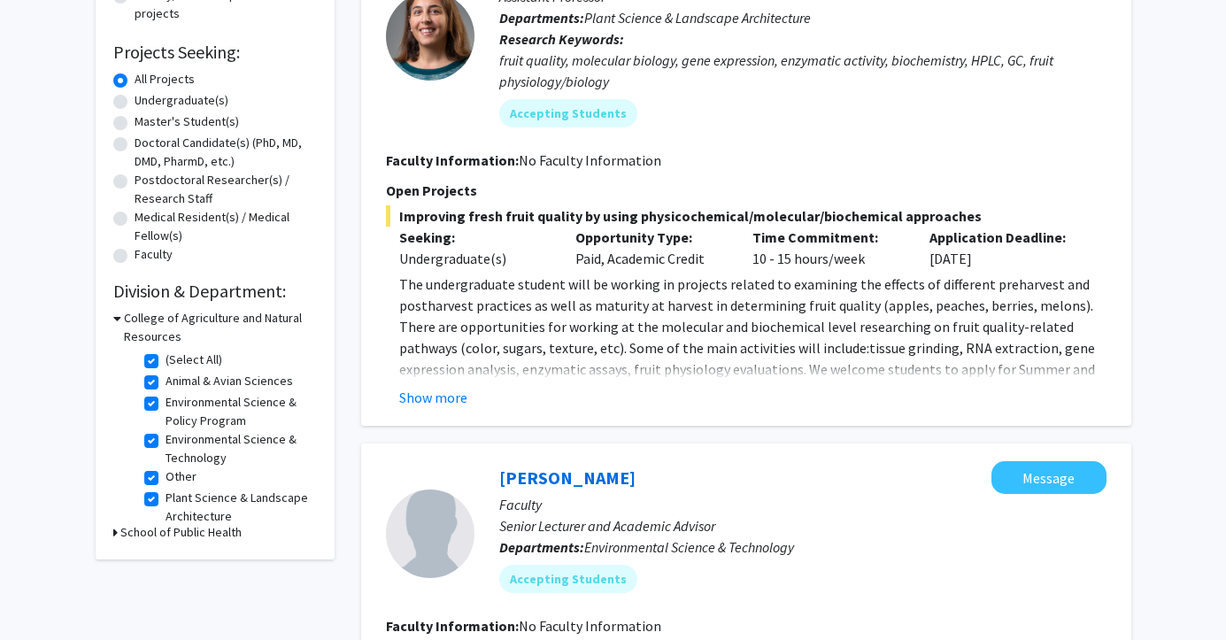
click at [166, 364] on label "(Select All)" at bounding box center [194, 360] width 57 height 19
click at [166, 362] on input "(Select All)" at bounding box center [172, 357] width 12 height 12
checkbox input "false"
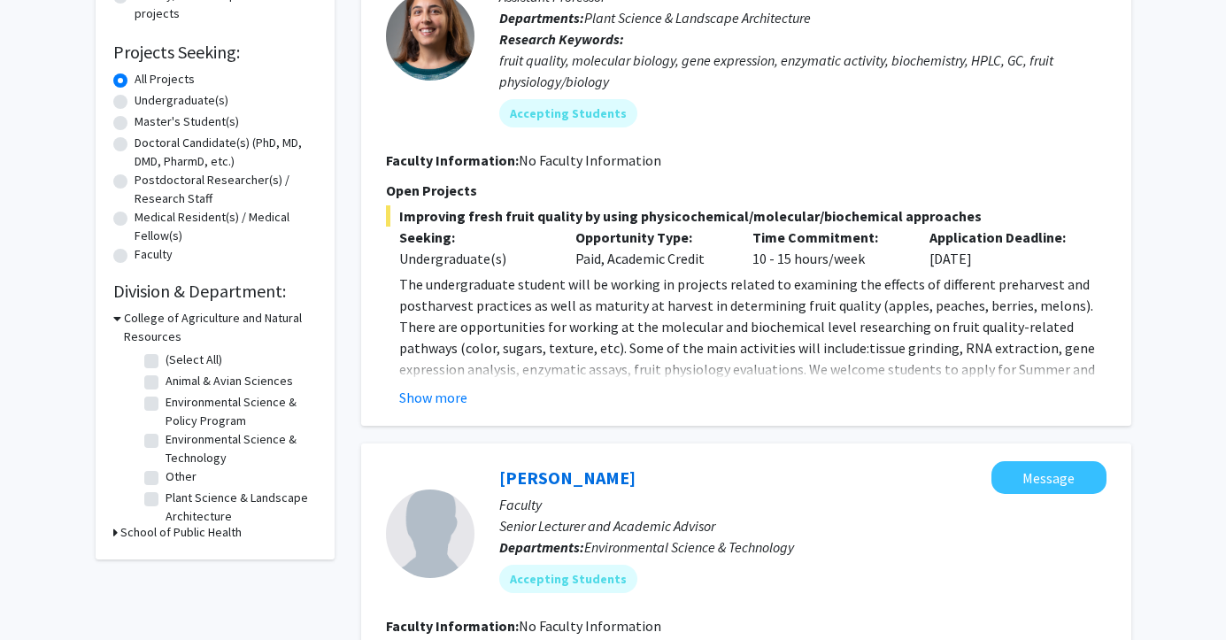
checkbox input "false"
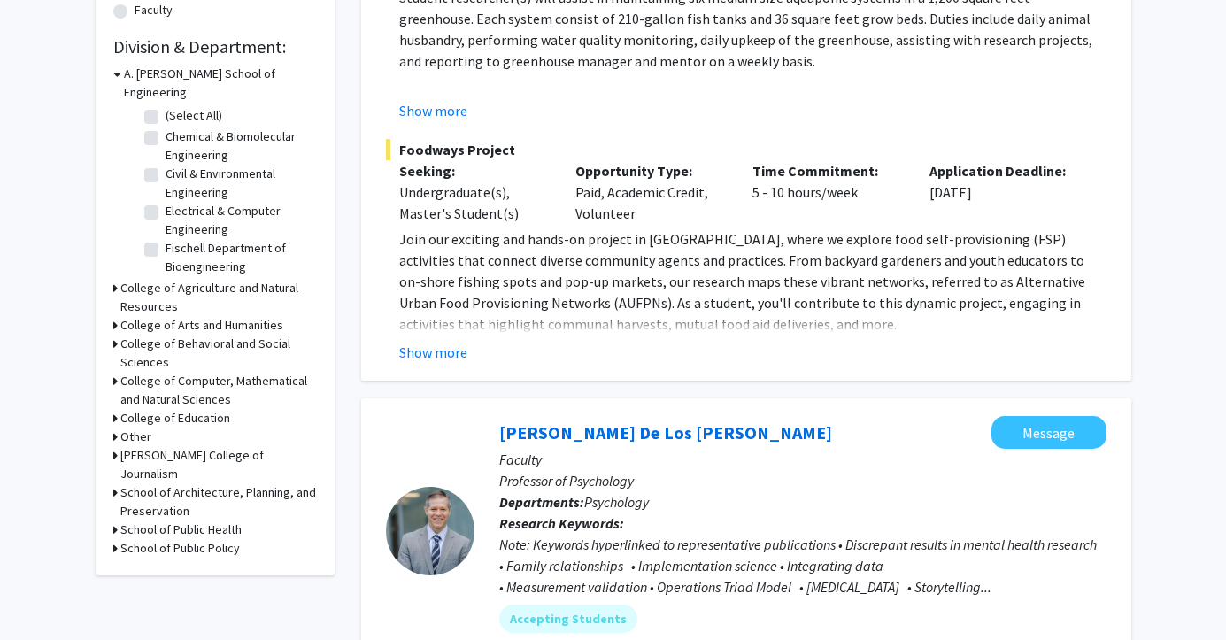
scroll to position [512, 0]
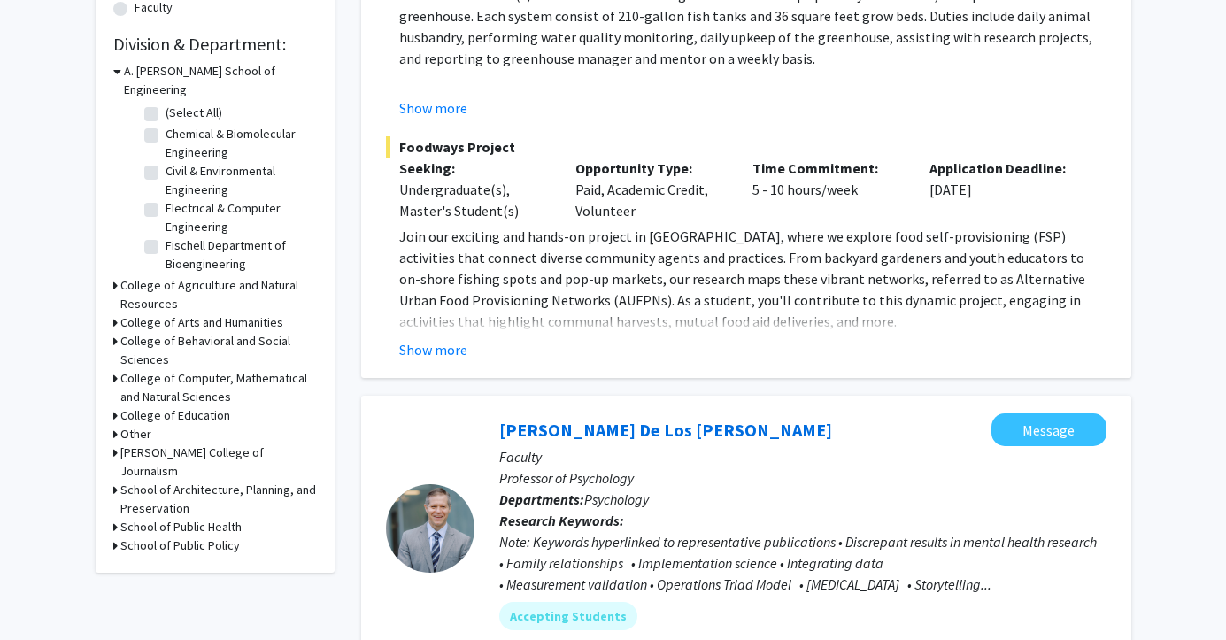
click at [166, 236] on label "Fischell Department of Bioengineering" at bounding box center [239, 254] width 147 height 37
click at [166, 236] on input "Fischell Department of Bioengineering" at bounding box center [172, 242] width 12 height 12
checkbox input "true"
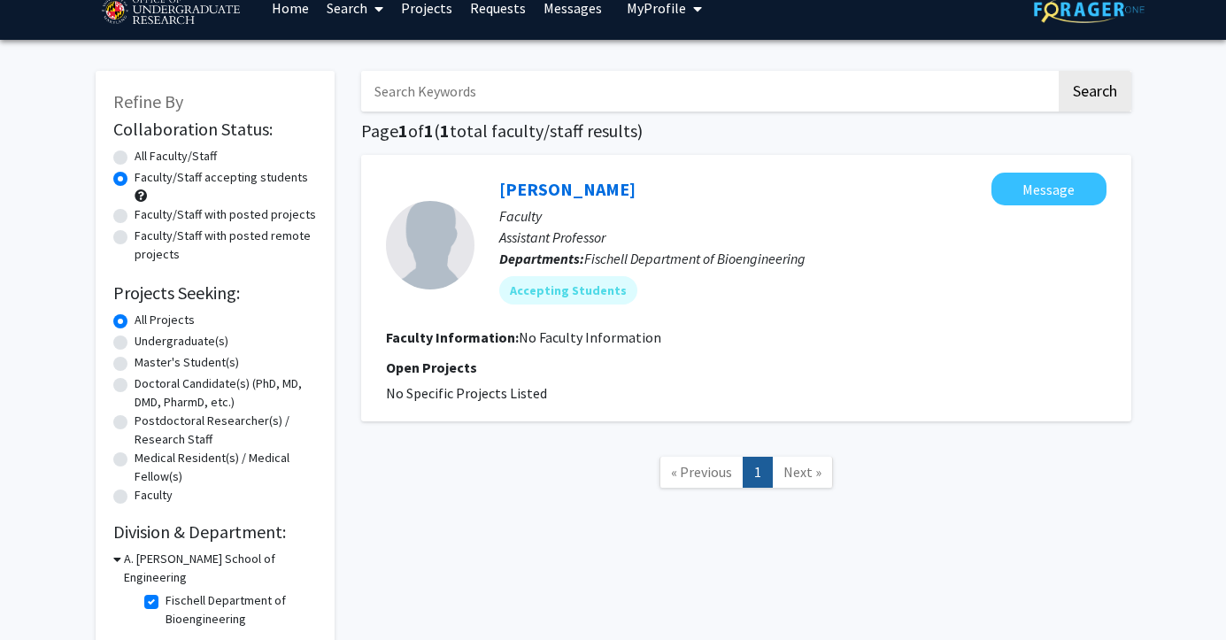
scroll to position [32, 0]
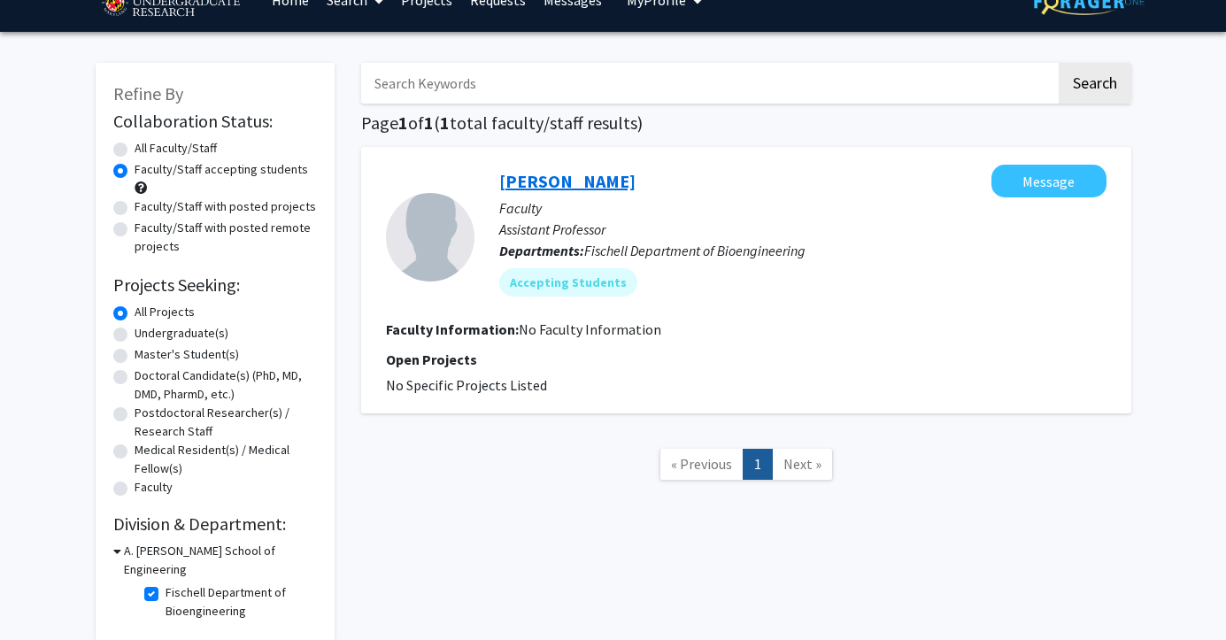
click at [567, 184] on link "[PERSON_NAME]" at bounding box center [567, 181] width 136 height 22
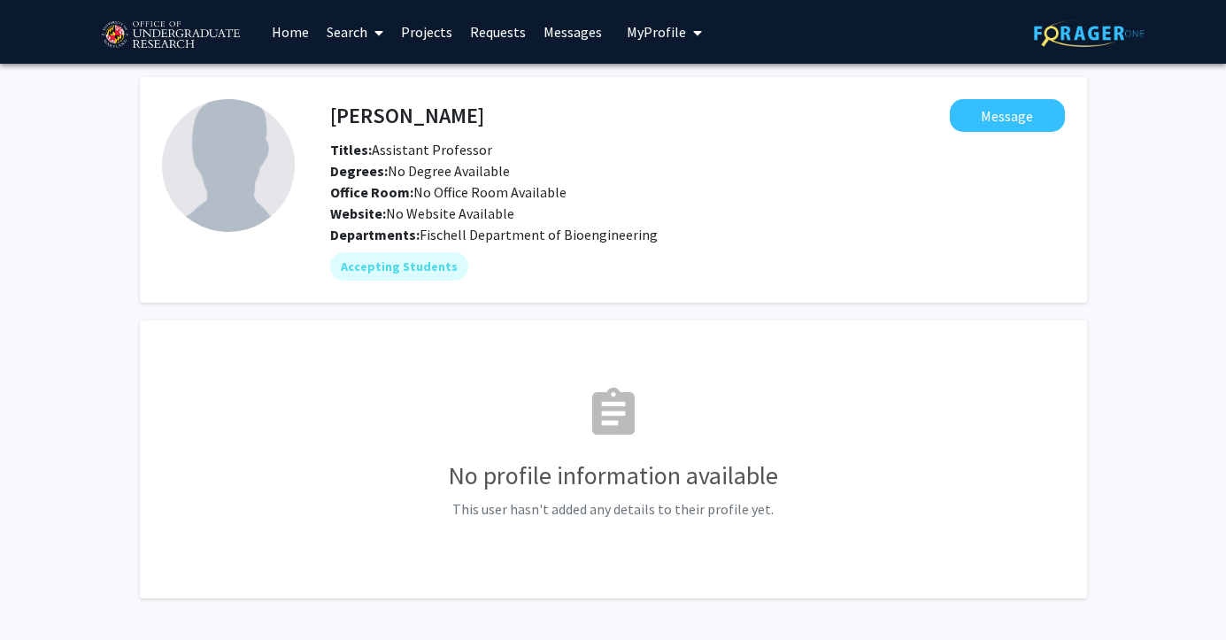
click at [431, 37] on link "Projects" at bounding box center [426, 32] width 69 height 62
